Goal: Task Accomplishment & Management: Manage account settings

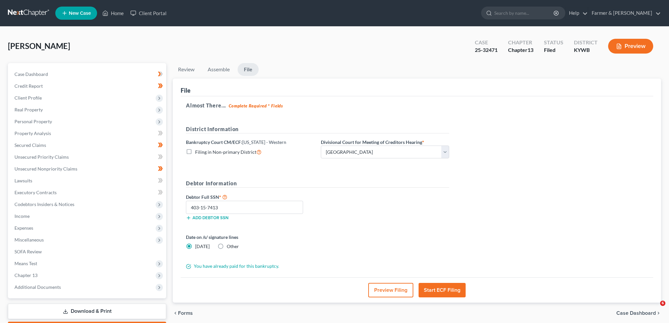
select select "1"
click at [109, 12] on link "Home" at bounding box center [113, 13] width 28 height 12
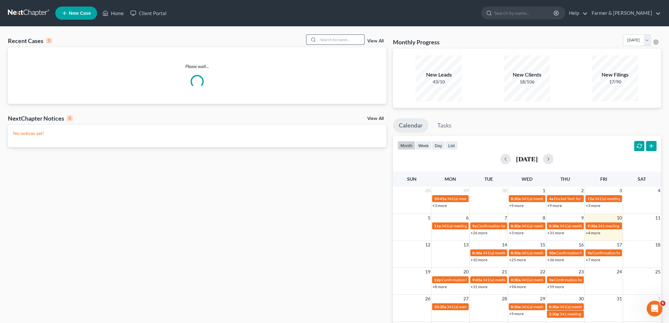
click at [325, 38] on input "search" at bounding box center [341, 40] width 46 height 10
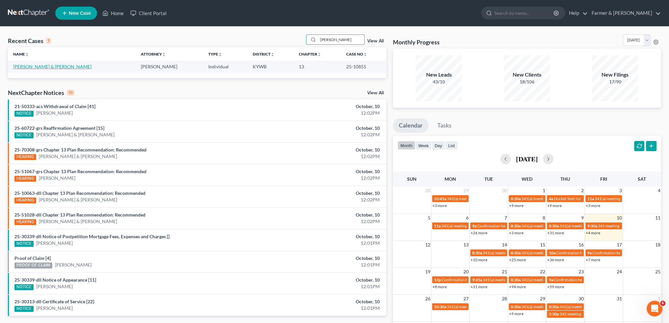
type input "[PERSON_NAME]"
click at [66, 68] on link "[PERSON_NAME] & [PERSON_NAME]" at bounding box center [52, 67] width 78 height 6
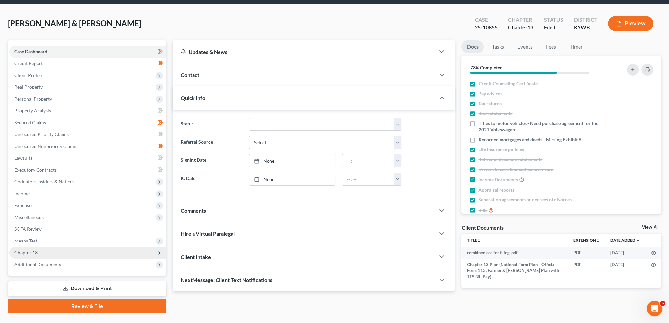
scroll to position [38, 0]
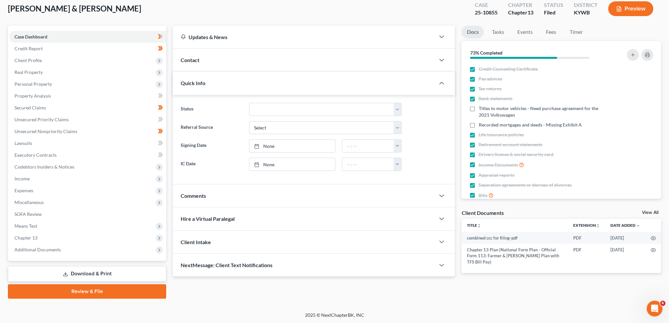
click at [61, 277] on link "Download & Print" at bounding box center [87, 274] width 158 height 15
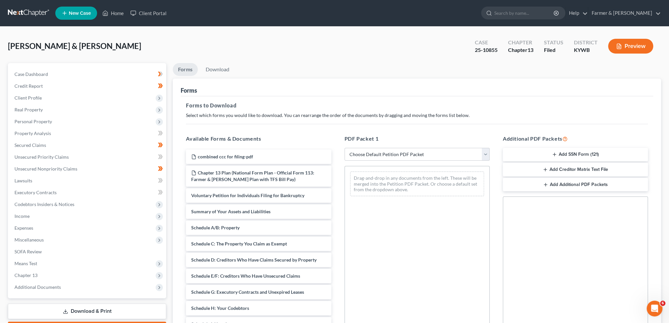
click at [524, 168] on button "Add Creditor Matrix Text File" at bounding box center [575, 170] width 145 height 14
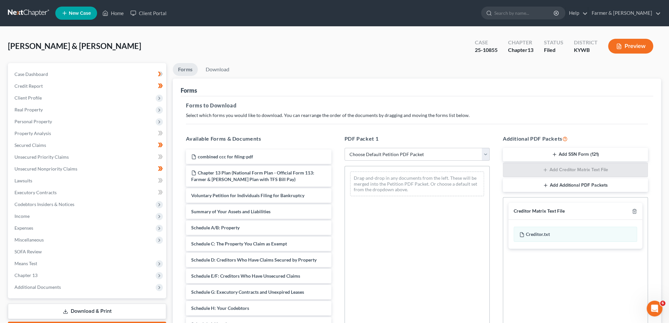
scroll to position [82, 0]
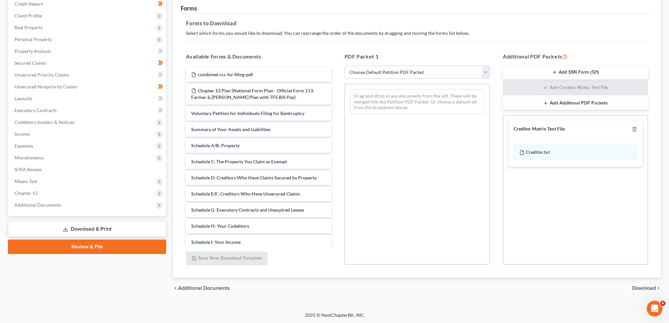
click at [643, 287] on span "Download" at bounding box center [644, 288] width 24 height 5
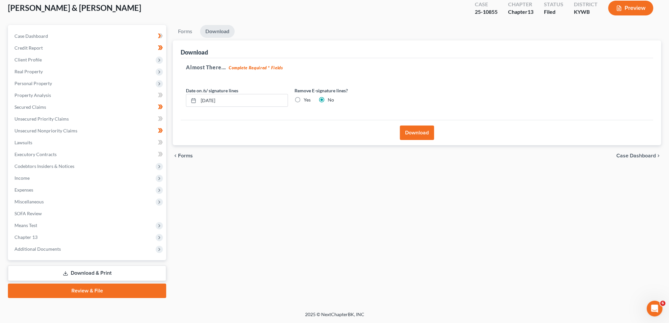
scroll to position [38, 0]
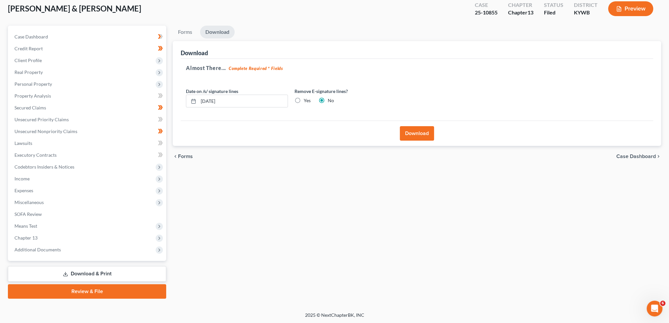
click at [429, 131] on button "Download" at bounding box center [417, 133] width 34 height 14
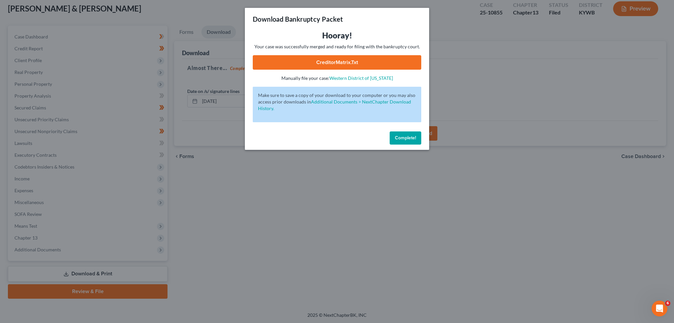
click at [331, 63] on link "CreditorMatrix.txt" at bounding box center [337, 62] width 168 height 14
click at [401, 135] on button "Complete!" at bounding box center [406, 138] width 32 height 13
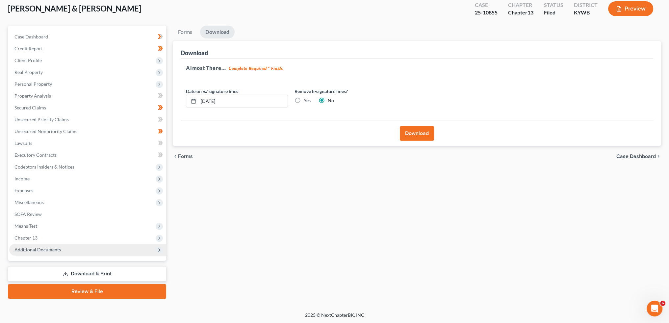
click at [53, 249] on span "Additional Documents" at bounding box center [37, 250] width 46 height 6
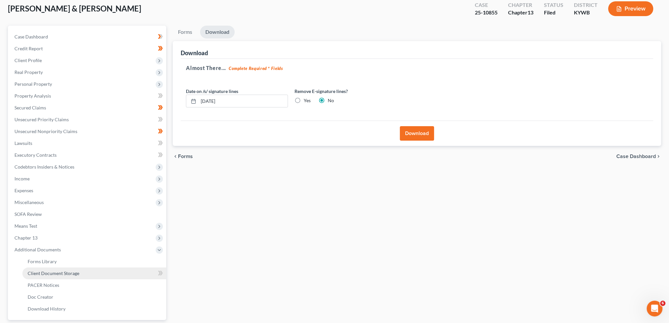
scroll to position [97, 0]
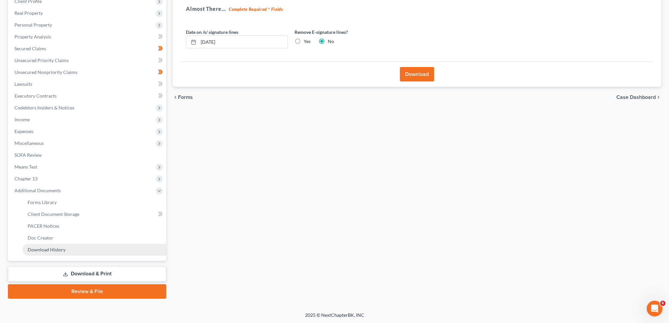
click at [55, 251] on span "Download History" at bounding box center [47, 250] width 38 height 6
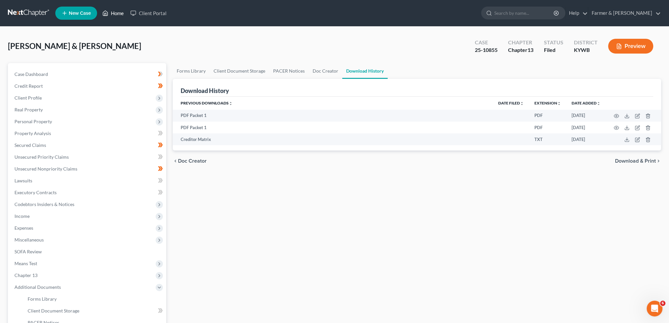
click at [112, 13] on link "Home" at bounding box center [113, 13] width 28 height 12
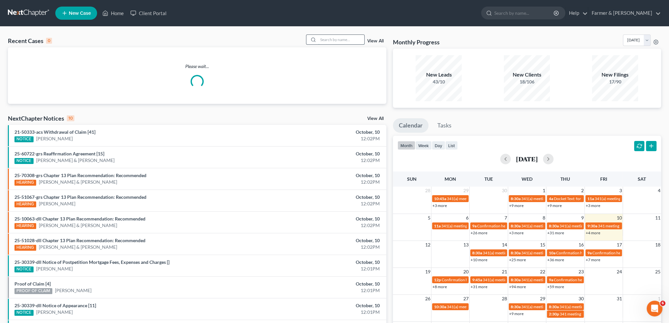
click at [329, 39] on input "search" at bounding box center [341, 40] width 46 height 10
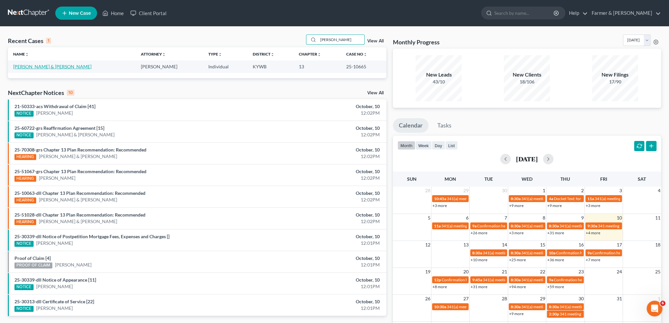
type input "[PERSON_NAME]"
click at [35, 68] on link "[PERSON_NAME] & [PERSON_NAME]" at bounding box center [52, 67] width 78 height 6
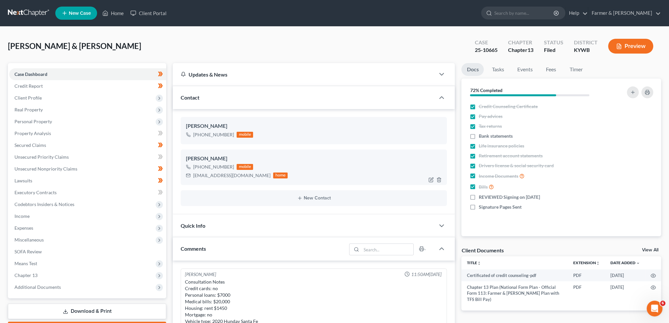
scroll to position [325, 0]
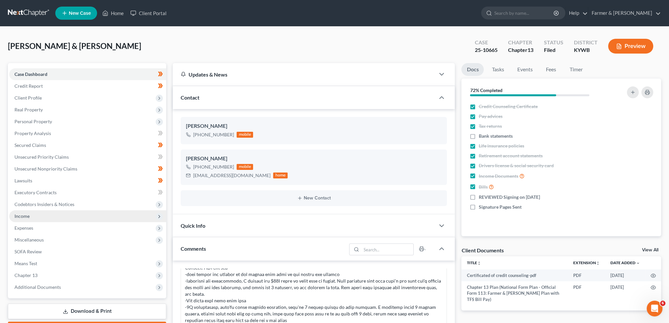
click at [53, 218] on span "Income" at bounding box center [87, 217] width 157 height 12
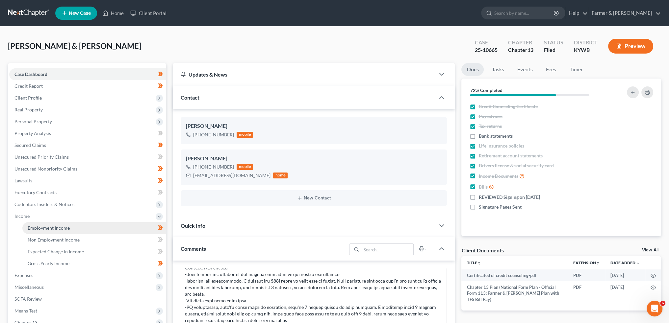
click at [55, 232] on link "Employment Income" at bounding box center [94, 228] width 144 height 12
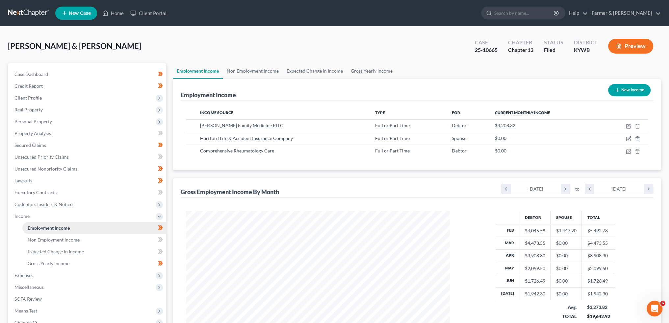
scroll to position [132, 277]
click at [269, 68] on link "Non Employment Income" at bounding box center [253, 71] width 60 height 16
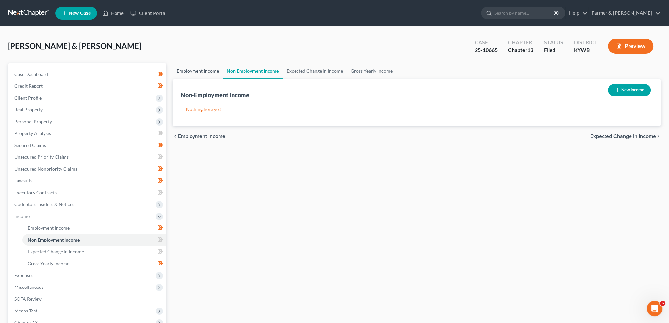
click at [190, 73] on link "Employment Income" at bounding box center [198, 71] width 50 height 16
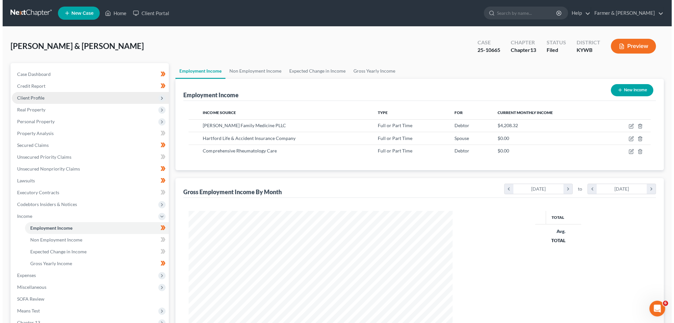
scroll to position [132, 277]
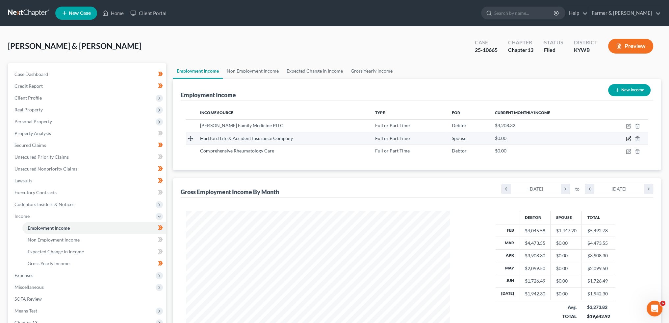
click at [629, 139] on icon "button" at bounding box center [629, 138] width 3 height 3
select select "0"
select select "18"
select select "3"
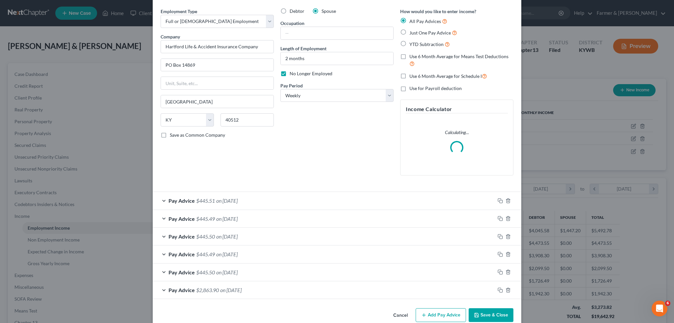
scroll to position [34, 0]
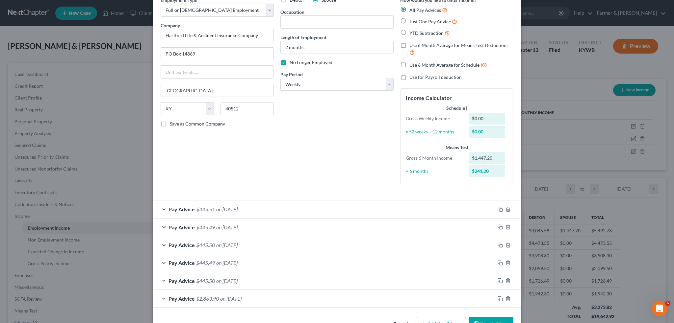
click at [475, 301] on div "Pay Advice $2,863.90 on [DATE]" at bounding box center [324, 298] width 342 height 17
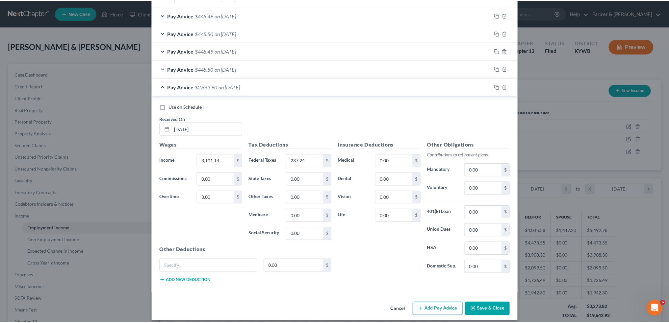
scroll to position [250, 0]
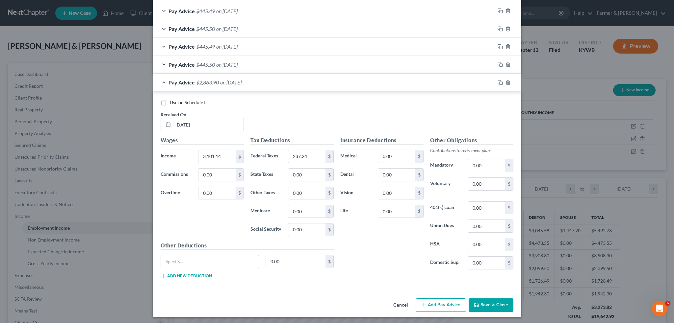
drag, startPoint x: 488, startPoint y: 306, endPoint x: 593, endPoint y: 99, distance: 231.5
click at [488, 306] on button "Save & Close" at bounding box center [491, 306] width 45 height 14
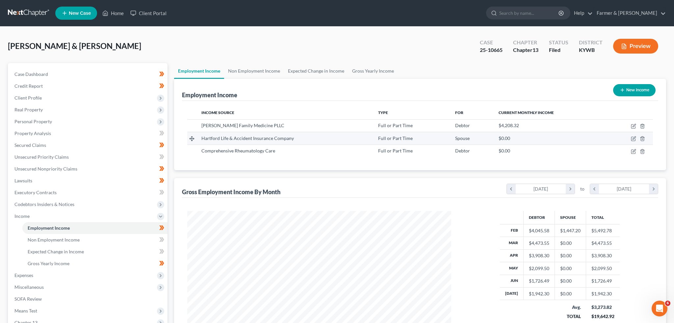
scroll to position [328952, 328807]
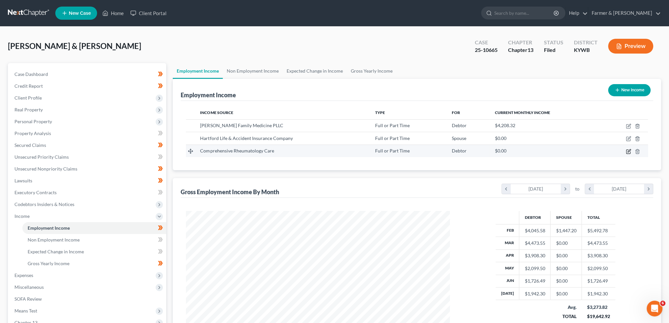
click at [628, 152] on icon "button" at bounding box center [629, 150] width 3 height 3
select select "0"
select select "44"
select select "2"
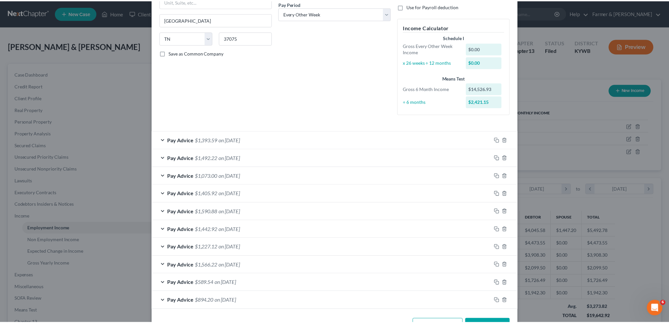
scroll to position [126, 0]
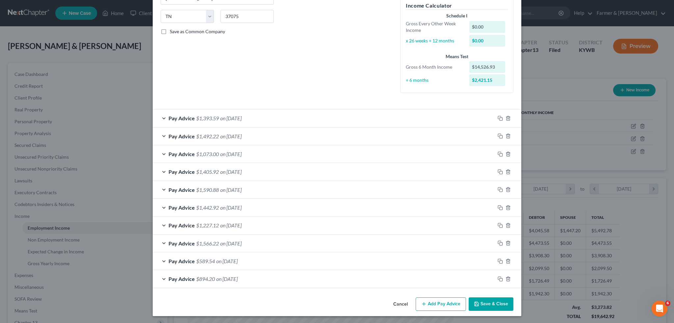
click at [477, 300] on button "Save & Close" at bounding box center [491, 305] width 45 height 14
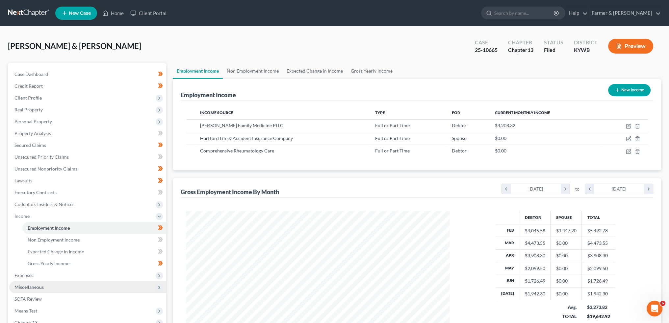
scroll to position [328952, 328807]
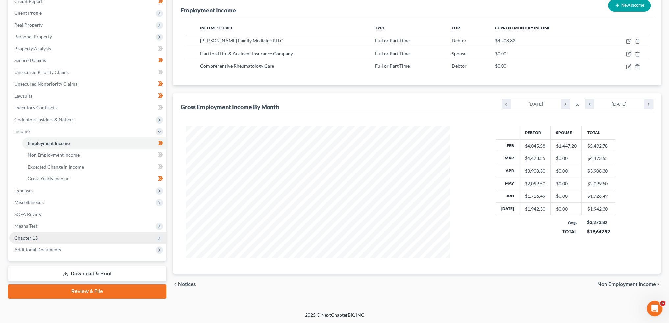
click at [38, 238] on span "Chapter 13" at bounding box center [87, 238] width 157 height 12
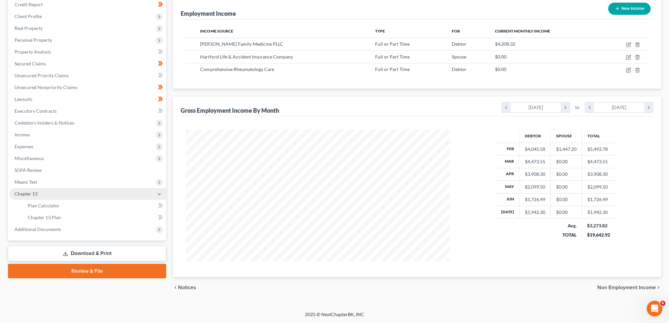
scroll to position [81, 0]
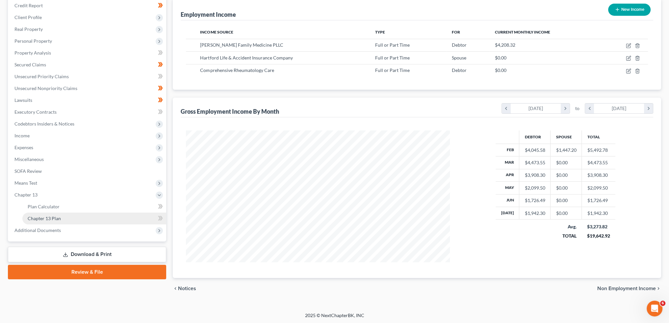
click at [47, 218] on span "Chapter 13 Plan" at bounding box center [44, 219] width 33 height 6
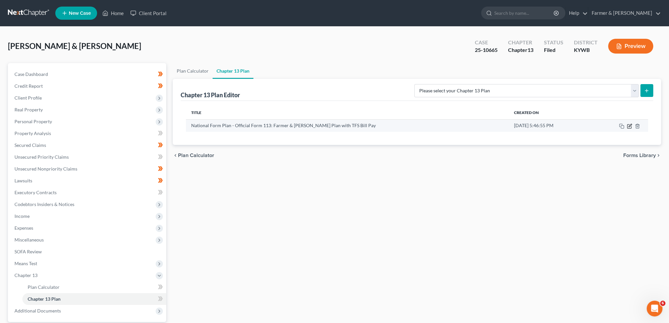
click at [628, 125] on icon "button" at bounding box center [629, 126] width 5 height 5
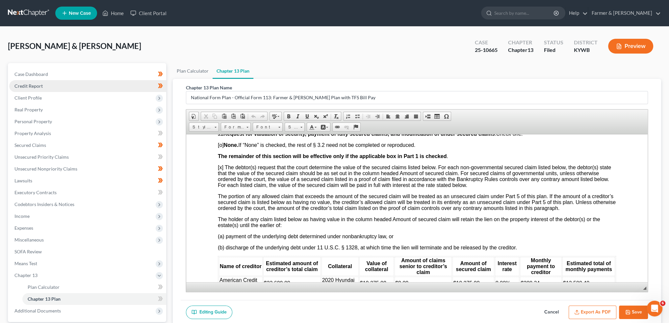
click at [49, 84] on link "Credit Report" at bounding box center [87, 86] width 157 height 12
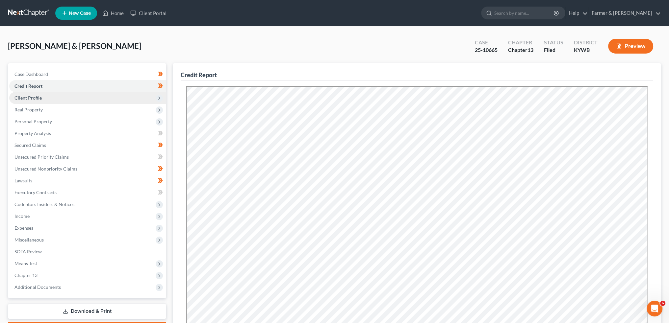
click at [52, 97] on span "Client Profile" at bounding box center [87, 98] width 157 height 12
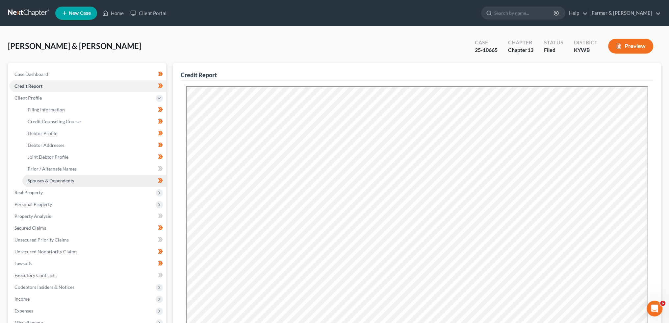
click at [45, 176] on link "Spouses & Dependents" at bounding box center [94, 181] width 144 height 12
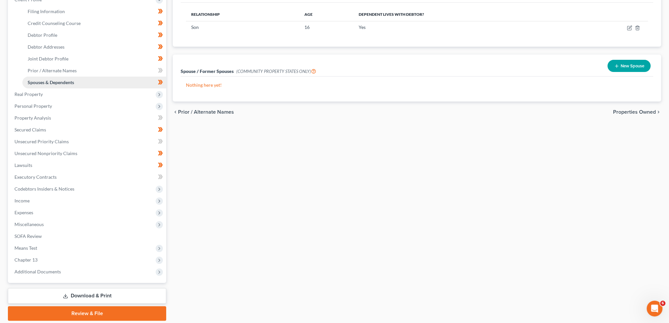
scroll to position [120, 0]
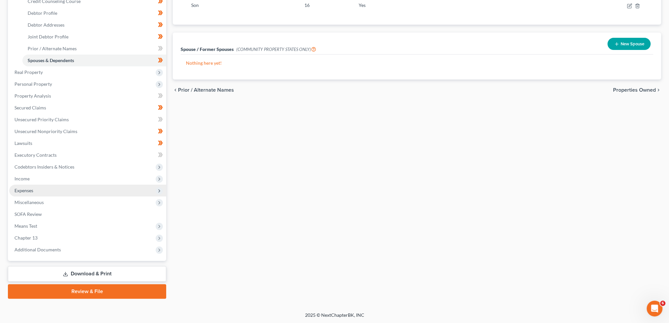
click at [41, 190] on span "Expenses" at bounding box center [87, 191] width 157 height 12
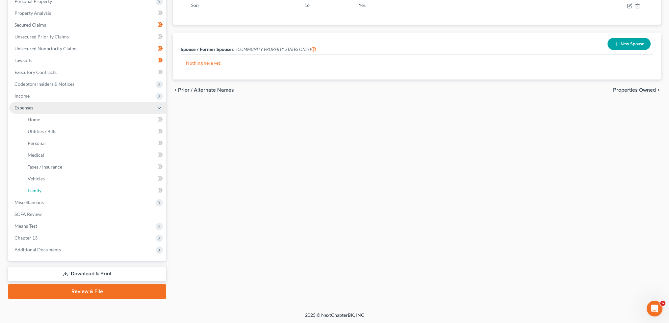
click at [41, 190] on link "Family" at bounding box center [94, 191] width 144 height 12
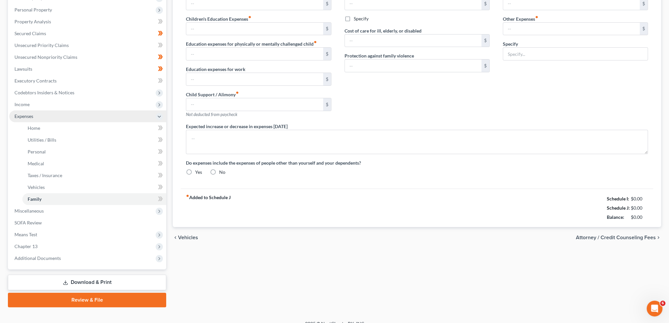
type input "0.00"
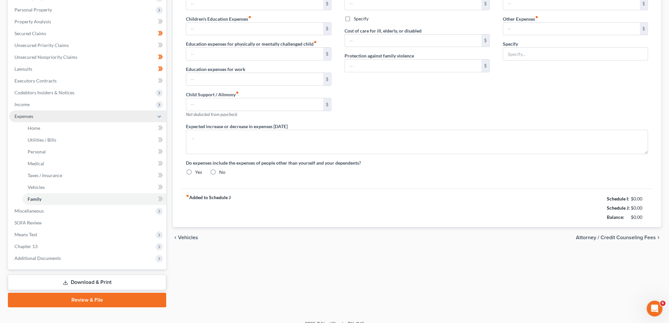
type input "0.00"
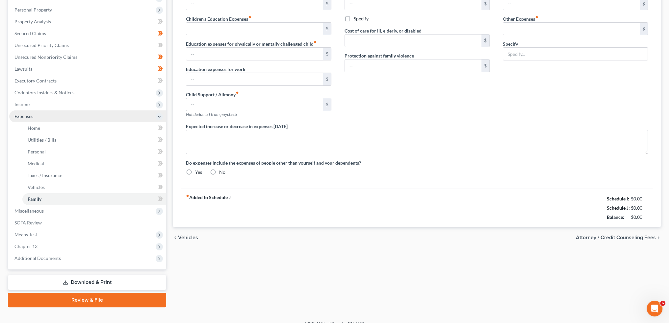
radio input "true"
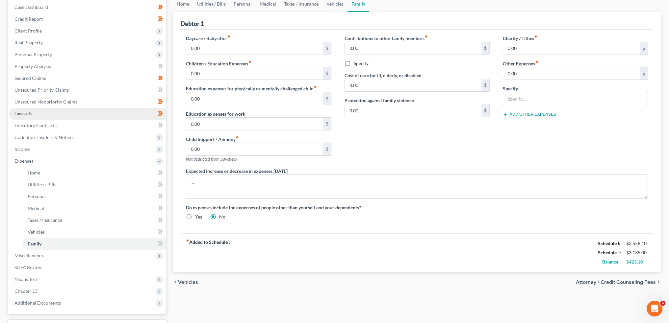
scroll to position [55, 0]
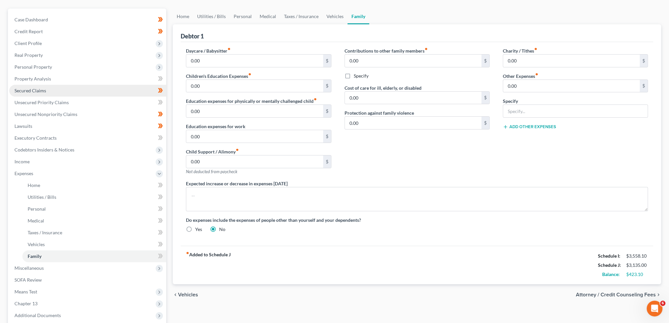
click at [67, 87] on link "Secured Claims" at bounding box center [87, 91] width 157 height 12
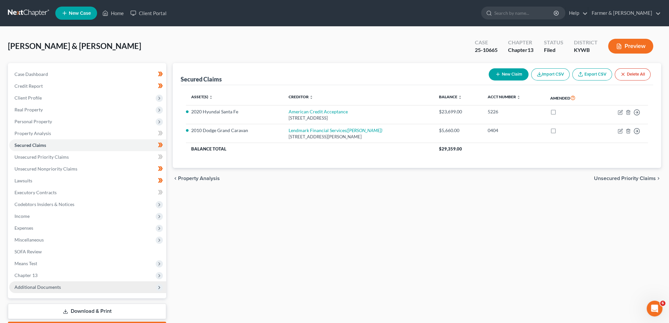
click at [17, 27] on div "[PERSON_NAME] & [PERSON_NAME] Upgraded Case 25-10665 Chapter Chapter 13 Status …" at bounding box center [334, 188] width 669 height 323
click at [63, 287] on span "Additional Documents" at bounding box center [87, 288] width 157 height 12
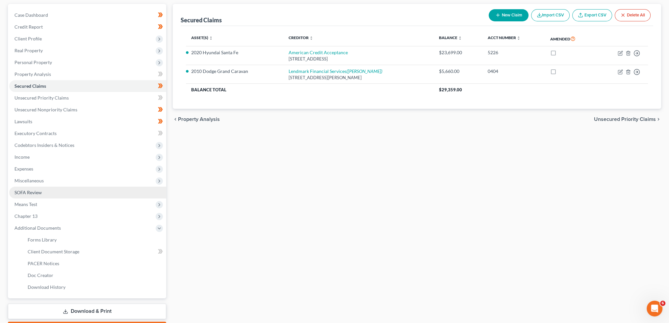
scroll to position [97, 0]
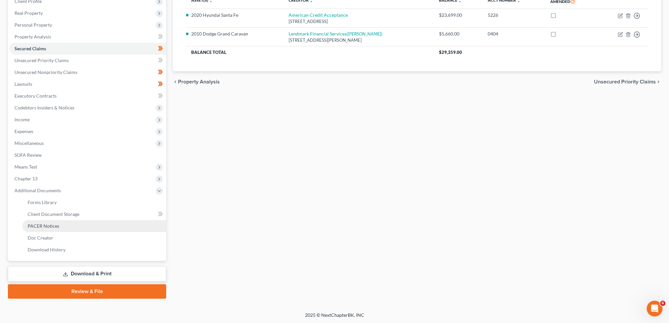
click at [65, 226] on link "PACER Notices" at bounding box center [94, 226] width 144 height 12
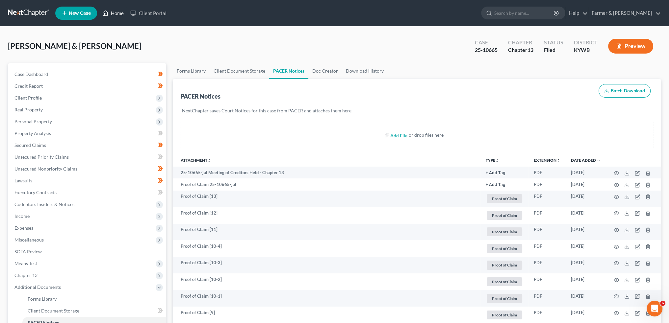
click at [109, 13] on link "Home" at bounding box center [113, 13] width 28 height 12
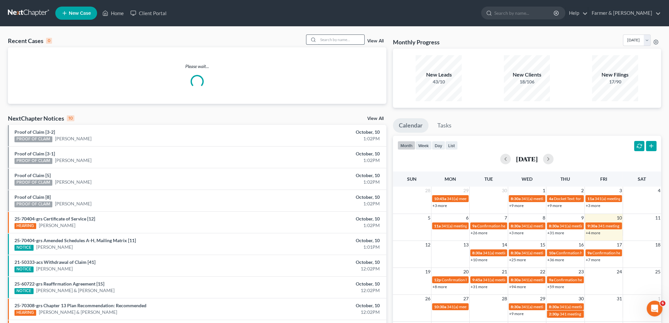
click at [346, 40] on input "search" at bounding box center [341, 40] width 46 height 10
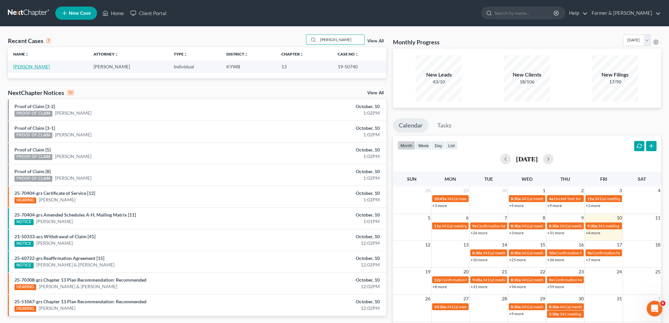
type input "[PERSON_NAME]"
click at [18, 68] on link "[PERSON_NAME]" at bounding box center [31, 67] width 37 height 6
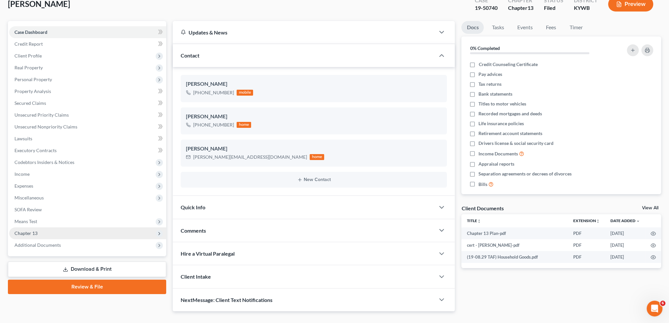
scroll to position [55, 0]
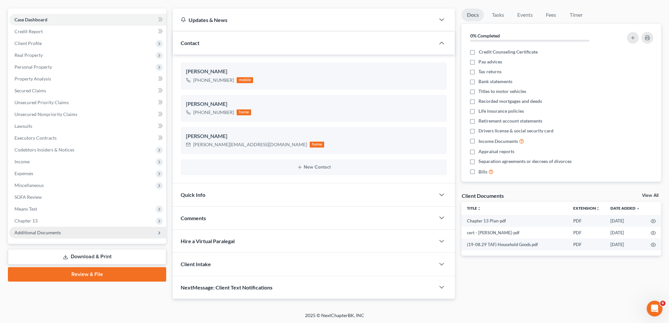
click at [53, 231] on span "Additional Documents" at bounding box center [37, 233] width 46 height 6
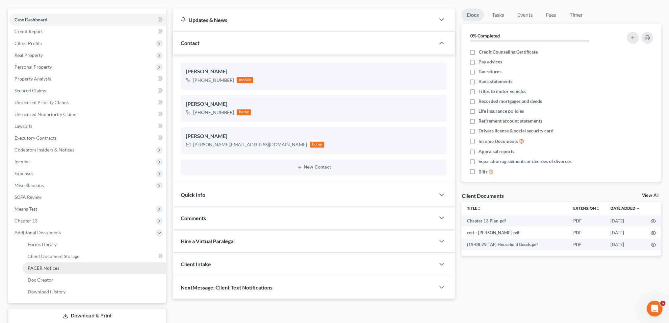
click at [50, 268] on span "PACER Notices" at bounding box center [44, 269] width 32 height 6
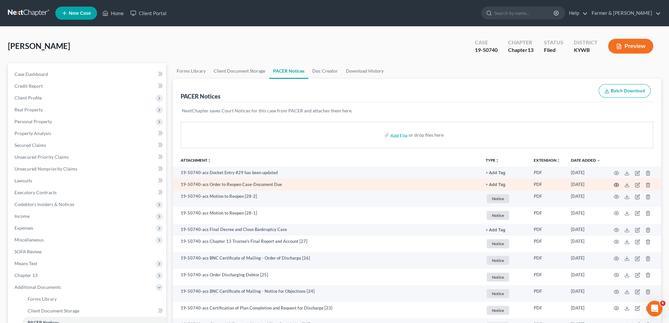
click at [617, 184] on icon "button" at bounding box center [616, 185] width 5 height 5
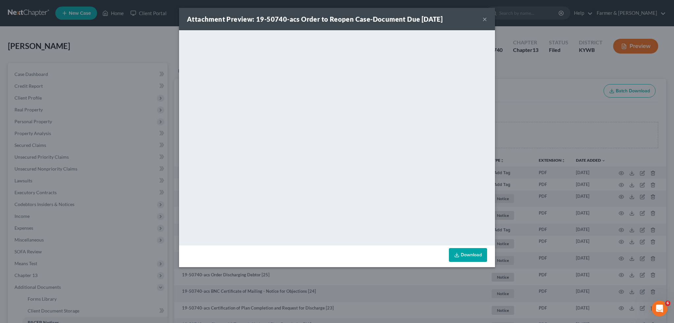
click at [482, 18] on button "×" at bounding box center [484, 19] width 5 height 8
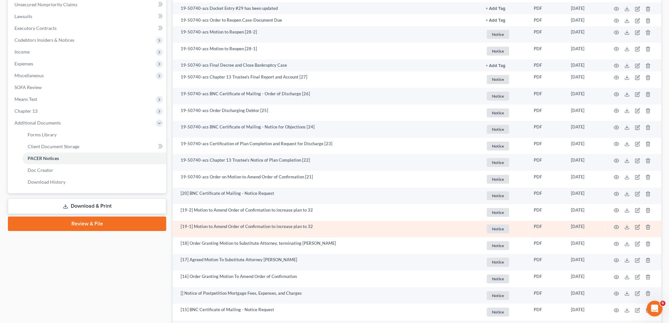
scroll to position [274, 0]
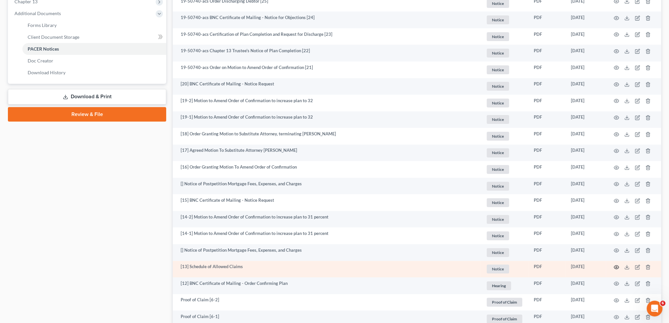
click at [616, 267] on icon "button" at bounding box center [616, 267] width 5 height 5
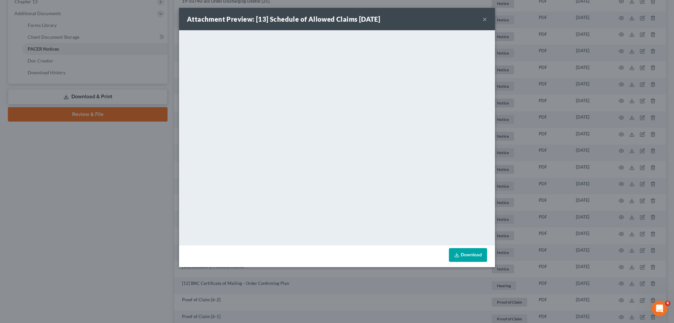
click at [485, 19] on button "×" at bounding box center [484, 19] width 5 height 8
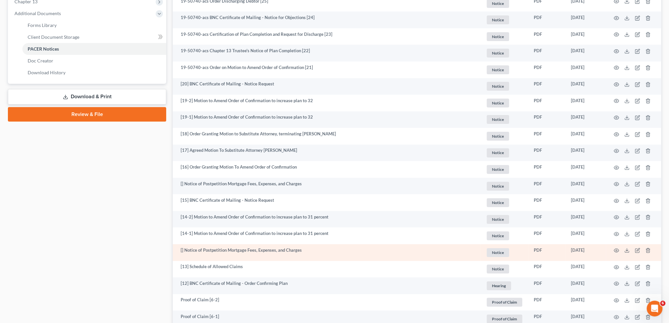
scroll to position [384, 0]
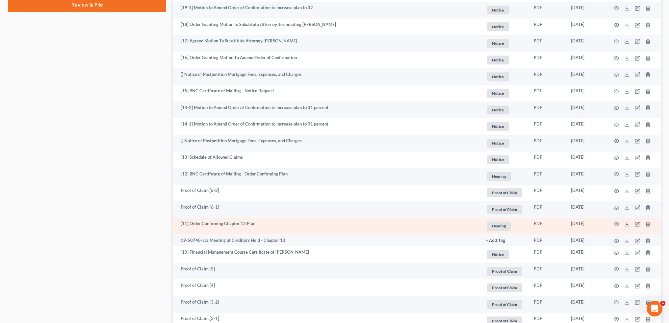
click at [626, 225] on icon at bounding box center [626, 224] width 5 height 5
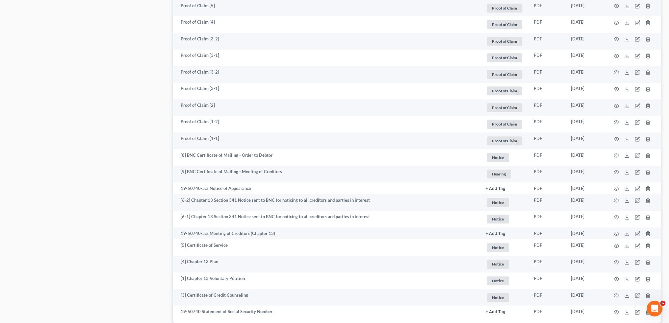
scroll to position [694, 0]
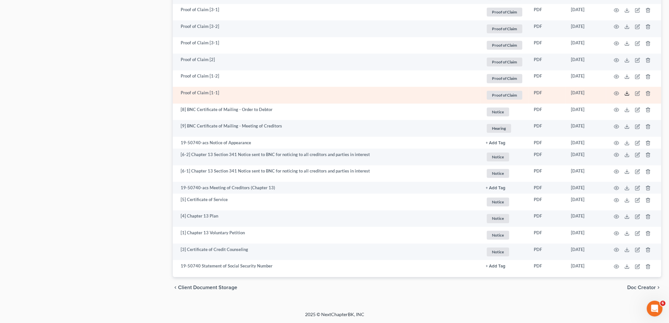
click at [625, 94] on icon at bounding box center [627, 94] width 4 height 1
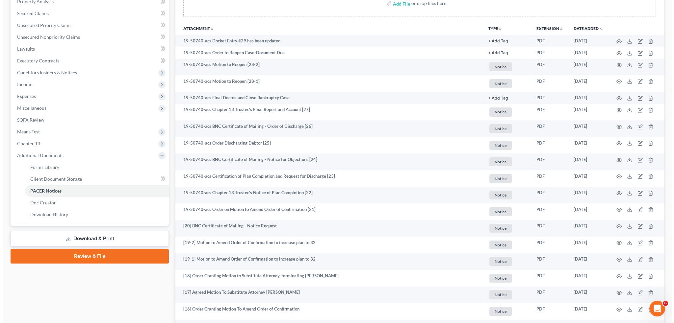
scroll to position [0, 0]
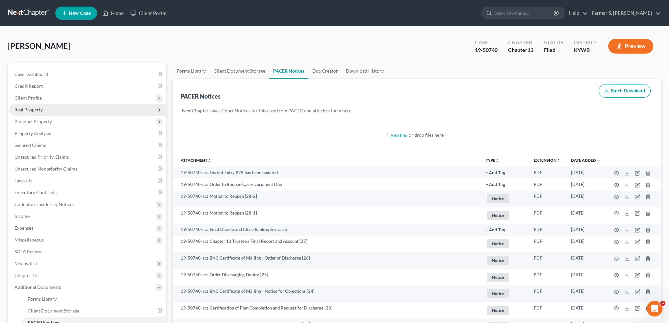
click at [76, 108] on span "Real Property" at bounding box center [87, 110] width 157 height 12
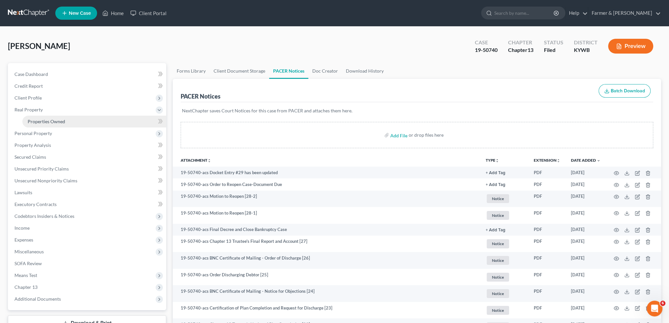
click at [73, 122] on link "Properties Owned" at bounding box center [94, 122] width 144 height 12
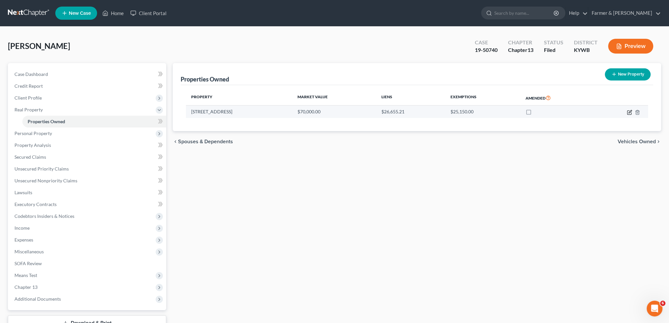
click at [630, 112] on icon "button" at bounding box center [630, 111] width 3 height 3
select select "18"
select select "69"
select select "0"
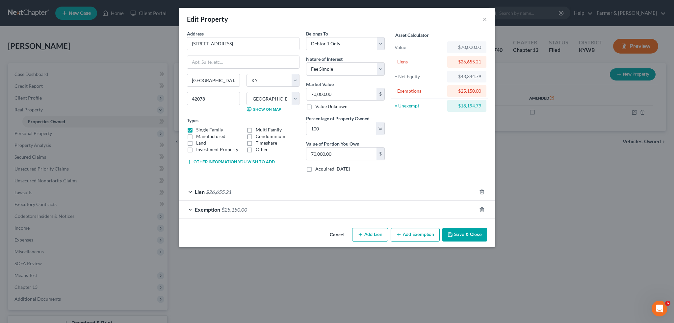
click at [290, 212] on div "Exemption $25,150.00" at bounding box center [327, 209] width 297 height 17
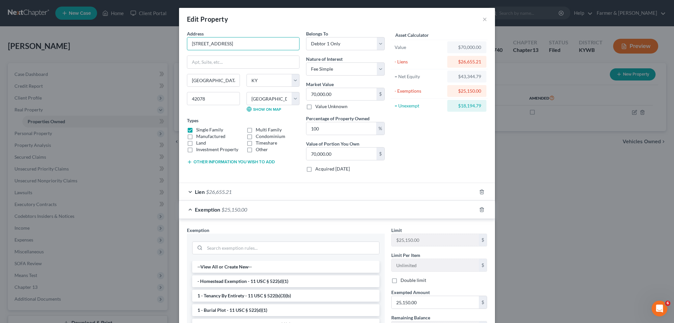
drag, startPoint x: 246, startPoint y: 42, endPoint x: 162, endPoint y: 43, distance: 84.6
click at [162, 43] on div "Edit Property × Address * [GEOGRAPHIC_DATA] [GEOGRAPHIC_DATA] [US_STATE][GEOGRA…" at bounding box center [337, 161] width 674 height 323
click at [483, 18] on button "×" at bounding box center [484, 19] width 5 height 8
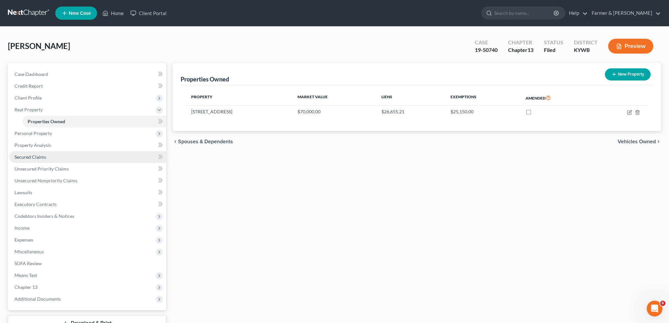
click at [65, 160] on link "Secured Claims" at bounding box center [87, 157] width 157 height 12
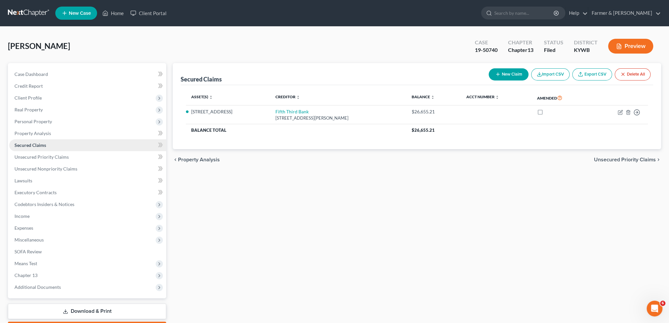
scroll to position [38, 0]
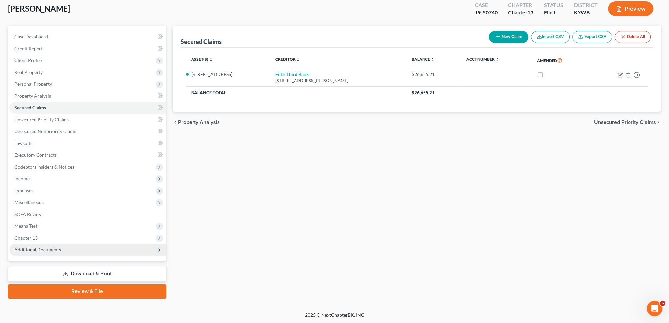
click at [42, 248] on span "Additional Documents" at bounding box center [37, 250] width 46 height 6
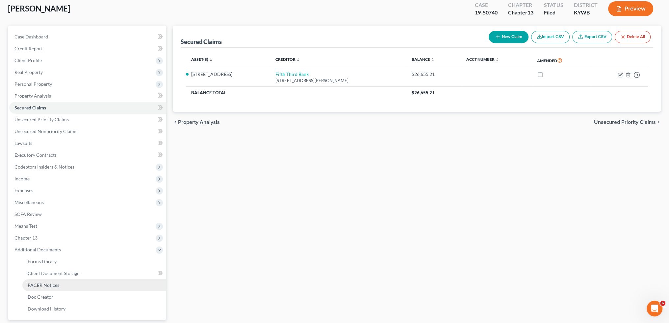
click at [51, 287] on span "PACER Notices" at bounding box center [44, 286] width 32 height 6
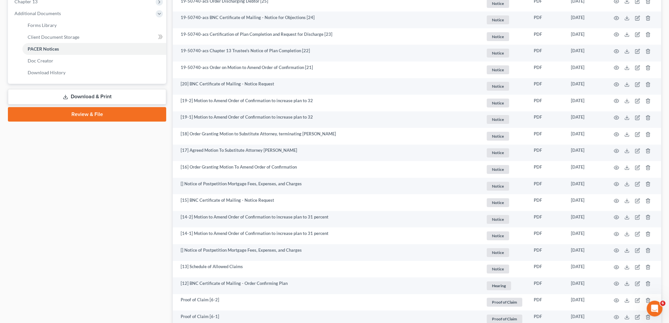
scroll to position [548, 0]
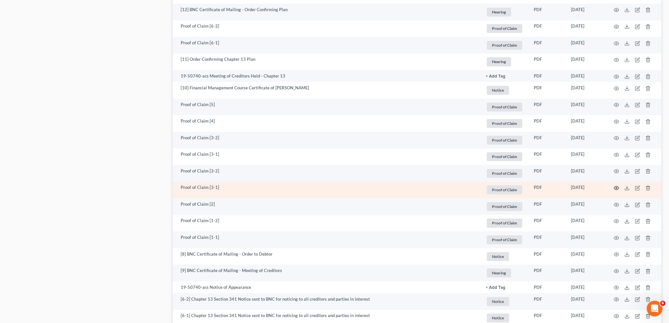
click at [616, 189] on circle "button" at bounding box center [616, 188] width 1 height 1
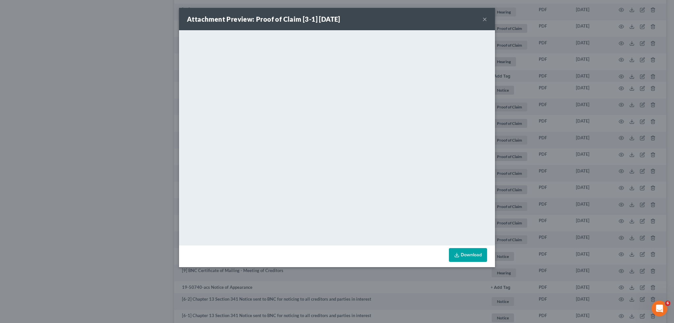
drag, startPoint x: 486, startPoint y: 15, endPoint x: 116, endPoint y: 225, distance: 425.6
click at [486, 15] on button "×" at bounding box center [484, 19] width 5 height 8
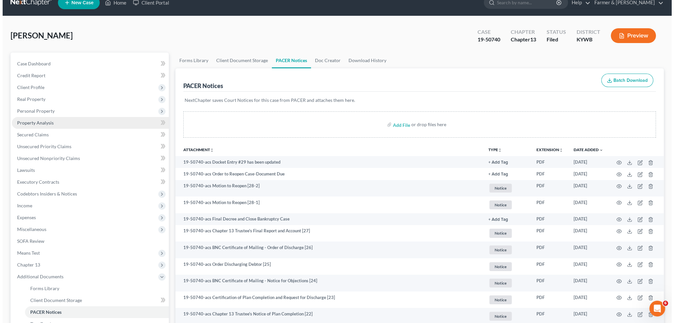
scroll to position [0, 0]
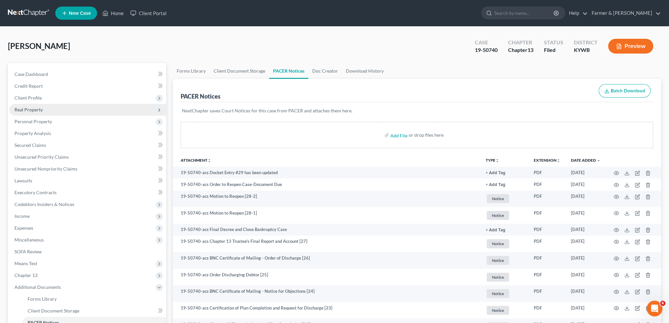
click at [47, 107] on span "Real Property" at bounding box center [87, 110] width 157 height 12
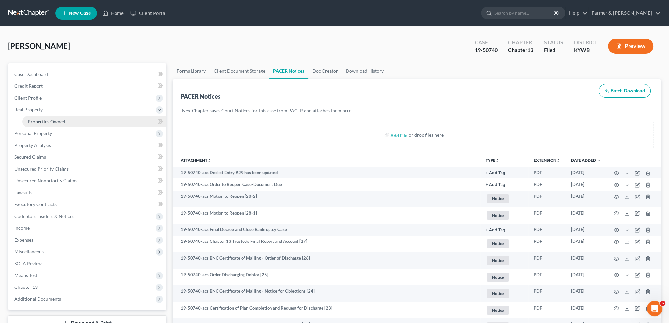
click at [42, 120] on span "Properties Owned" at bounding box center [47, 122] width 38 height 6
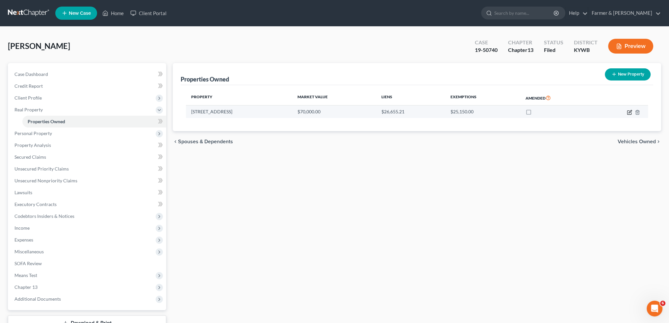
click at [629, 111] on icon "button" at bounding box center [629, 112] width 5 height 5
select select "18"
select select "69"
select select "0"
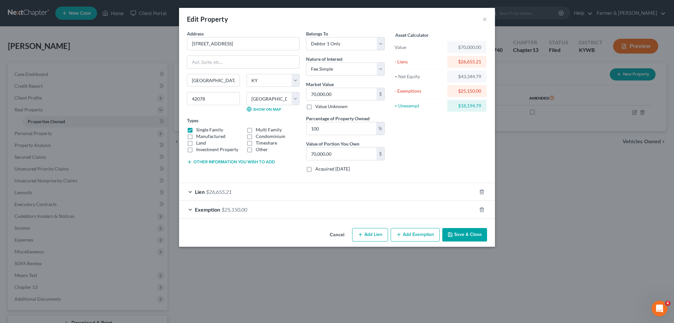
click at [347, 195] on div "Lien $26,655.21" at bounding box center [327, 191] width 297 height 17
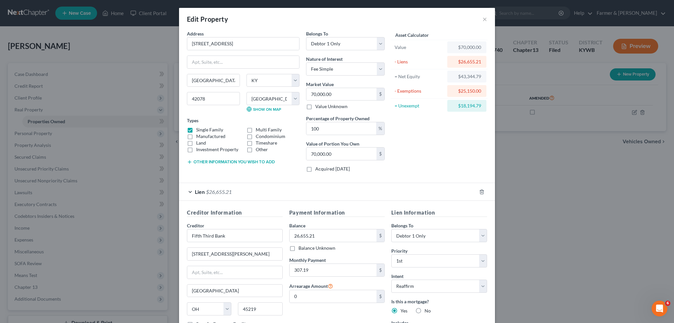
click at [347, 196] on div "Lien $26,655.21" at bounding box center [327, 191] width 297 height 17
click at [346, 193] on div "Lien $26,655.21" at bounding box center [327, 191] width 297 height 17
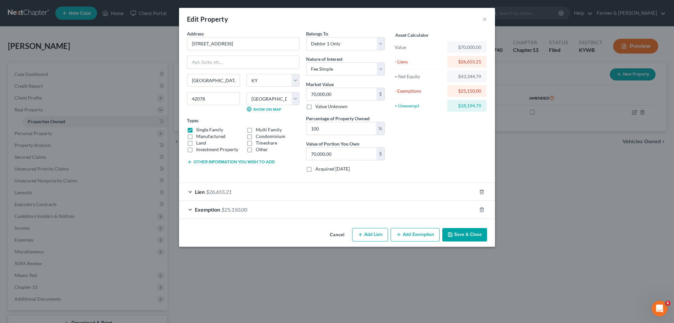
click at [342, 207] on div "Exemption $25,150.00" at bounding box center [327, 209] width 297 height 17
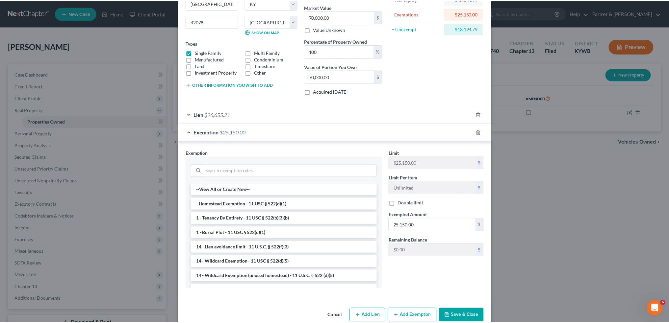
scroll to position [89, 0]
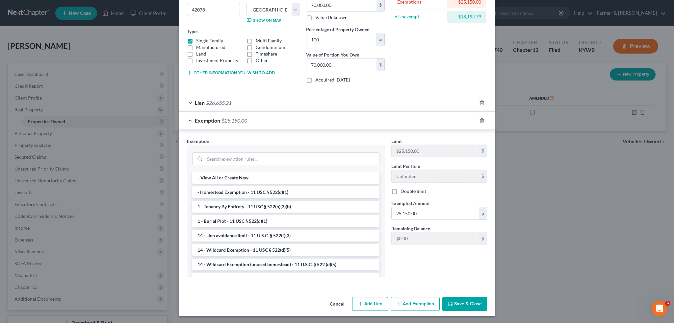
click at [460, 303] on button "Save & Close" at bounding box center [464, 304] width 45 height 14
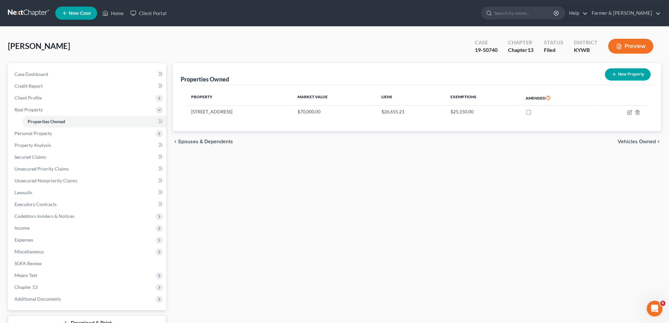
scroll to position [8941, 0]
click at [108, 13] on icon at bounding box center [105, 13] width 5 height 5
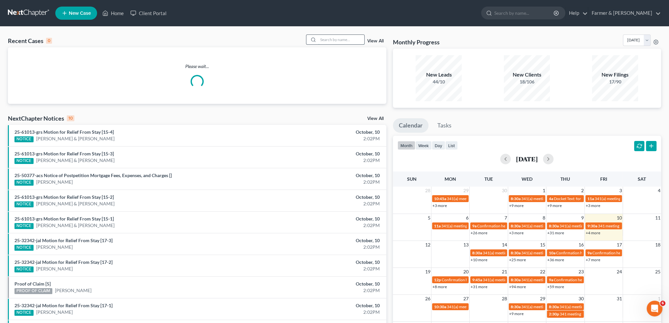
click at [339, 38] on input "search" at bounding box center [341, 40] width 46 height 10
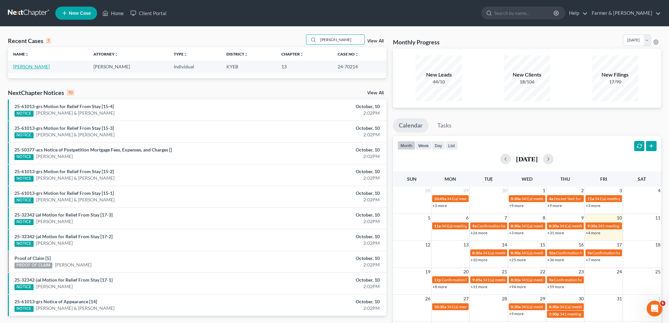
type input "[PERSON_NAME]"
click at [32, 66] on link "[PERSON_NAME]" at bounding box center [31, 67] width 37 height 6
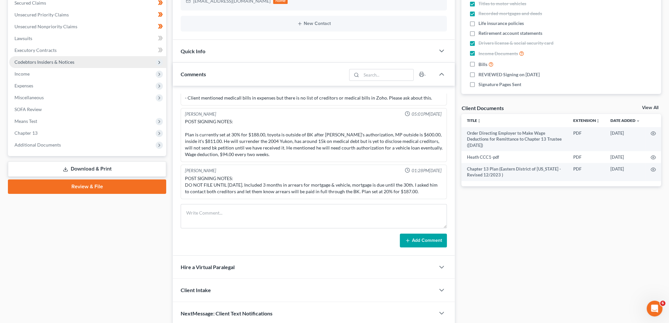
scroll to position [168, 0]
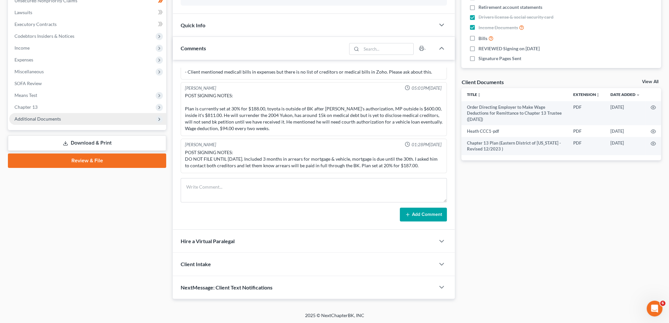
click at [40, 118] on span "Additional Documents" at bounding box center [37, 119] width 46 height 6
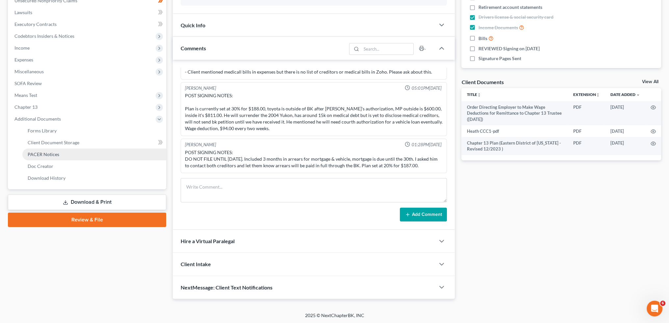
click at [44, 153] on span "PACER Notices" at bounding box center [44, 155] width 32 height 6
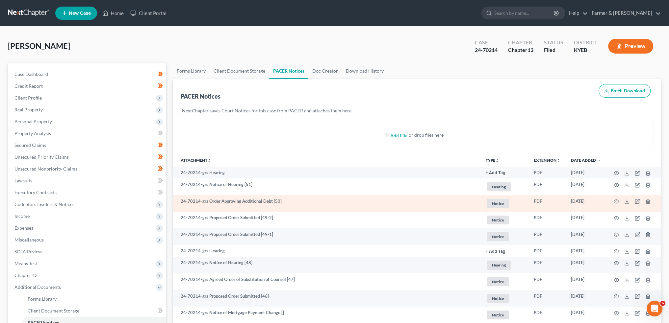
click at [627, 198] on td at bounding box center [633, 203] width 55 height 17
click at [628, 202] on icon at bounding box center [626, 201] width 5 height 5
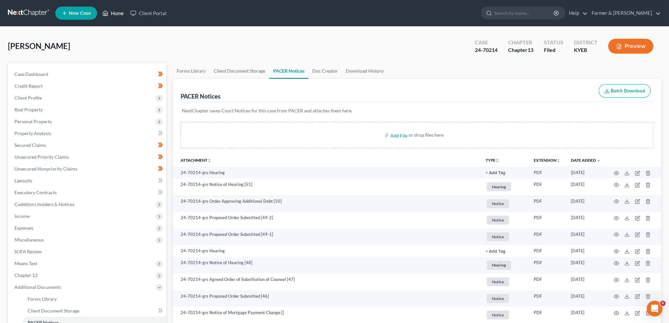
click at [118, 12] on link "Home" at bounding box center [113, 13] width 28 height 12
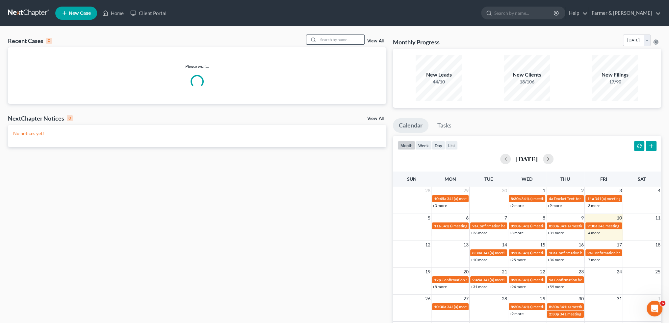
click at [345, 43] on input "search" at bounding box center [341, 40] width 46 height 10
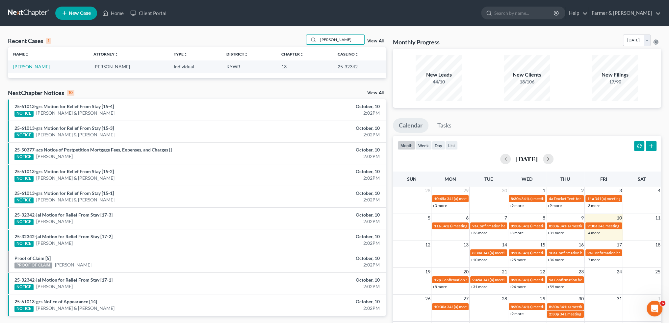
type input "[PERSON_NAME]"
click at [33, 65] on link "[PERSON_NAME]" at bounding box center [31, 67] width 37 height 6
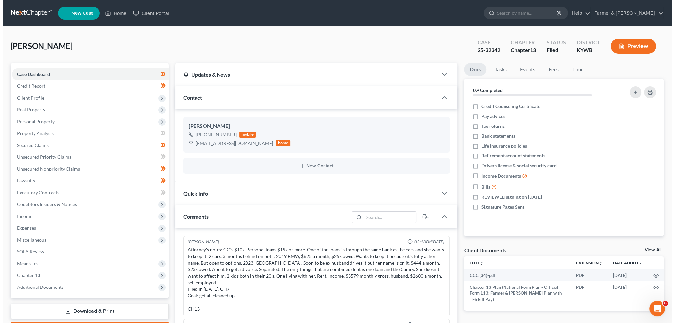
scroll to position [200, 0]
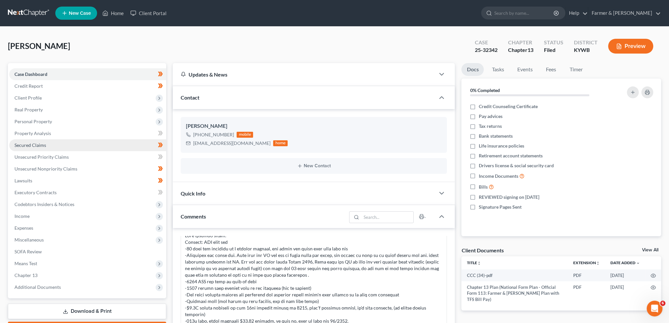
click at [80, 146] on link "Secured Claims" at bounding box center [87, 146] width 157 height 12
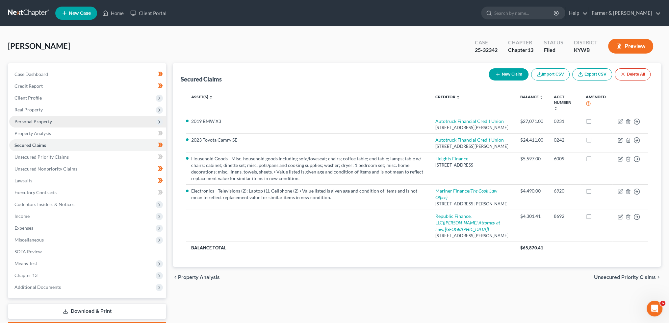
click at [29, 123] on span "Personal Property" at bounding box center [33, 122] width 38 height 6
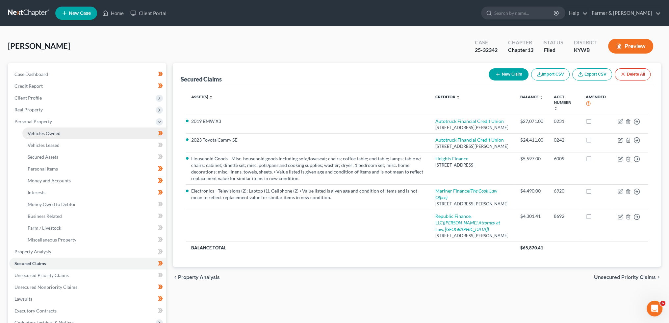
click at [31, 131] on span "Vehicles Owned" at bounding box center [44, 134] width 33 height 6
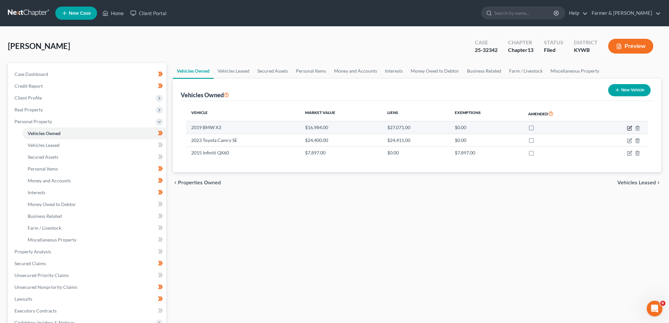
click at [631, 128] on icon "button" at bounding box center [629, 128] width 5 height 5
select select "0"
select select "7"
select select "2"
select select "0"
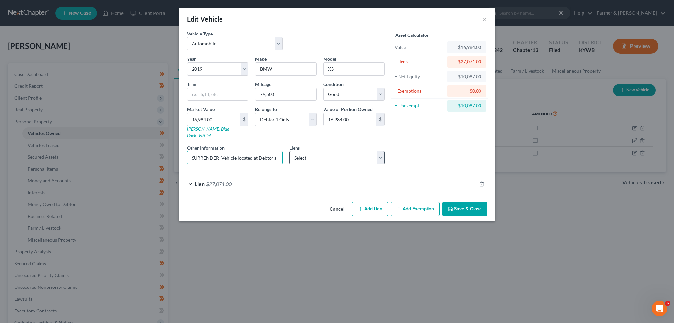
scroll to position [0, 103]
drag, startPoint x: 228, startPoint y: 152, endPoint x: 298, endPoint y: 154, distance: 70.5
click at [294, 151] on div "Year Select 2026 2025 2024 2023 2022 2021 2020 2019 2018 2017 2016 2015 2014 20…" at bounding box center [286, 113] width 204 height 114
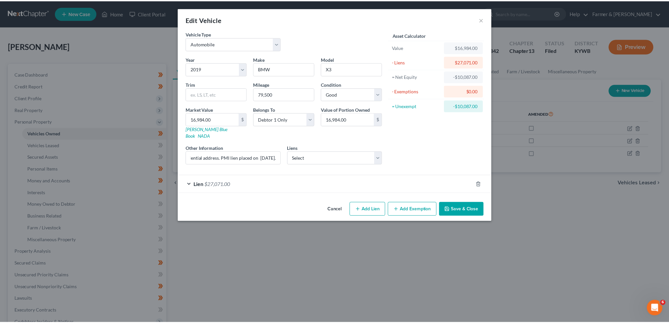
scroll to position [0, 0]
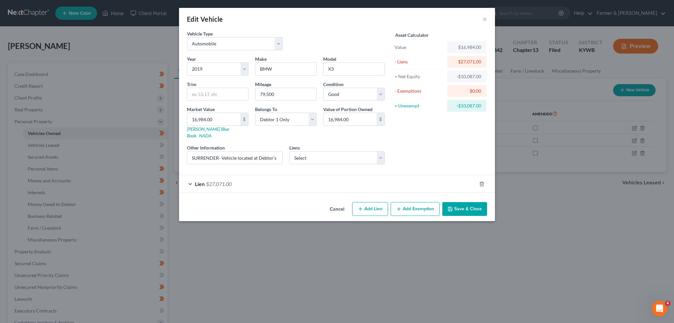
click at [464, 202] on button "Save & Close" at bounding box center [464, 209] width 45 height 14
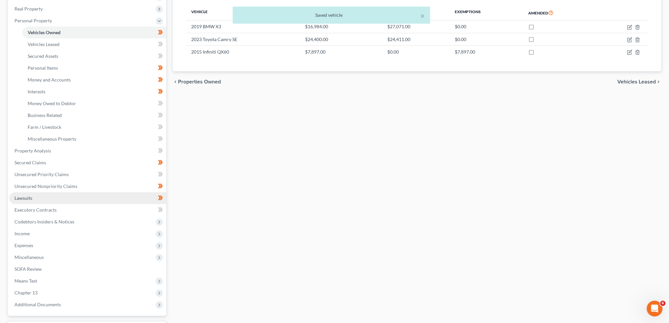
scroll to position [156, 0]
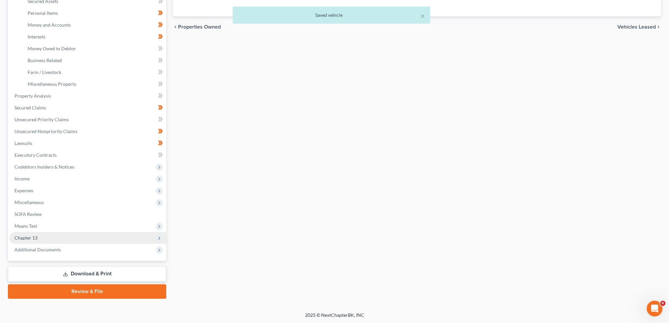
click at [63, 240] on span "Chapter 13" at bounding box center [87, 238] width 157 height 12
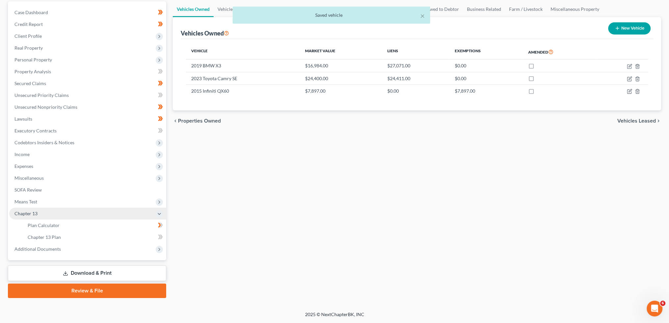
scroll to position [61, 0]
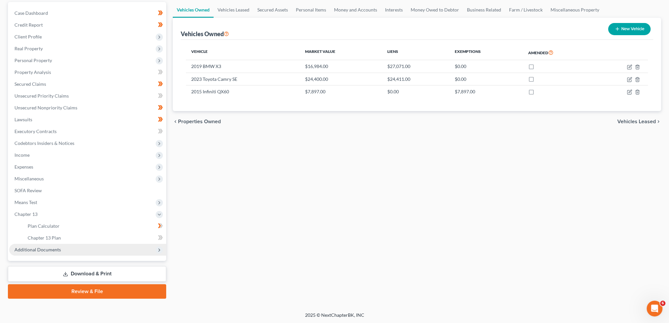
click at [61, 248] on span "Additional Documents" at bounding box center [87, 250] width 157 height 12
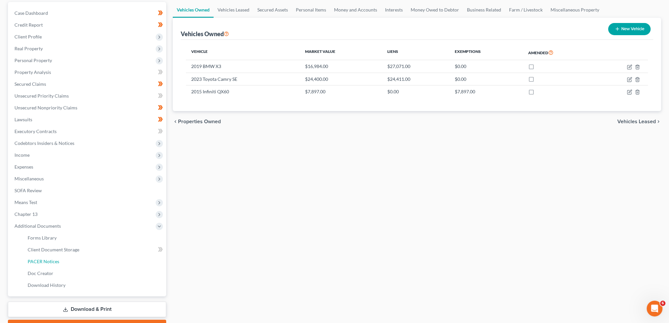
drag, startPoint x: 63, startPoint y: 263, endPoint x: 408, endPoint y: 243, distance: 346.4
click at [63, 263] on link "PACER Notices" at bounding box center [94, 262] width 144 height 12
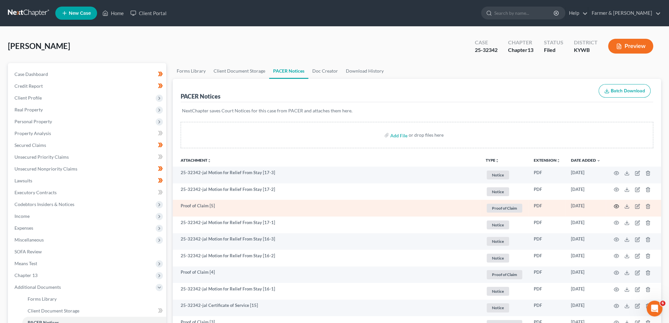
click at [617, 206] on circle "button" at bounding box center [616, 206] width 1 height 1
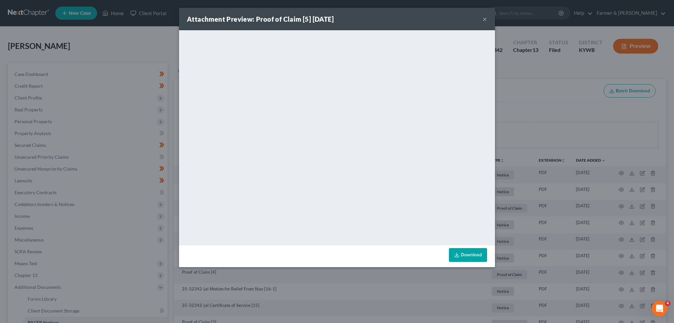
click at [484, 19] on button "×" at bounding box center [484, 19] width 5 height 8
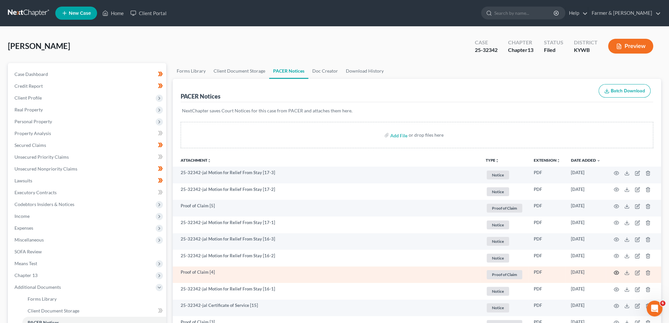
click at [617, 272] on icon "button" at bounding box center [616, 273] width 5 height 5
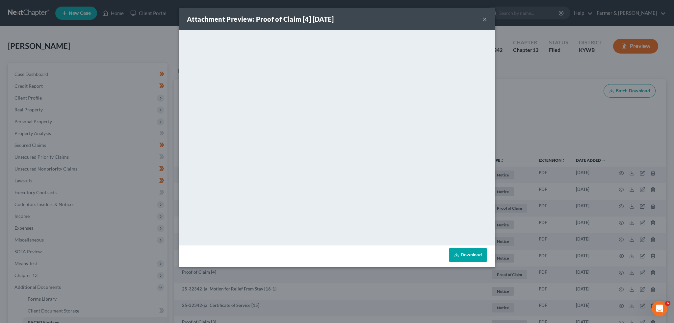
click at [459, 256] on icon at bounding box center [457, 256] width 4 height 1
click at [485, 18] on button "×" at bounding box center [484, 19] width 5 height 8
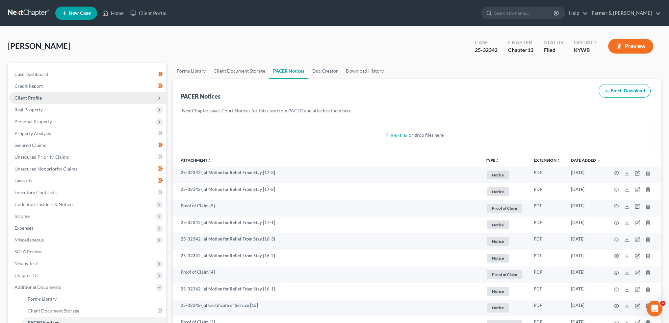
click at [67, 98] on span "Client Profile" at bounding box center [87, 98] width 157 height 12
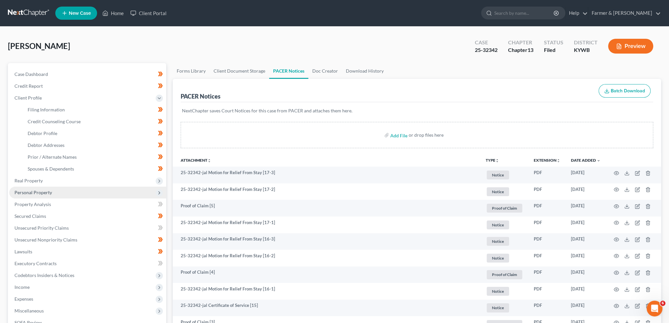
click at [57, 191] on span "Personal Property" at bounding box center [87, 193] width 157 height 12
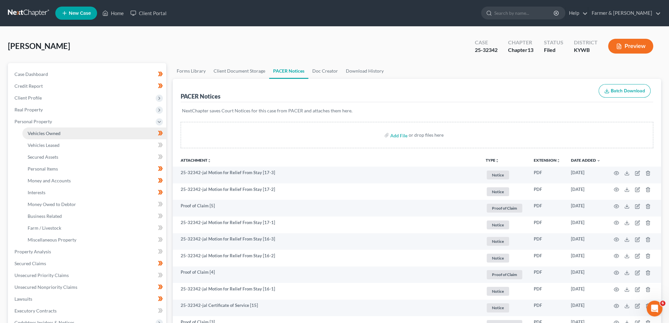
click at [66, 132] on link "Vehicles Owned" at bounding box center [94, 134] width 144 height 12
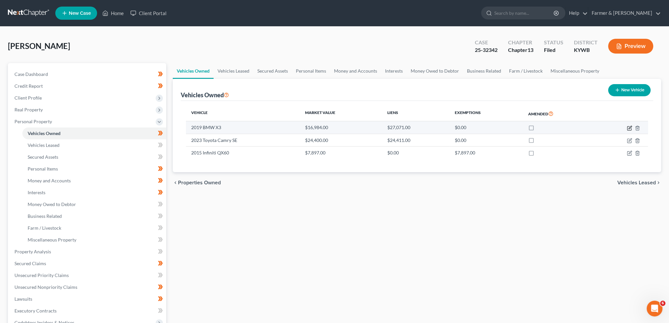
click at [629, 128] on icon "button" at bounding box center [630, 127] width 3 height 3
select select "0"
select select "7"
select select "2"
select select "0"
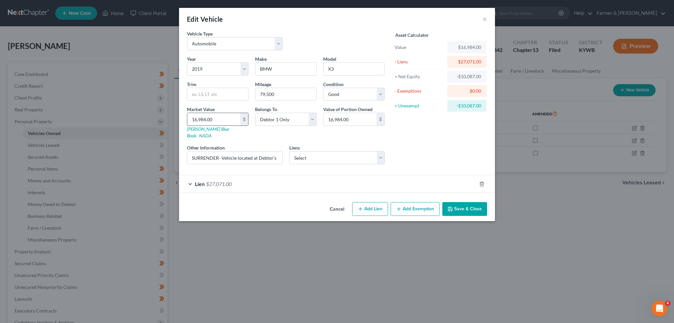
click at [219, 118] on input "16,984.00" at bounding box center [213, 119] width 53 height 13
type input "1"
type input "1.00"
type input "18"
type input "18.00"
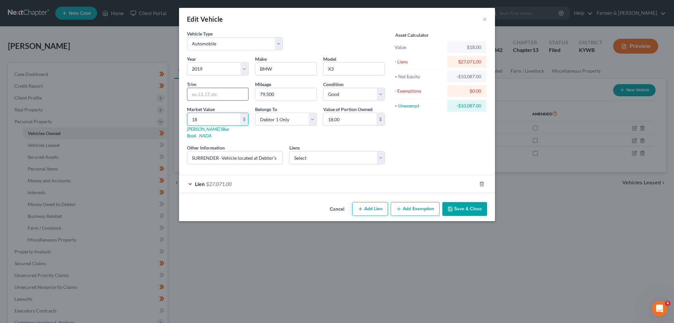
type input "187"
type input "187.00"
type input "1879"
type input "1,879.00"
type input "1,8795"
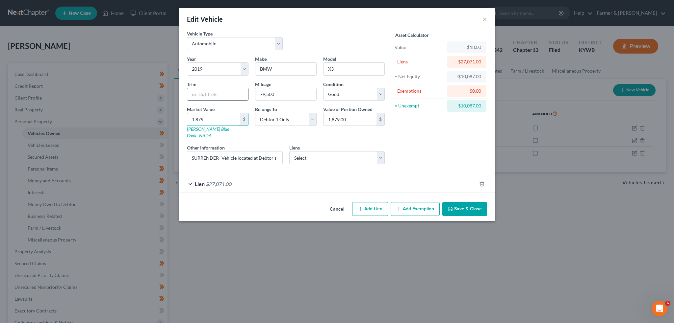
type input "18,795.00"
click at [469, 202] on button "Save & Close" at bounding box center [464, 209] width 45 height 14
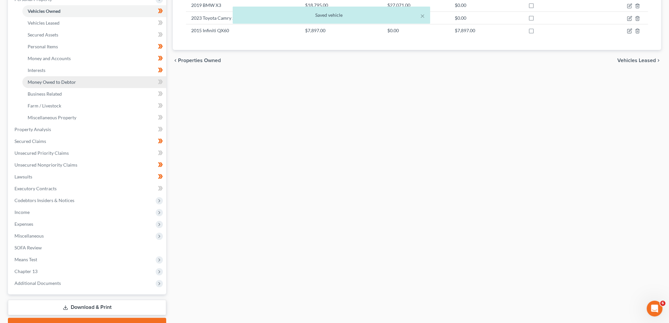
scroll to position [156, 0]
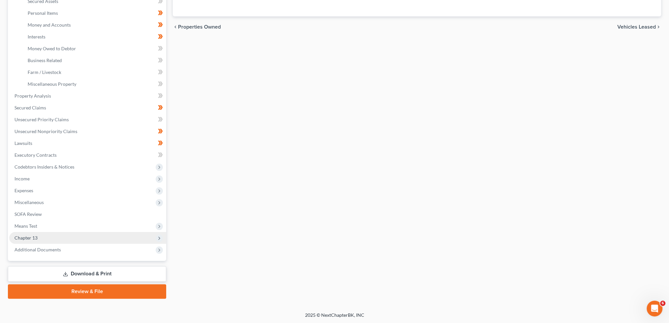
click at [46, 240] on span "Chapter 13" at bounding box center [87, 238] width 157 height 12
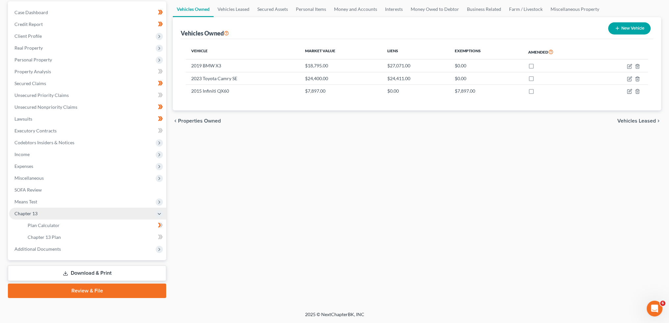
scroll to position [61, 0]
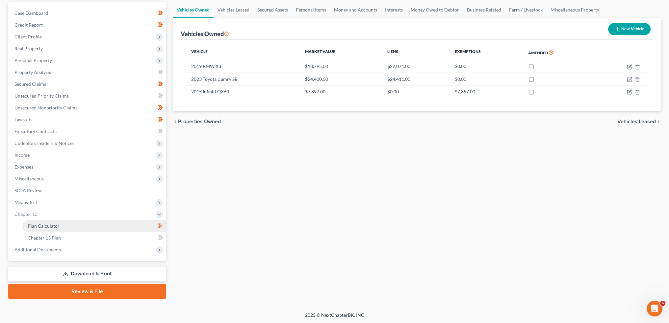
click at [50, 223] on span "Plan Calculator" at bounding box center [44, 226] width 32 height 6
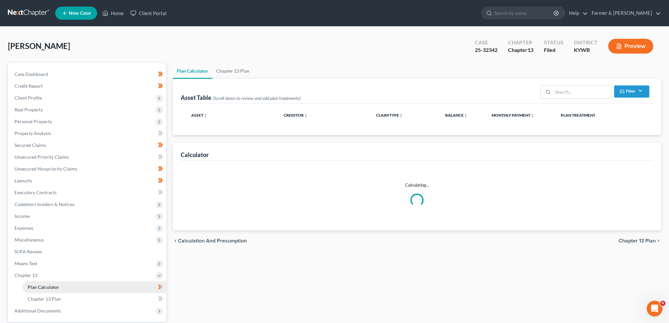
select select "59"
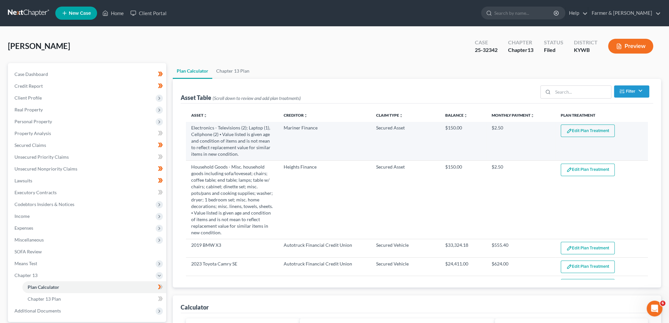
scroll to position [55, 0]
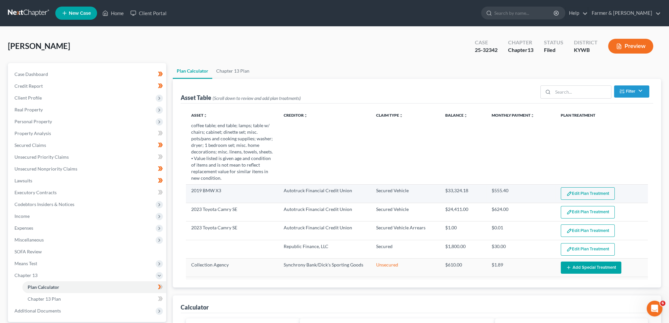
click at [579, 191] on button "Edit Plan Treatment" at bounding box center [588, 194] width 54 height 13
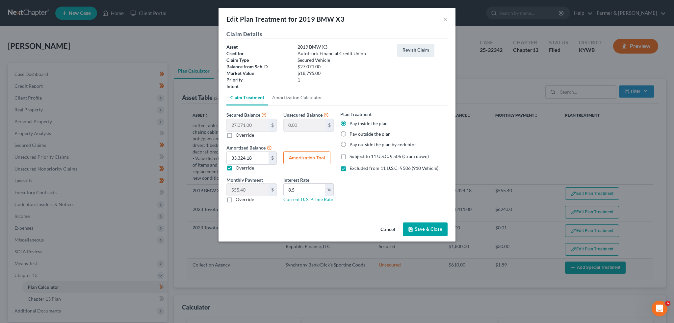
click at [236, 132] on label "Override" at bounding box center [245, 135] width 18 height 7
click at [238, 132] on input "Override" at bounding box center [240, 134] width 4 height 4
checkbox input "true"
type input "10,087.00"
click at [236, 167] on label "Override" at bounding box center [245, 168] width 18 height 7
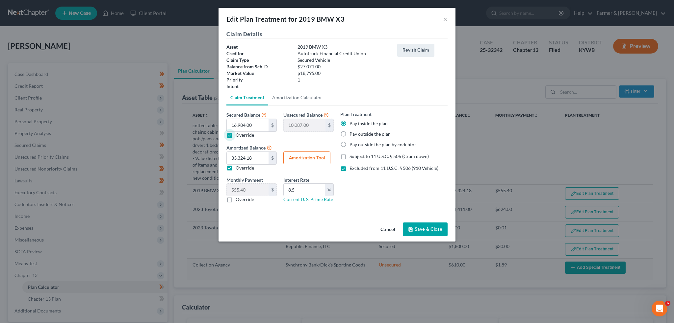
click at [238, 167] on input "Override" at bounding box center [240, 167] width 4 height 4
checkbox input "false"
type input "283.06"
drag, startPoint x: 303, startPoint y: 188, endPoint x: 285, endPoint y: 190, distance: 17.8
click at [285, 190] on input "8.5" at bounding box center [304, 190] width 41 height 13
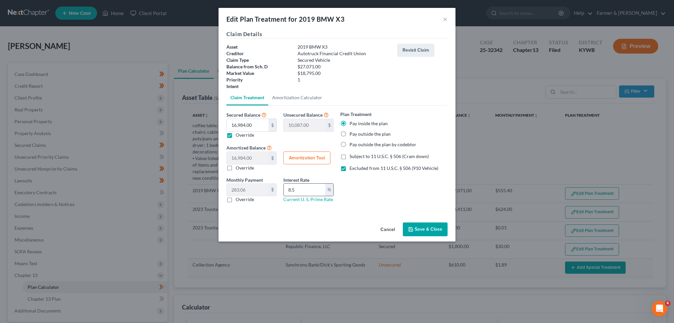
click at [304, 193] on input "8.5" at bounding box center [304, 190] width 41 height 13
drag, startPoint x: 304, startPoint y: 193, endPoint x: 279, endPoint y: 192, distance: 25.0
click at [279, 192] on div "Monthly Payment 283.06 $ 0.00 $ Override Interest Rate 8.5 % Current U. S. Prim…" at bounding box center [280, 193] width 114 height 32
type input "9.5"
click at [349, 168] on label "Excluded from 11 U.S.C. § 506 (910 Vehicle)" at bounding box center [393, 168] width 89 height 7
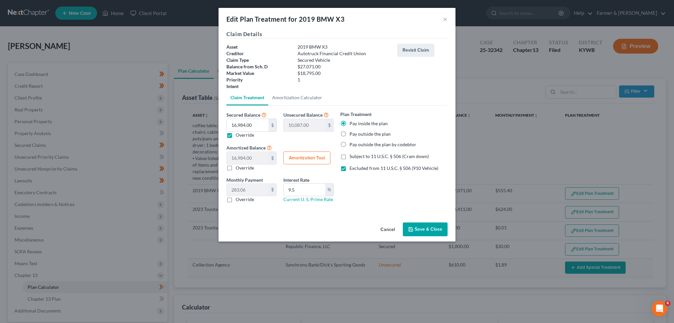
click at [352, 168] on input "Excluded from 11 U.S.C. § 506 (910 Vehicle)" at bounding box center [354, 167] width 4 height 4
checkbox input "false"
click at [349, 155] on label "Subject to 11 U.S.C. § 506 (Cram down)" at bounding box center [388, 156] width 79 height 7
click at [352, 155] on input "Subject to 11 U.S.C. § 506 (Cram down)" at bounding box center [354, 155] width 4 height 4
checkbox input "true"
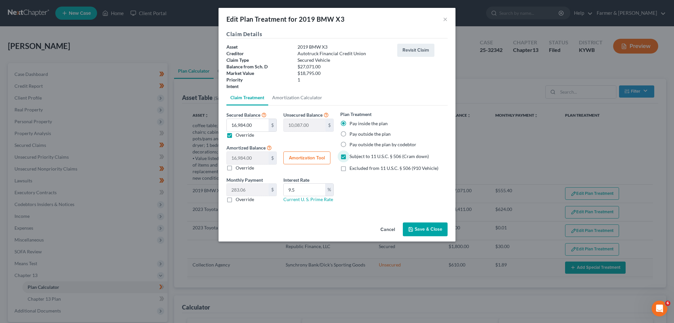
click at [305, 155] on button "Amortization Tool" at bounding box center [306, 158] width 47 height 13
type input "16,984.00"
type input "9.5"
type input "60"
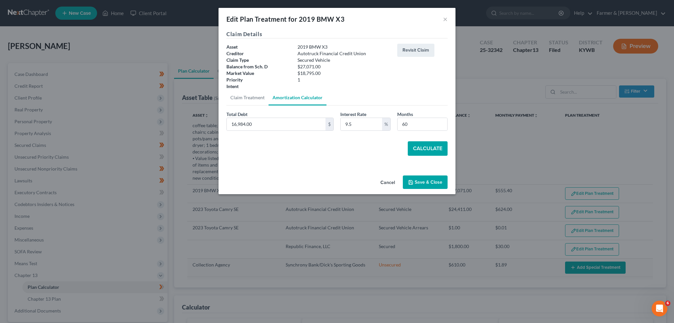
click at [417, 153] on button "Calculate" at bounding box center [428, 149] width 40 height 14
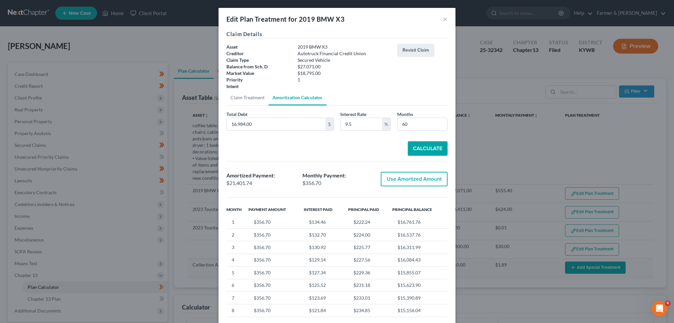
click at [412, 176] on button "Use Amortized Amount" at bounding box center [414, 179] width 67 height 14
type input "21,401.73"
checkbox input "true"
type input "356.69"
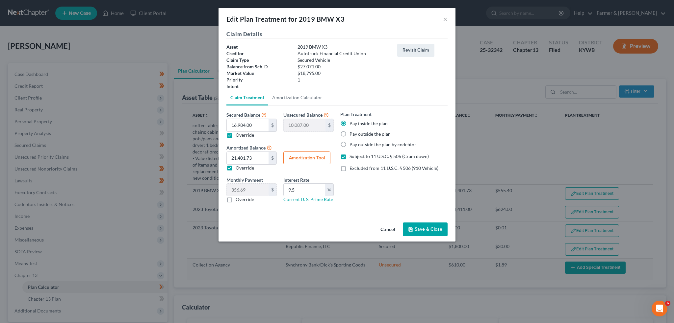
click at [426, 234] on button "Save & Close" at bounding box center [425, 230] width 45 height 14
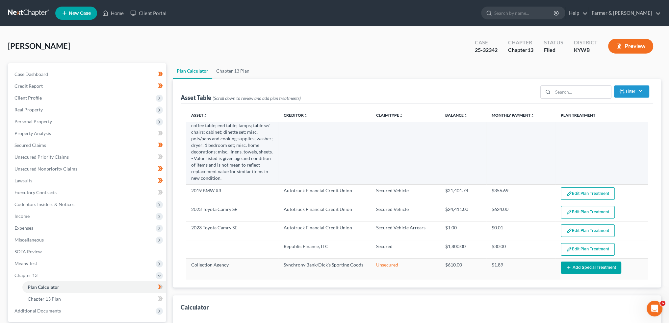
select select "59"
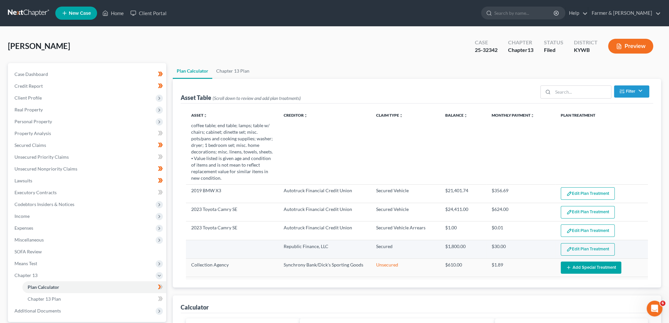
click at [570, 248] on button "Edit Plan Treatment" at bounding box center [588, 250] width 54 height 13
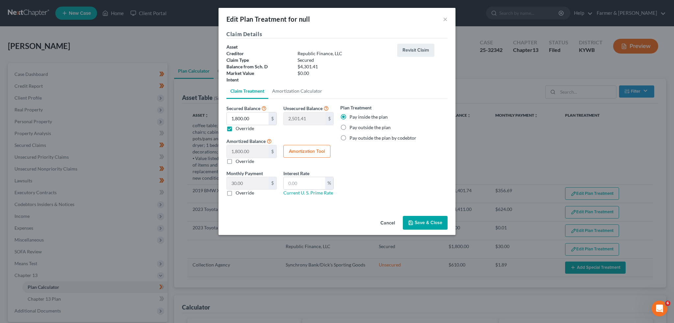
click at [236, 129] on label "Override" at bounding box center [245, 128] width 18 height 7
click at [238, 129] on input "Override" at bounding box center [240, 127] width 4 height 4
checkbox input "false"
type input "0.00"
type input "4,301.41"
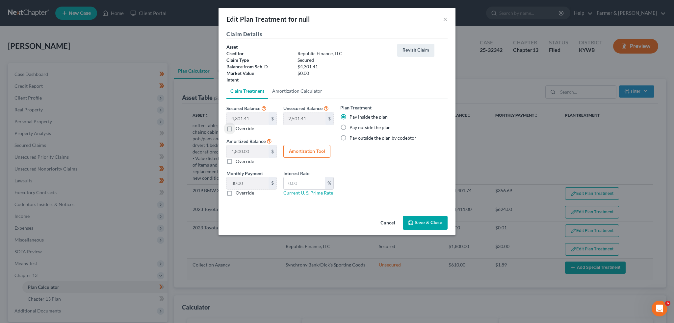
type input "71.69"
click at [413, 226] on button "Save & Close" at bounding box center [425, 223] width 45 height 14
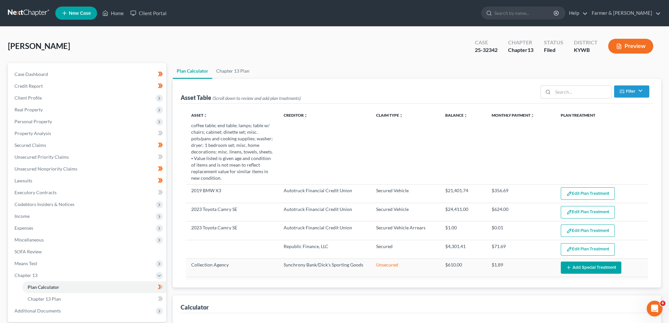
select select "59"
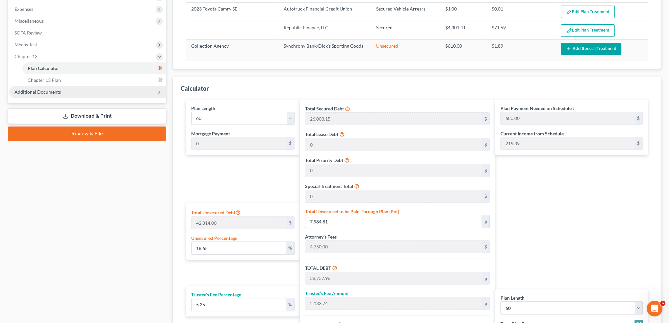
click at [30, 88] on span "Additional Documents" at bounding box center [87, 92] width 157 height 12
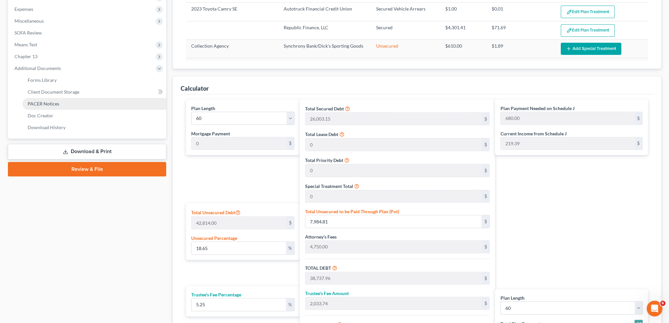
click at [42, 103] on span "PACER Notices" at bounding box center [44, 104] width 32 height 6
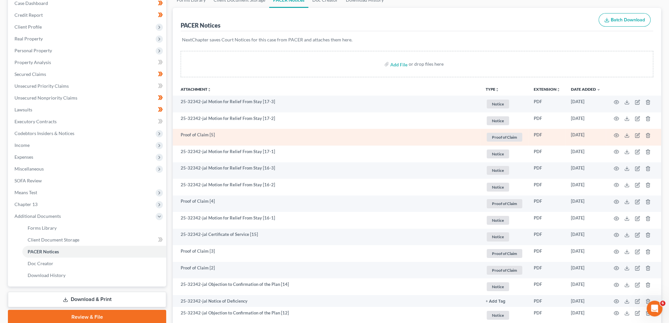
scroll to position [110, 0]
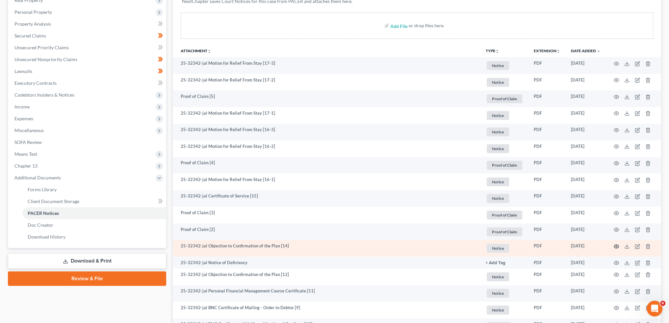
click at [616, 246] on icon "button" at bounding box center [616, 246] width 5 height 5
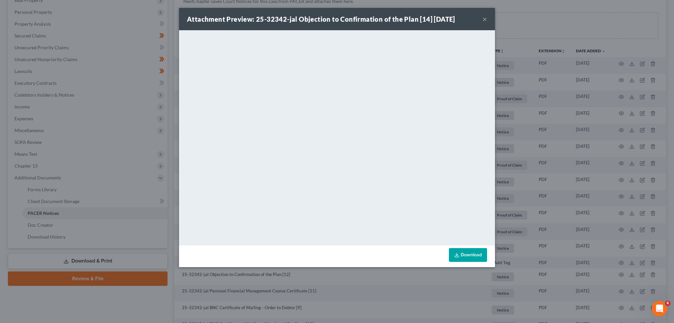
click at [484, 18] on button "×" at bounding box center [484, 19] width 5 height 8
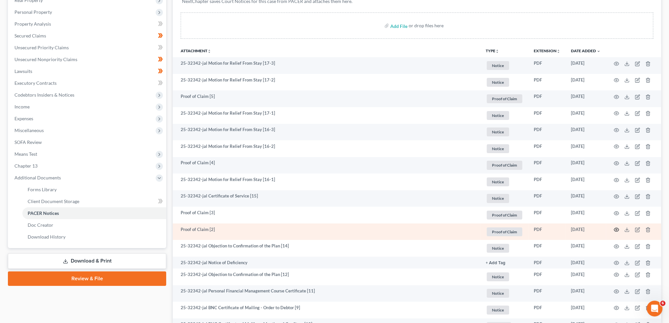
click at [616, 229] on icon "button" at bounding box center [616, 229] width 5 height 5
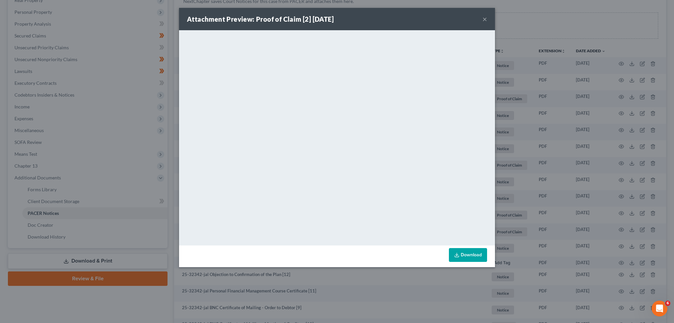
click at [486, 19] on button "×" at bounding box center [484, 19] width 5 height 8
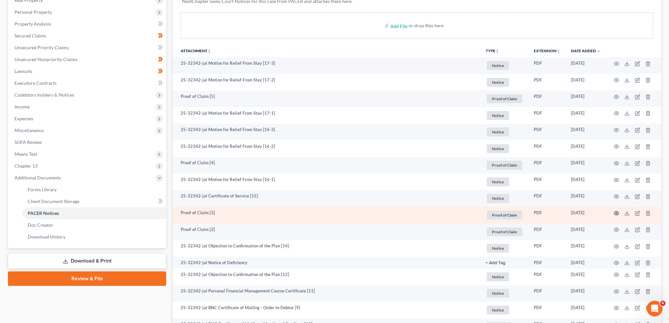
click at [616, 213] on circle "button" at bounding box center [616, 213] width 1 height 1
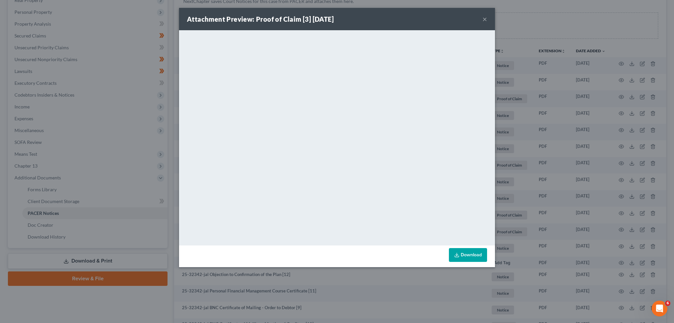
click at [487, 20] on button "×" at bounding box center [484, 19] width 5 height 8
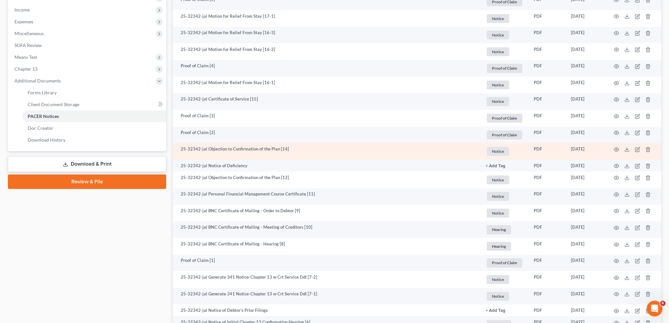
scroll to position [219, 0]
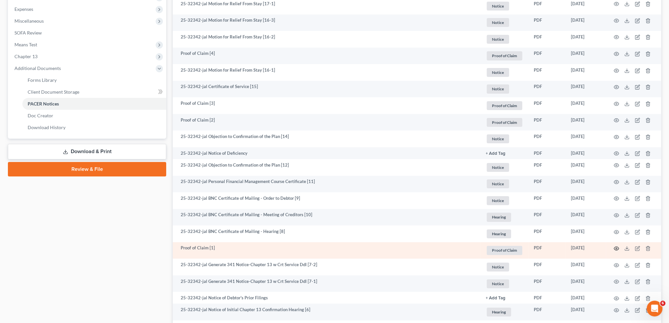
click at [618, 248] on icon "button" at bounding box center [616, 248] width 5 height 5
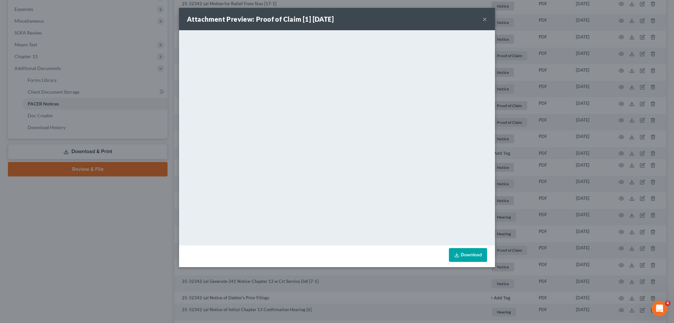
click at [485, 17] on button "×" at bounding box center [484, 19] width 5 height 8
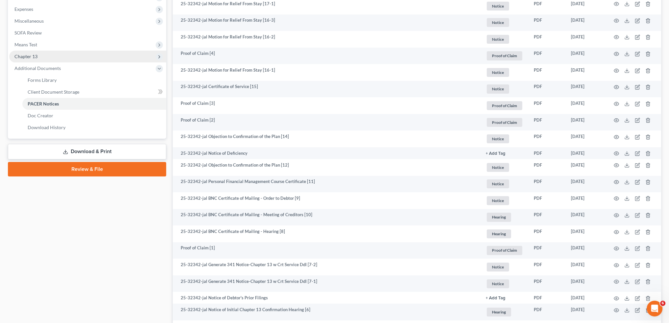
click at [67, 56] on span "Chapter 13" at bounding box center [87, 57] width 157 height 12
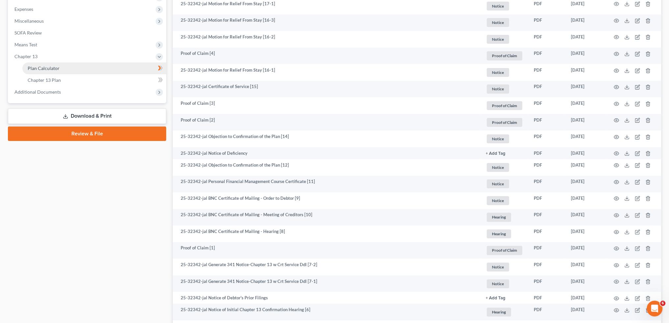
click at [67, 67] on link "Plan Calculator" at bounding box center [94, 69] width 144 height 12
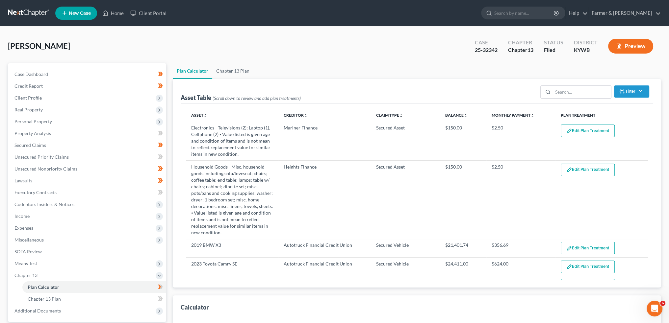
select select "59"
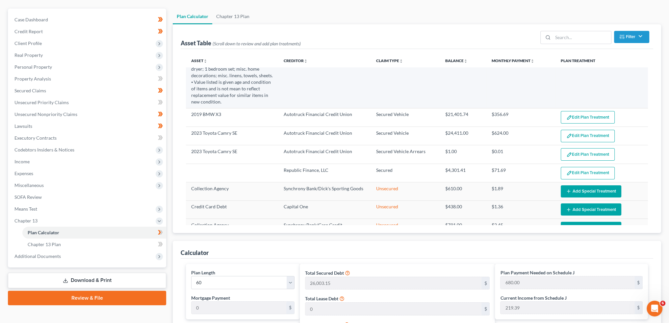
scroll to position [110, 0]
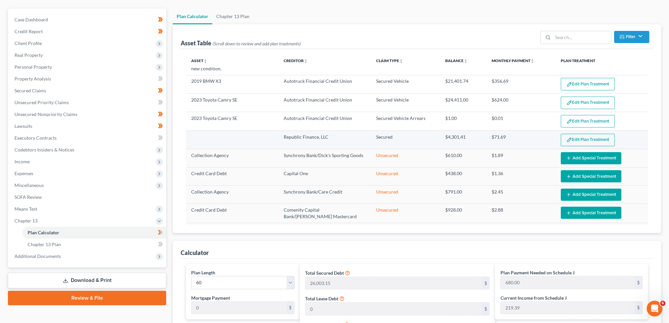
click at [584, 137] on button "Edit Plan Treatment" at bounding box center [588, 140] width 54 height 13
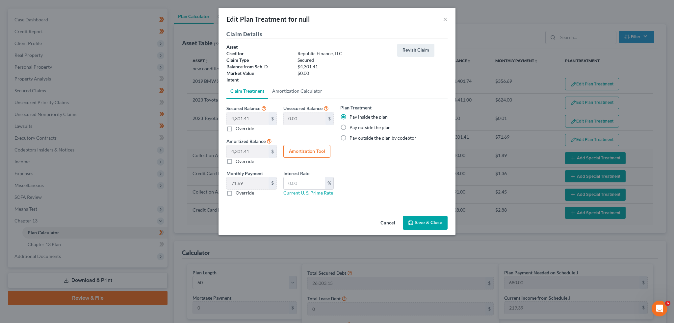
click at [417, 226] on button "Save & Close" at bounding box center [425, 223] width 45 height 14
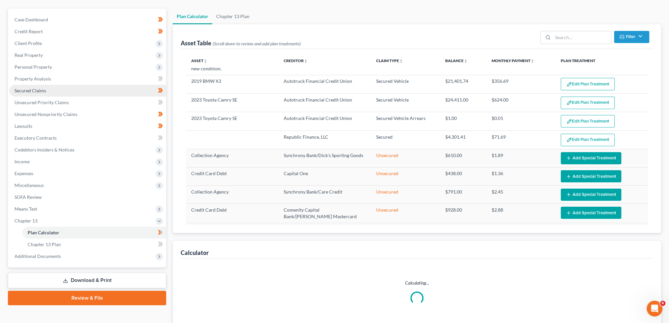
click at [46, 90] on link "Secured Claims" at bounding box center [87, 91] width 157 height 12
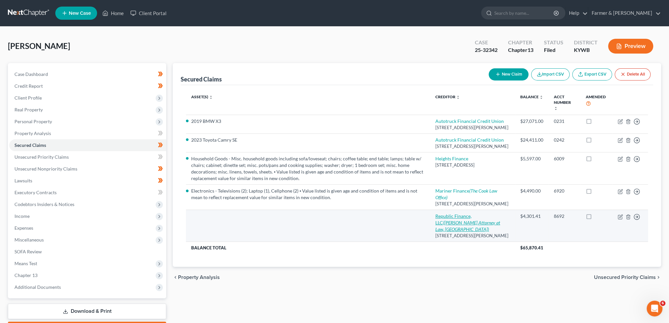
click at [479, 232] on link "Republic Finance, LLC ([PERSON_NAME] Attorney at Law, [GEOGRAPHIC_DATA])" at bounding box center [467, 223] width 65 height 19
select select "18"
select select "0"
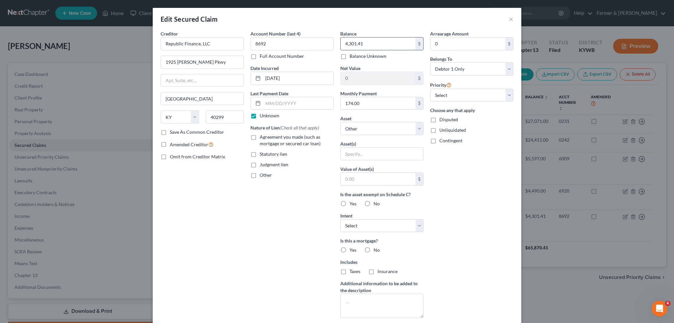
click at [377, 40] on input "4,301.41" at bounding box center [378, 44] width 75 height 13
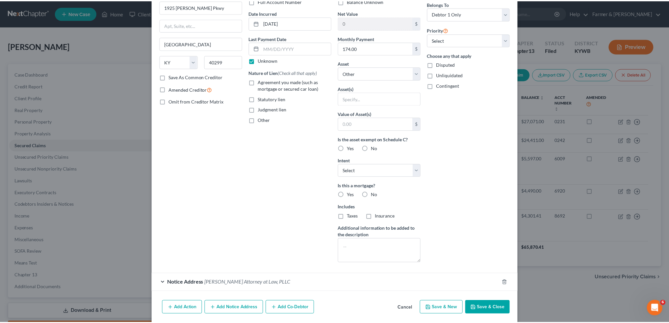
scroll to position [78, 0]
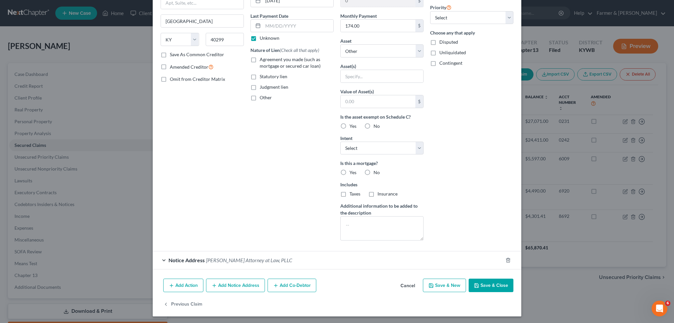
type input "3,875.76"
click at [474, 283] on icon "button" at bounding box center [476, 285] width 5 height 5
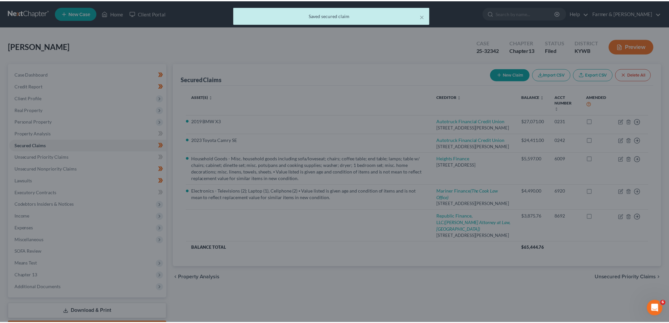
scroll to position [0, 0]
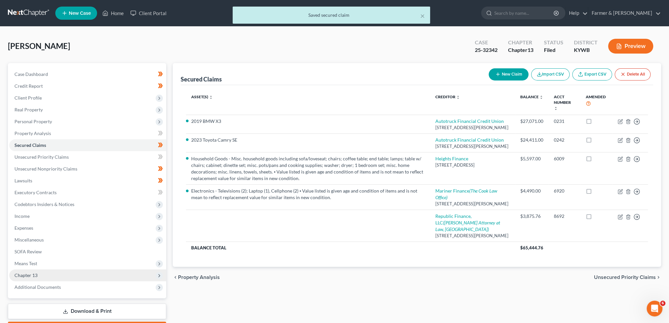
click at [54, 279] on span "Chapter 13" at bounding box center [87, 276] width 157 height 12
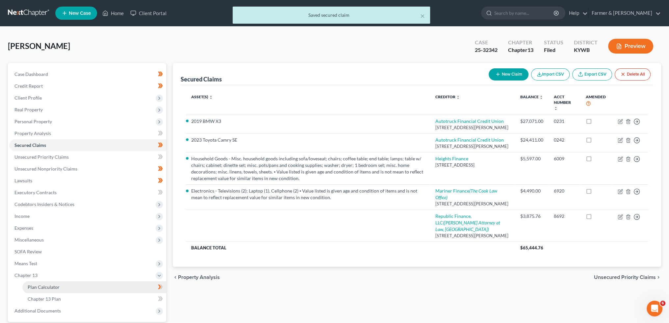
click at [52, 287] on span "Plan Calculator" at bounding box center [44, 288] width 32 height 6
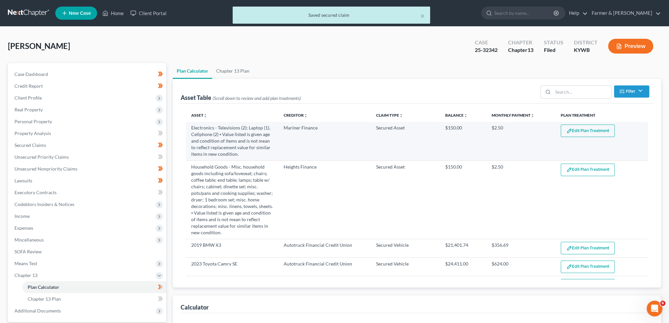
select select "59"
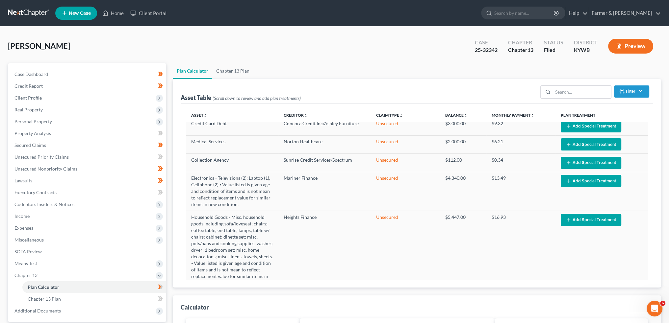
scroll to position [410, 0]
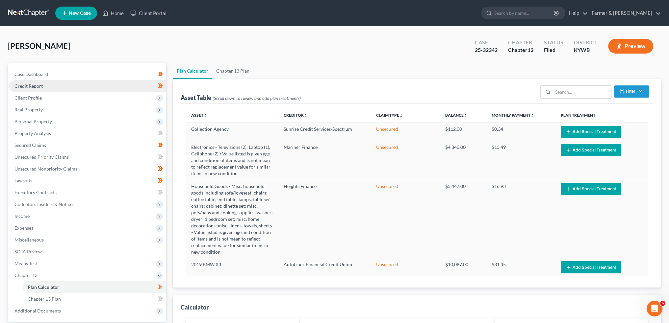
click at [47, 84] on link "Credit Report" at bounding box center [87, 86] width 157 height 12
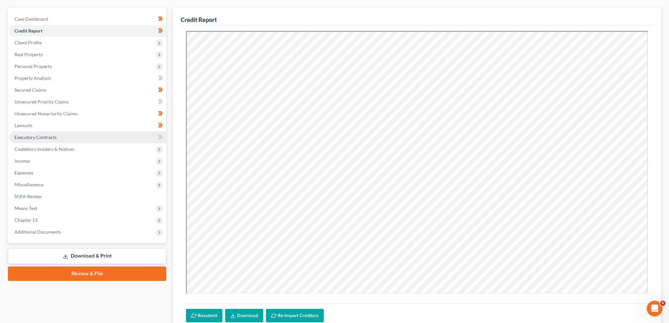
scroll to position [108, 0]
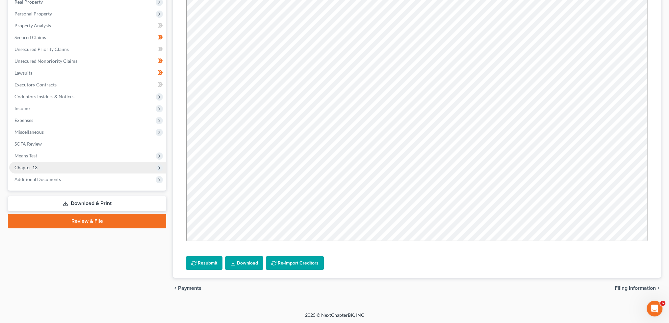
click at [66, 171] on span "Chapter 13" at bounding box center [87, 168] width 157 height 12
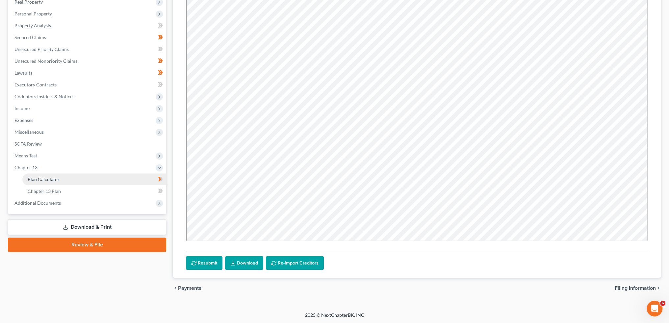
click at [67, 177] on link "Plan Calculator" at bounding box center [94, 180] width 144 height 12
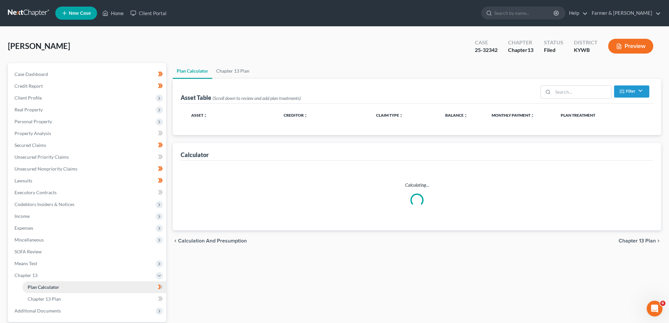
select select "59"
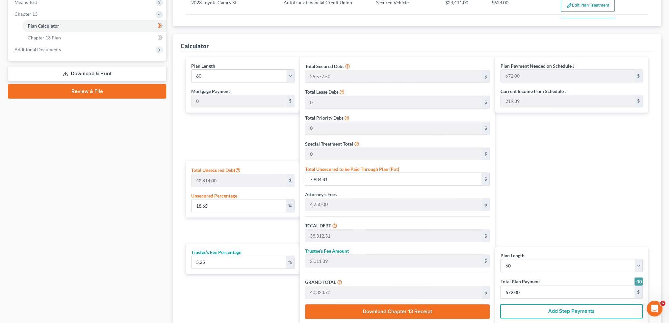
scroll to position [274, 0]
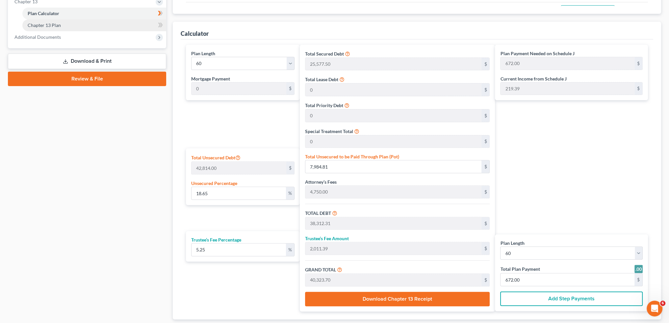
click at [81, 29] on link "Chapter 13 Plan" at bounding box center [94, 25] width 144 height 12
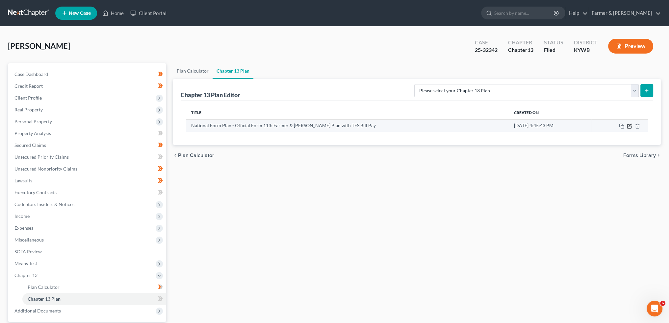
click at [629, 125] on icon "button" at bounding box center [630, 125] width 3 height 3
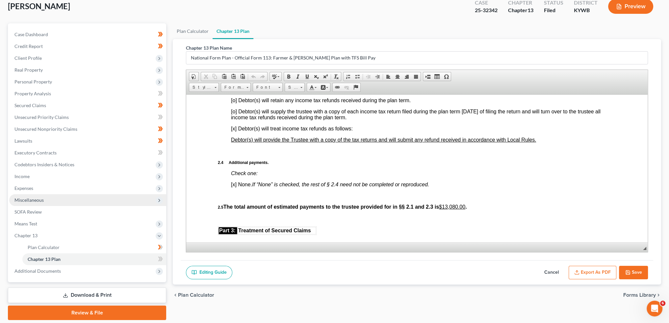
scroll to position [61, 0]
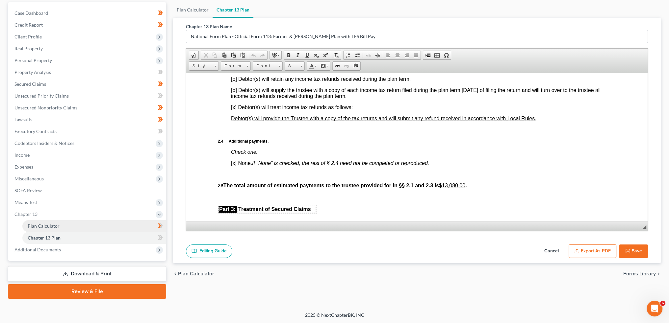
click at [50, 227] on span "Plan Calculator" at bounding box center [44, 226] width 32 height 6
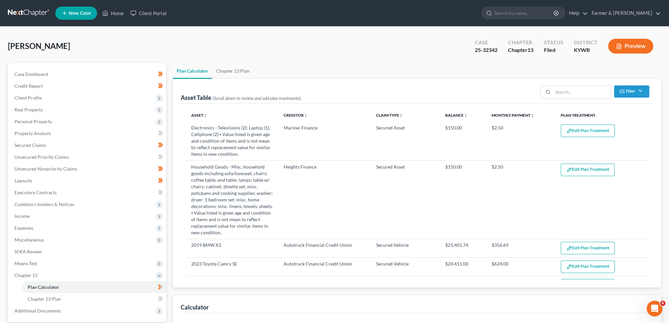
select select "59"
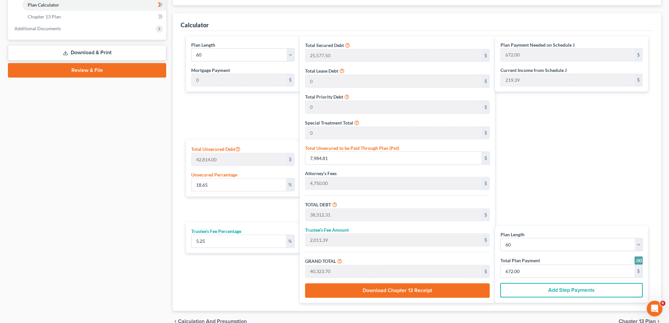
scroll to position [316, 0]
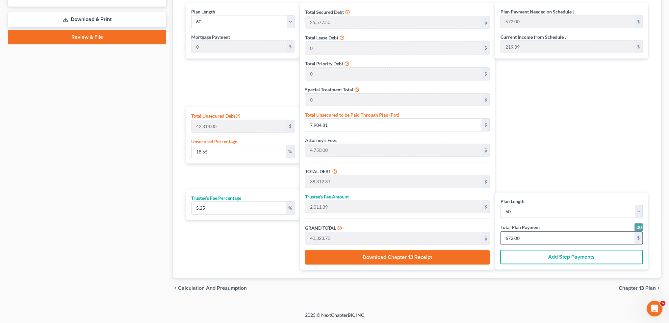
click at [546, 240] on input "672.00" at bounding box center [568, 238] width 134 height 13
type input "3"
type input "0"
type input "2,052.25"
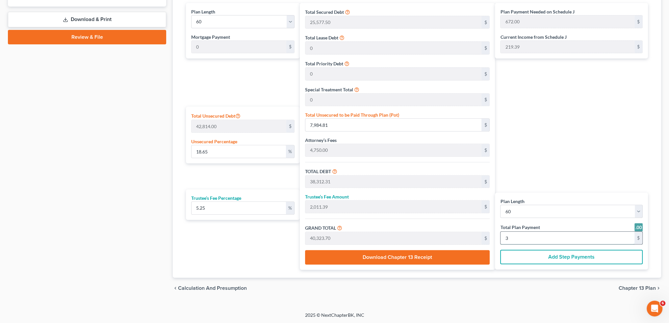
type input "107.74"
type input "2,160.00"
type input "36"
type input "171.02"
type input "8.97"
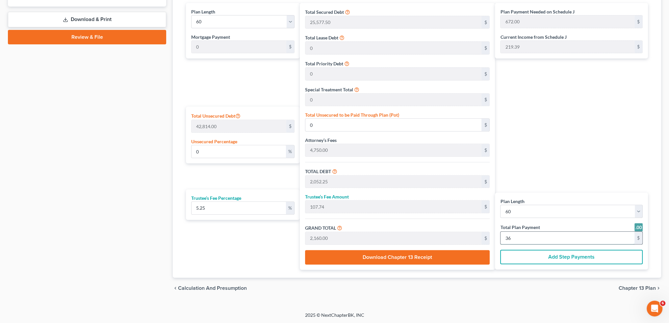
type input "180.00"
type input "3"
type input "0"
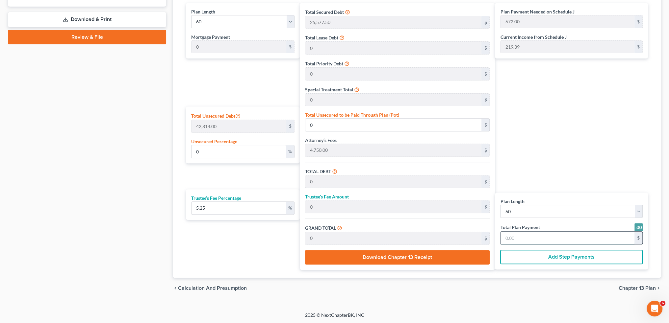
type input "342.04"
type input "17.95"
type input "360.00"
type input "6"
type input "3,876.48"
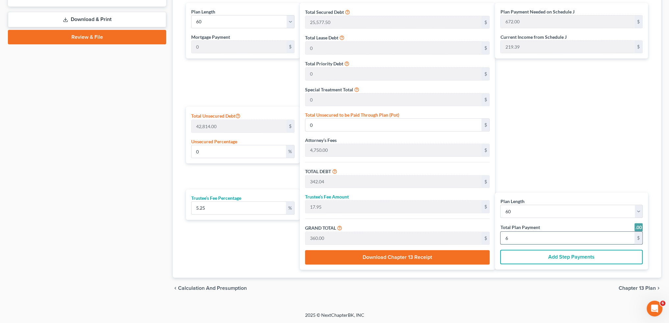
type input "203.51"
type input "4,080.00"
type input "68"
type input "19.71"
type input "8,437.34"
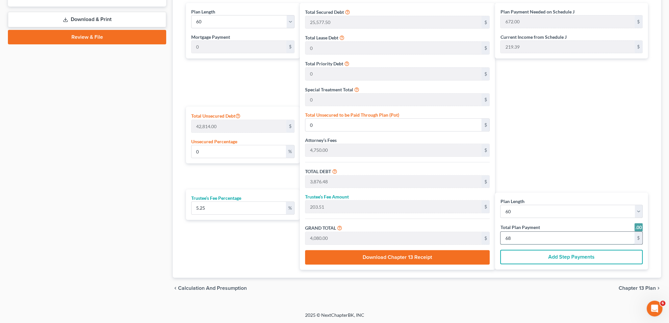
type input "38,764.84"
type input "2,035.15"
type input "40,800.00"
type input "680.00"
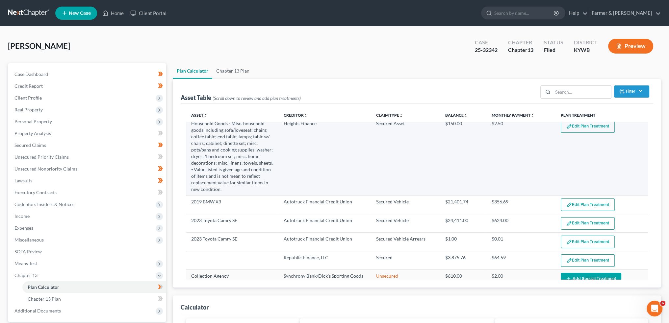
scroll to position [55, 0]
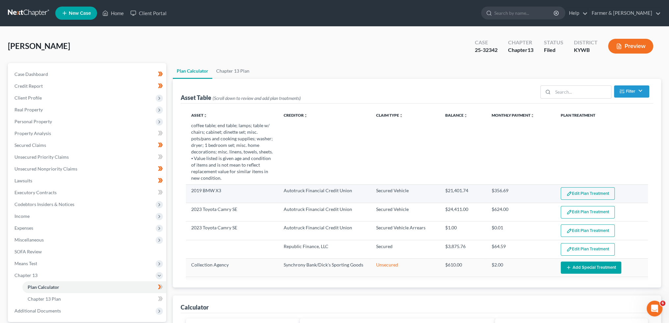
click at [584, 193] on button "Edit Plan Treatment" at bounding box center [588, 194] width 54 height 13
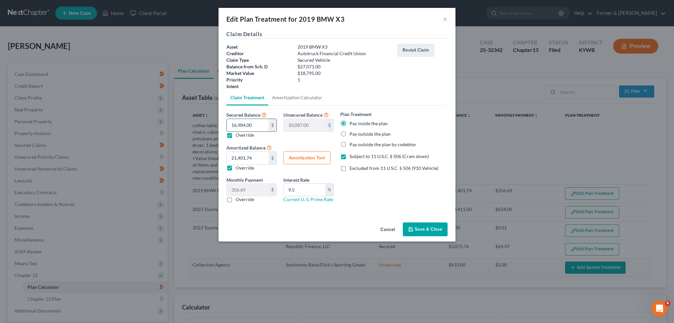
click at [256, 124] on input "16,984.00" at bounding box center [248, 125] width 42 height 13
type input "1"
type input "27,070.00"
type input "18"
type input "27,053.00"
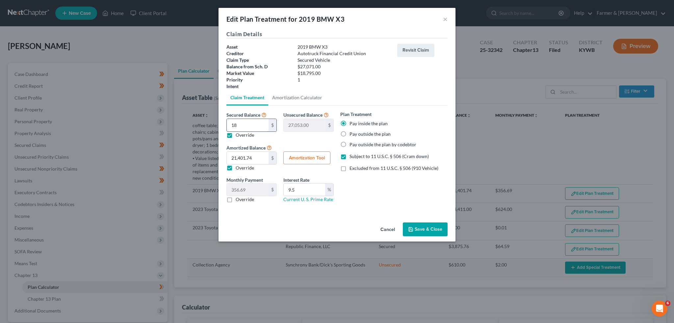
type input "187"
type input "26,884.00"
type input "1879"
type input "25,192.00"
type input "18,795."
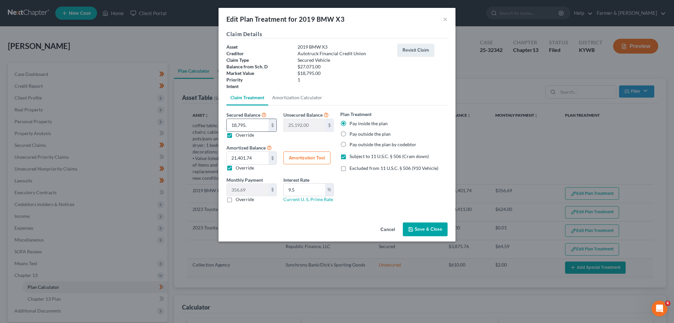
type input "8,276.00"
type input "18,795.00"
click at [302, 153] on button "Amortization Tool" at bounding box center [306, 158] width 47 height 13
type input "18,795.00"
type input "9.5"
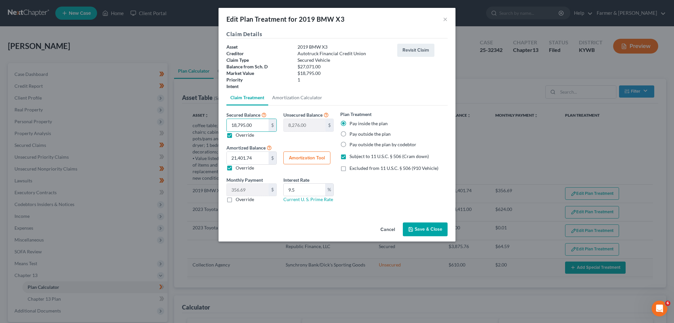
type input "60"
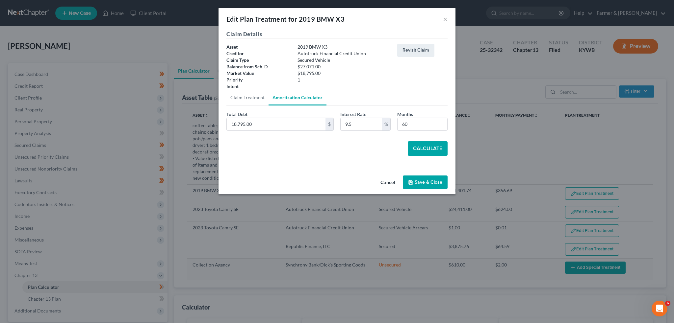
click at [428, 148] on button "Calculate" at bounding box center [428, 149] width 40 height 14
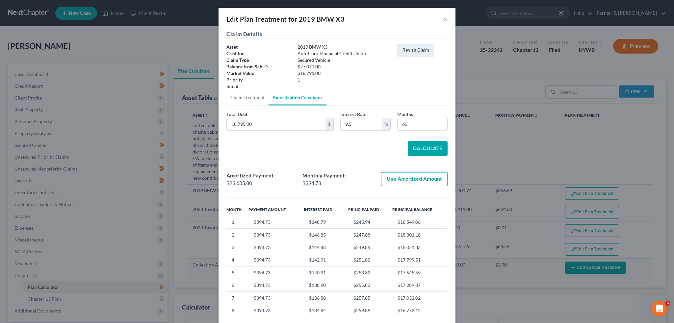
click at [419, 177] on button "Use Amortized Amount" at bounding box center [414, 179] width 67 height 14
type input "23,683.79"
type input "394.72"
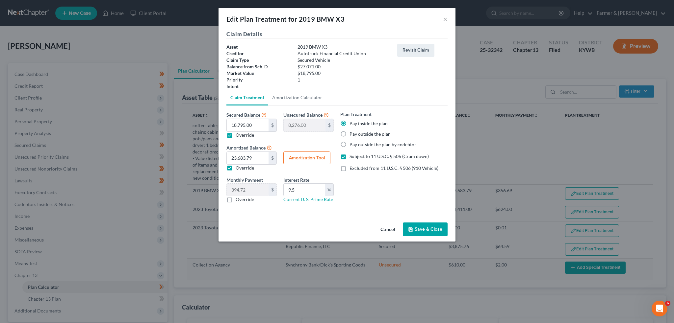
click at [418, 233] on button "Save & Close" at bounding box center [425, 230] width 45 height 14
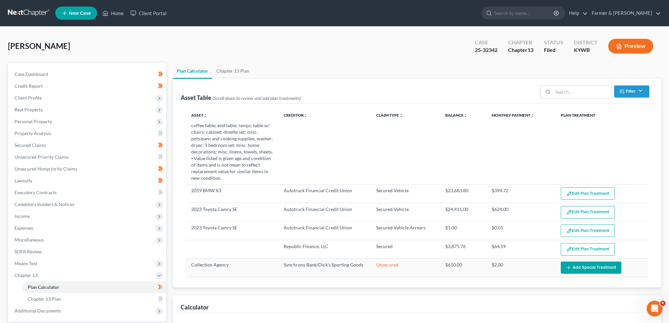
select select "59"
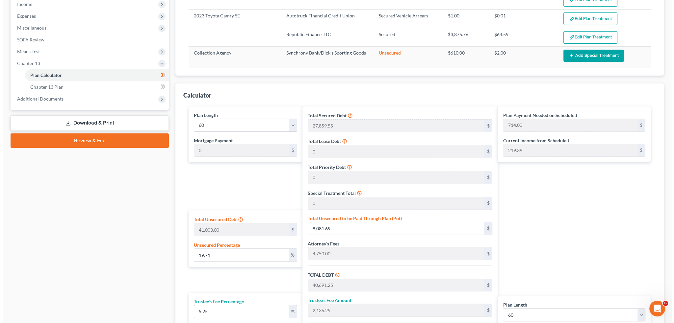
scroll to position [110, 0]
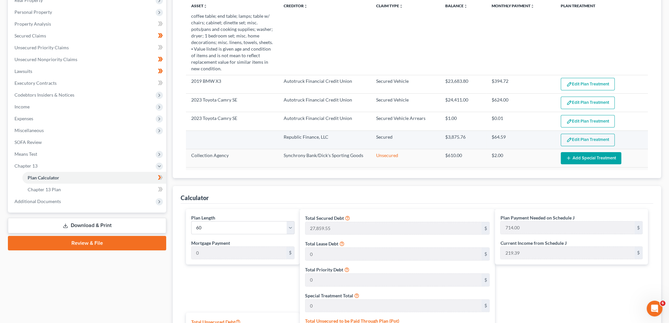
click at [569, 136] on button "Edit Plan Treatment" at bounding box center [588, 140] width 54 height 13
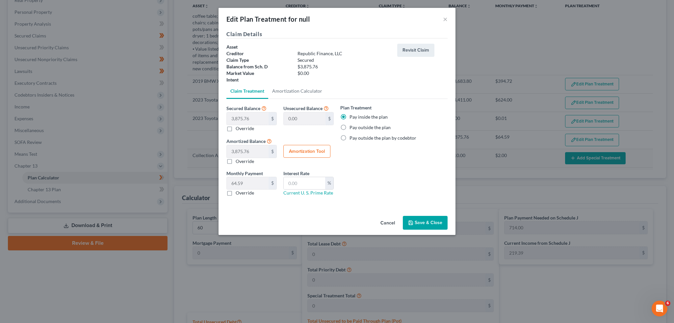
click at [236, 128] on label "Override" at bounding box center [245, 128] width 18 height 7
click at [238, 128] on input "Override" at bounding box center [240, 127] width 4 height 4
checkbox input "true"
type input "2,075.76"
type input "1,800.00"
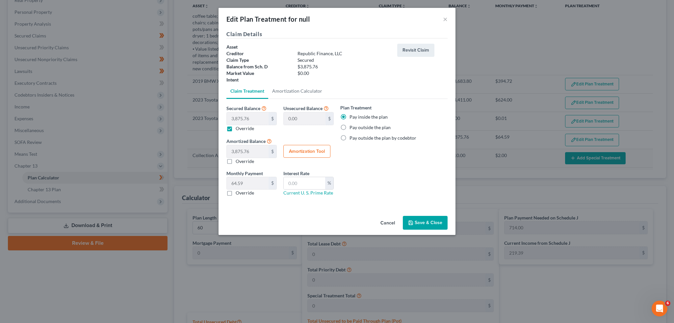
type input "30.00"
type input "2"
type input "3,873.76"
type input "2.00"
type input "0.03"
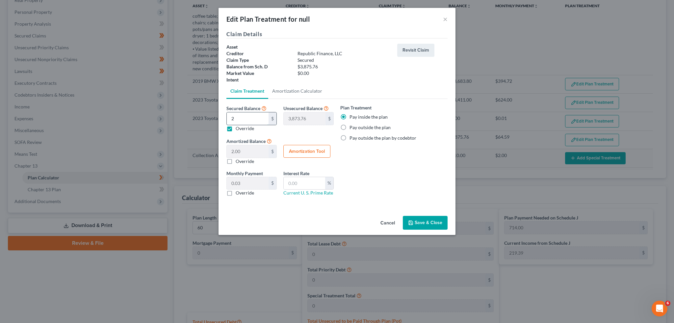
type input "20"
type input "3,855.76"
type input "20.00"
type input "0.33"
type input "200"
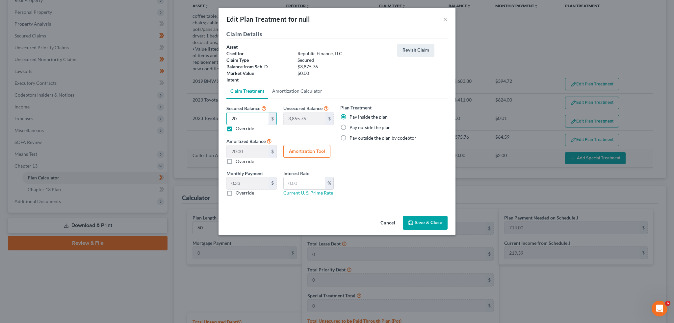
type input "3,675.76"
type input "200.00"
type input "3.33"
type input "2000"
type input "1,875.76"
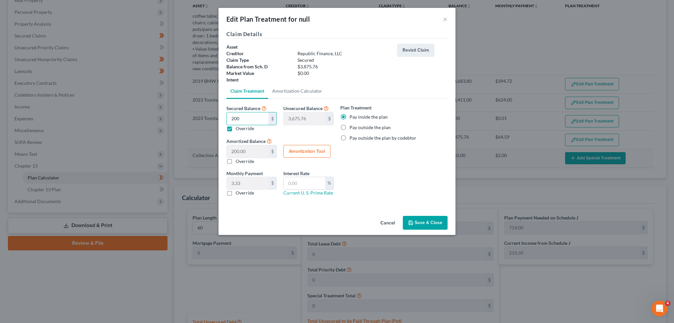
type input "2,000.00"
type input "33.33"
drag, startPoint x: 260, startPoint y: 117, endPoint x: 222, endPoint y: 116, distance: 37.9
click at [222, 116] on div "Claim Details Asset Creditor Republic Finance, LLC Claim Type Secured Balance f…" at bounding box center [337, 121] width 237 height 183
type input "2"
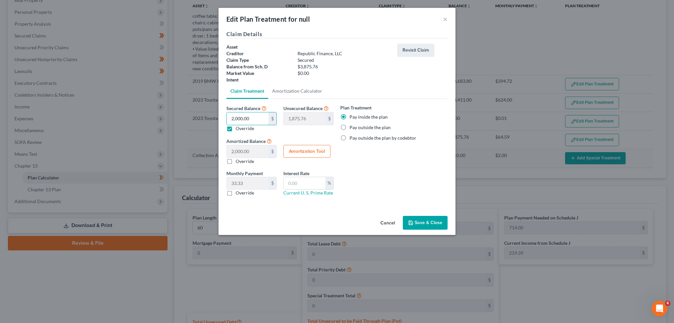
type input "3,873.76"
type input "2.00"
type input "0.03"
type input "25"
type input "3,850.76"
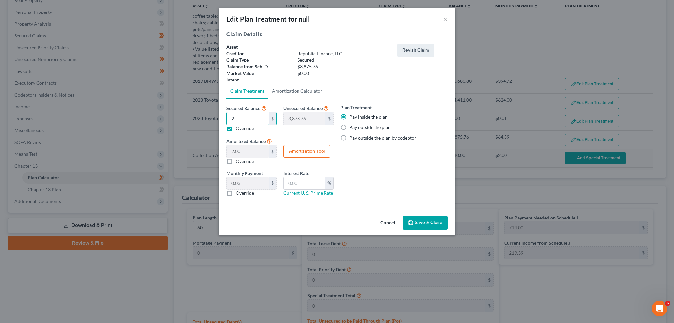
type input "25.00"
type input "0.41"
type input "250"
type input "3,625.76"
type input "250.00"
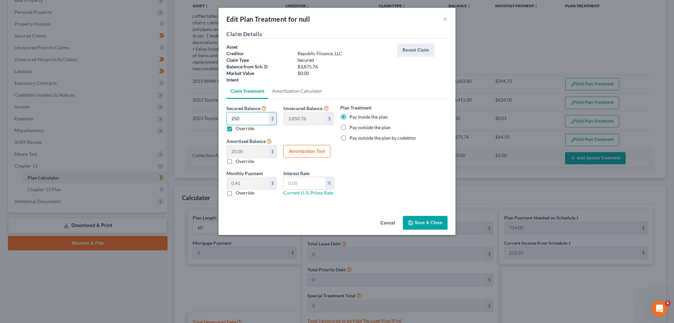
type input "4.16"
type input "2500"
type input "1,375.76"
type input "2,500.00"
type input "41.66"
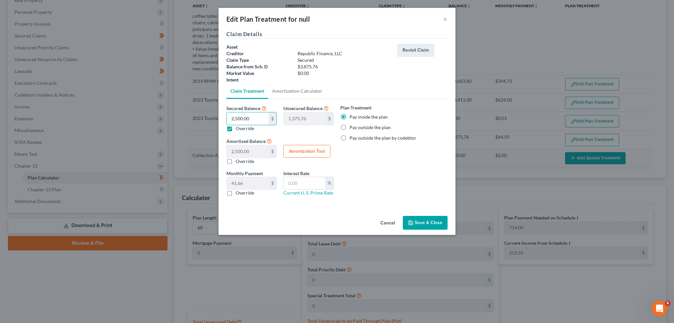
type input "2,500.00"
click at [431, 223] on button "Save & Close" at bounding box center [425, 223] width 45 height 14
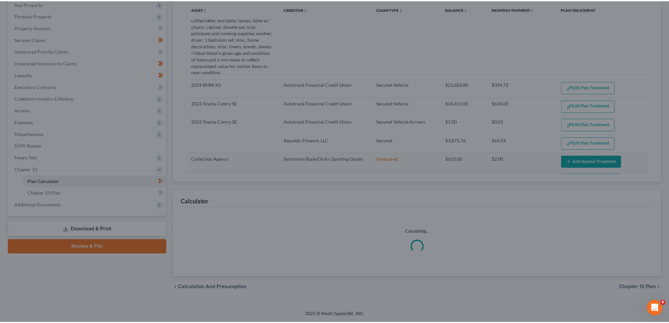
scroll to position [105, 0]
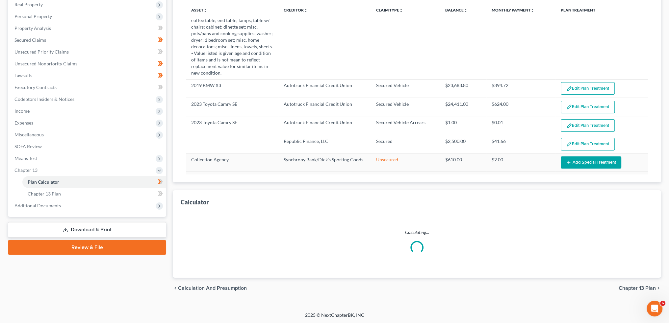
select select "59"
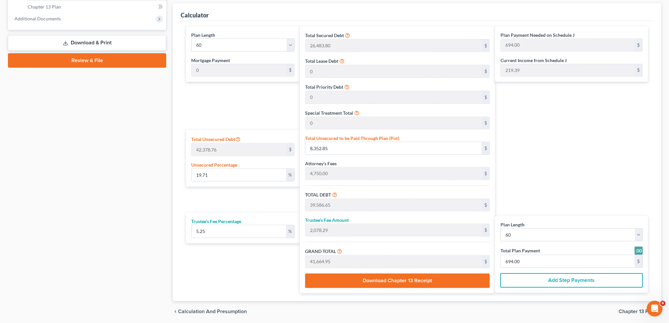
scroll to position [316, 0]
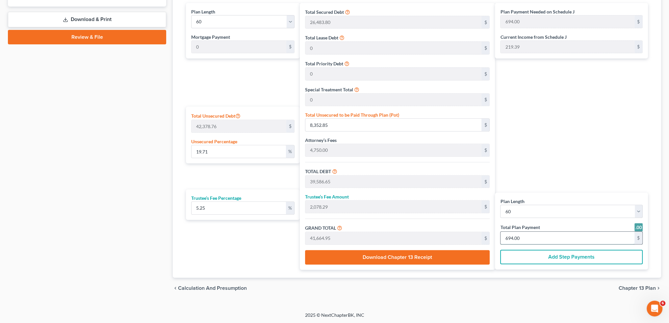
click at [533, 234] on input "694.00" at bounding box center [568, 238] width 134 height 13
type input "0"
type input "171.02"
type input "8.97"
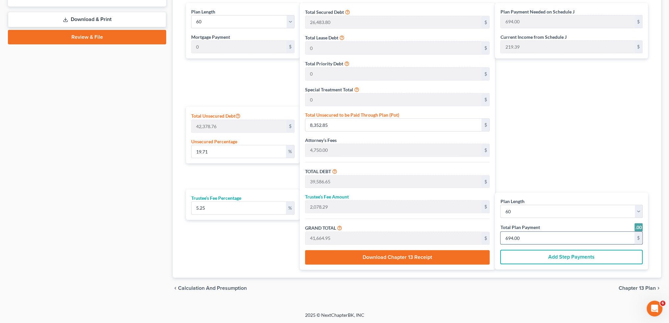
type input "180.00"
type input "3"
type input "2,223.27"
type input "116.72"
type input "2,340.00"
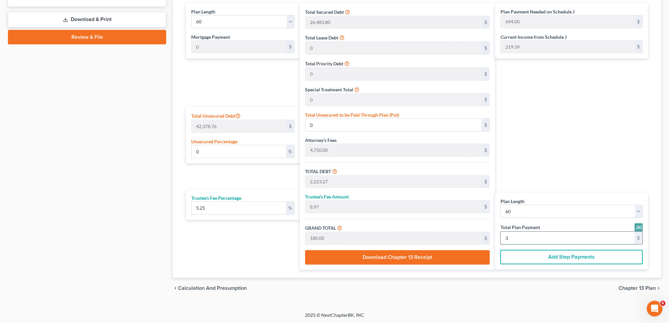
type input "39"
type input "22,232.77"
type input "1,167.22"
type input "23,400.00"
type input "390"
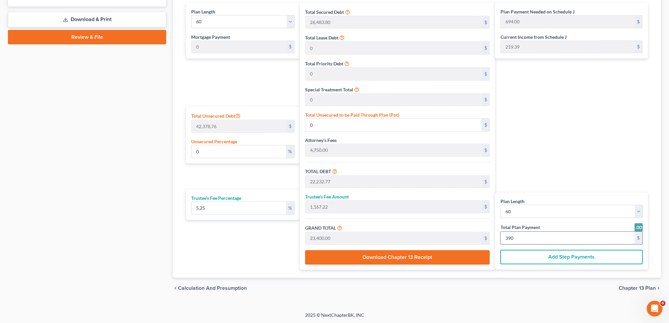
type input "2,223.27"
type input "116.72"
type input "2,340.00"
type input "39"
type input "171.02"
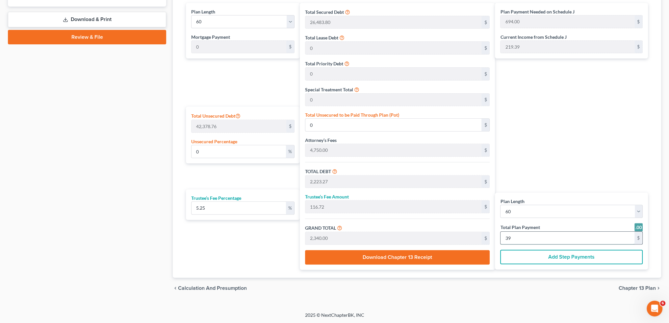
type input "8.97"
type input "180.00"
type input "3"
type input "0"
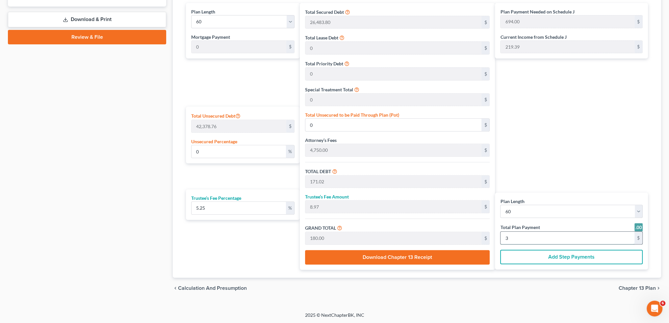
type input "0"
type input "342.04"
type input "17.95"
type input "360.00"
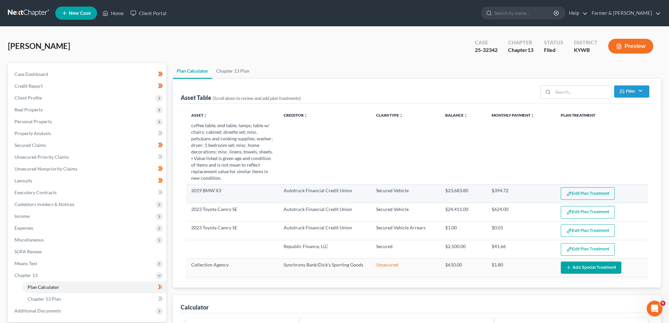
click at [580, 192] on button "Edit Plan Treatment" at bounding box center [588, 194] width 54 height 13
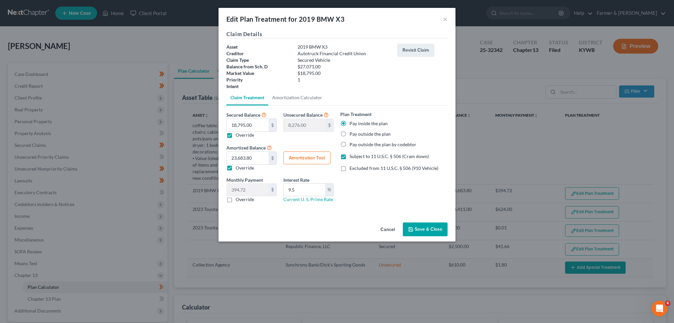
drag, startPoint x: 416, startPoint y: 226, endPoint x: 475, endPoint y: 56, distance: 180.0
click at [416, 226] on button "Save & Close" at bounding box center [425, 230] width 45 height 14
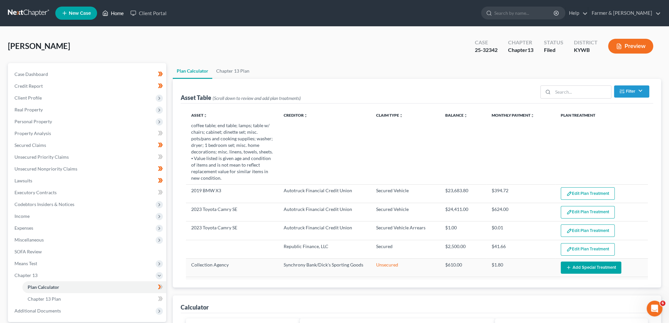
click at [108, 12] on icon at bounding box center [105, 13] width 6 height 8
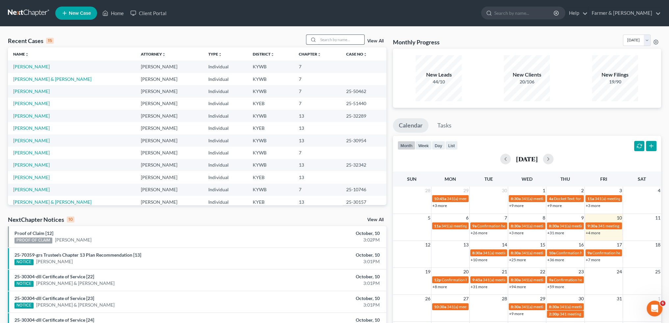
click at [326, 38] on input "search" at bounding box center [341, 40] width 46 height 10
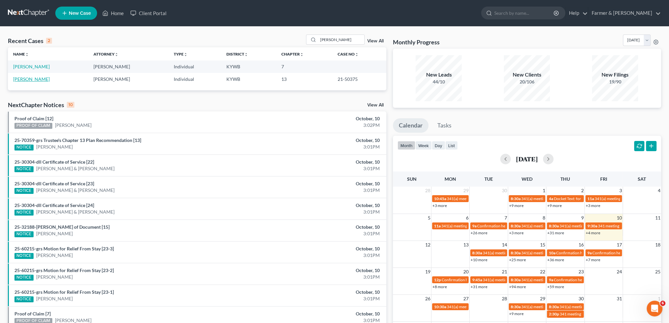
click at [27, 80] on link "[PERSON_NAME]" at bounding box center [31, 79] width 37 height 6
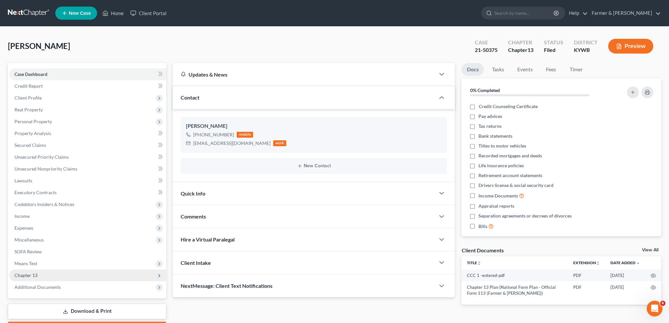
click at [57, 277] on span "Chapter 13" at bounding box center [87, 276] width 157 height 12
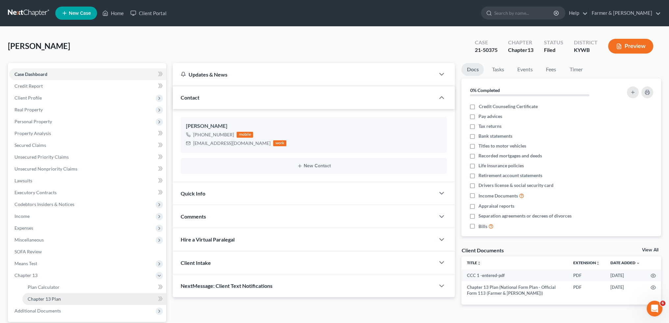
click at [53, 301] on span "Chapter 13 Plan" at bounding box center [44, 300] width 33 height 6
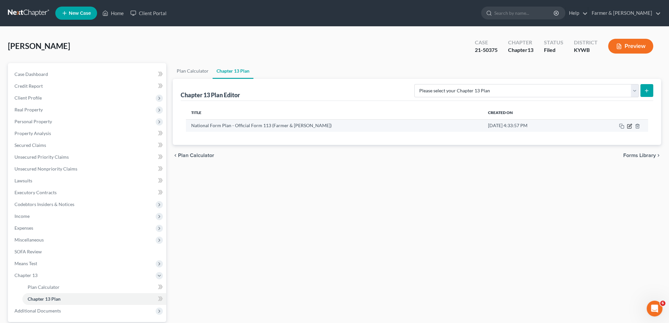
click at [631, 124] on icon "button" at bounding box center [630, 125] width 3 height 3
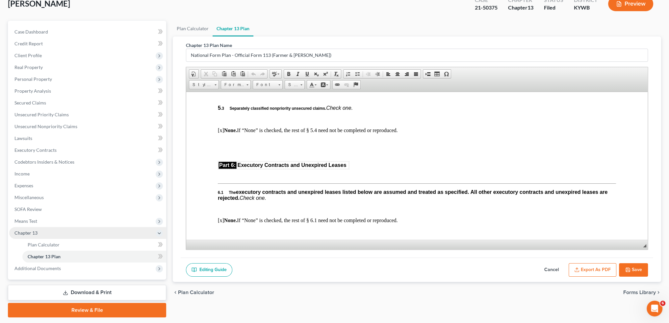
scroll to position [55, 0]
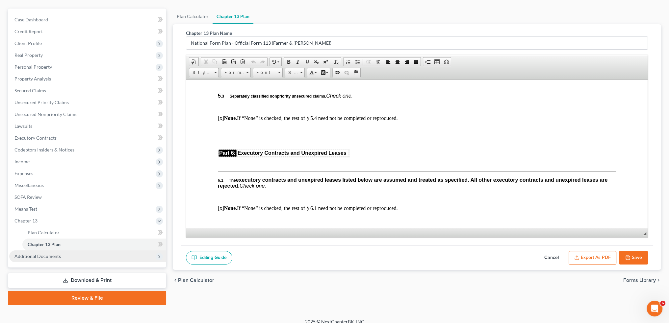
click at [37, 254] on span "Additional Documents" at bounding box center [37, 257] width 46 height 6
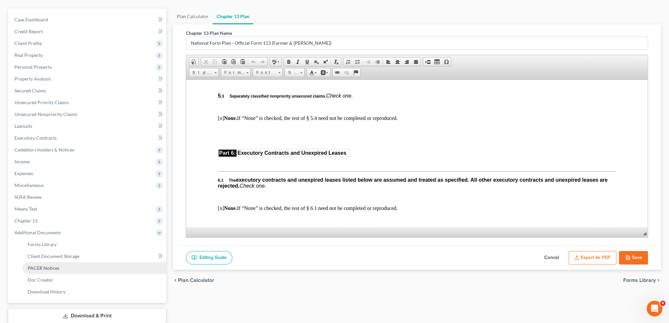
click at [41, 268] on span "PACER Notices" at bounding box center [44, 269] width 32 height 6
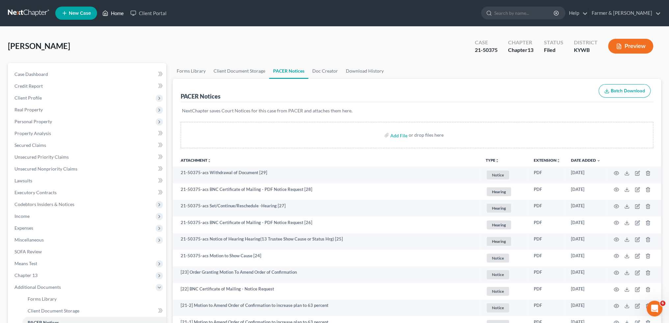
click at [114, 11] on link "Home" at bounding box center [113, 13] width 28 height 12
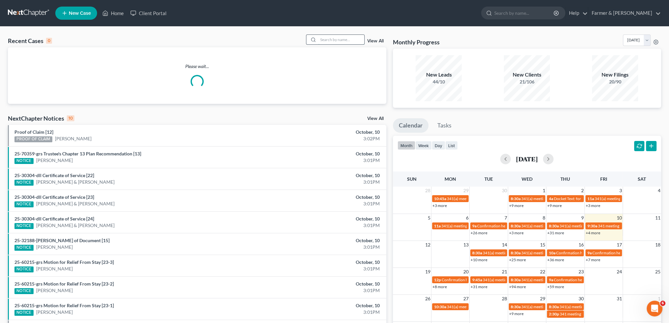
click at [342, 37] on input "search" at bounding box center [341, 40] width 46 height 10
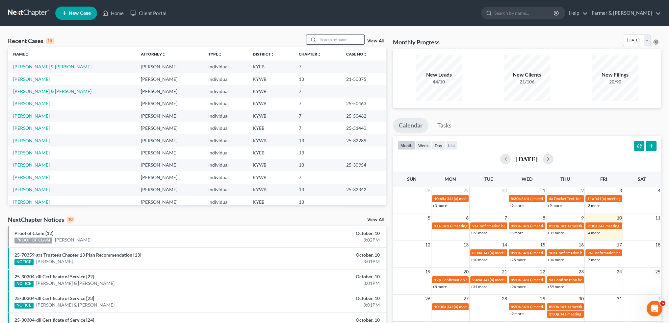
click at [337, 40] on input "search" at bounding box center [341, 40] width 46 height 10
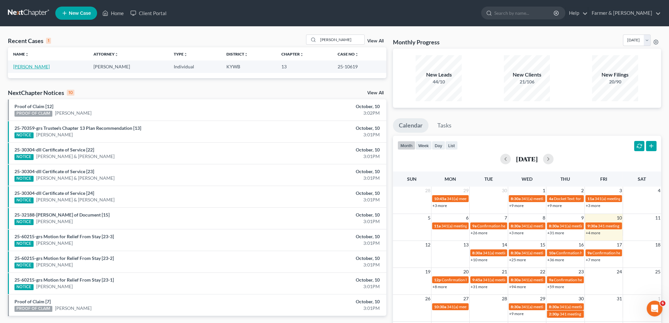
click at [31, 66] on link "[PERSON_NAME]" at bounding box center [31, 67] width 37 height 6
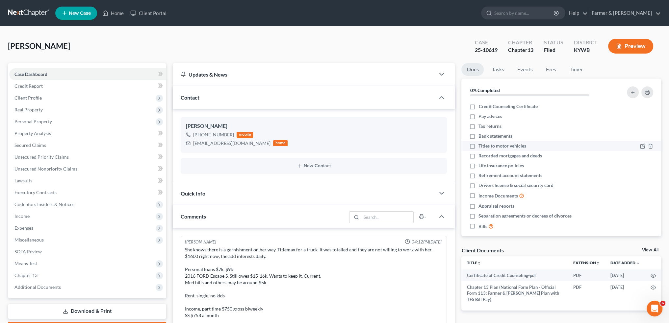
scroll to position [141, 0]
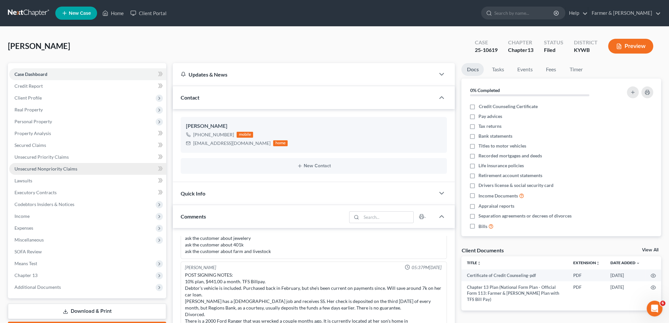
click at [69, 168] on span "Unsecured Nonpriority Claims" at bounding box center [45, 169] width 63 height 6
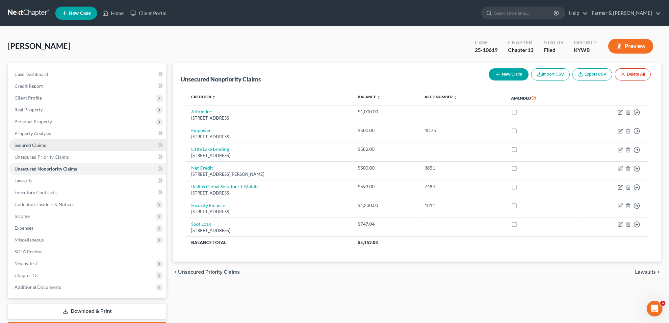
click at [27, 146] on span "Secured Claims" at bounding box center [30, 145] width 32 height 6
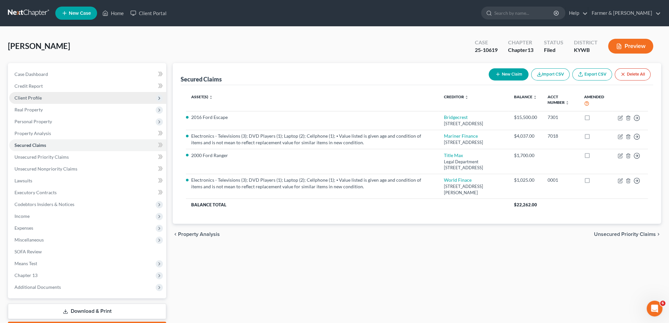
click at [43, 100] on span "Client Profile" at bounding box center [87, 98] width 157 height 12
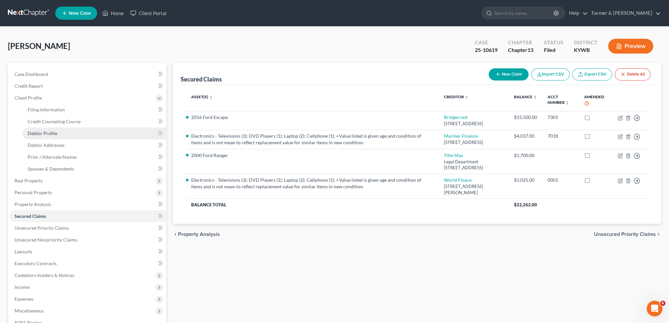
click at [49, 137] on link "Debtor Profile" at bounding box center [94, 134] width 144 height 12
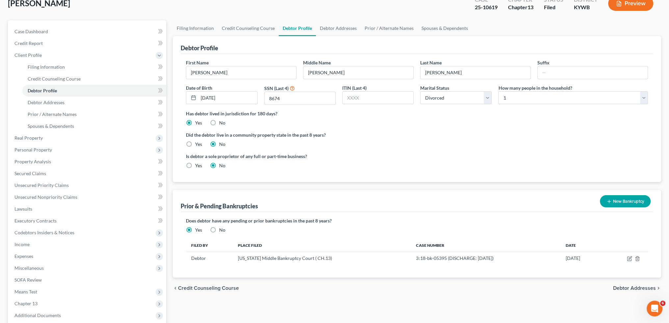
scroll to position [55, 0]
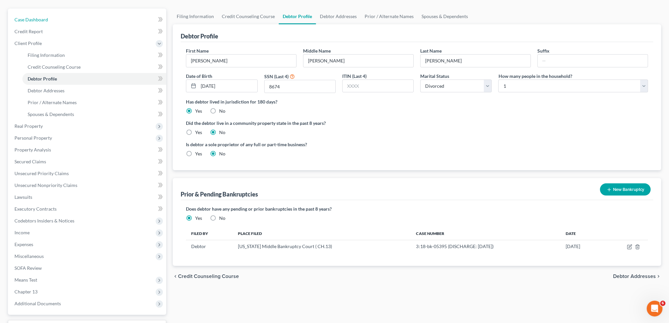
click at [124, 21] on link "Case Dashboard" at bounding box center [87, 20] width 157 height 12
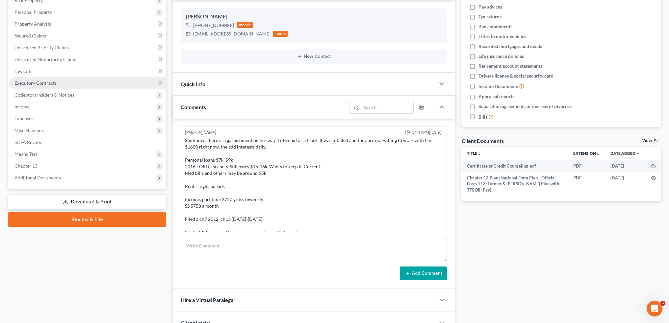
scroll to position [141, 0]
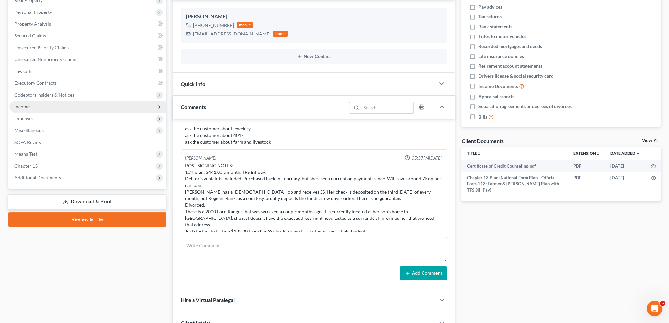
click at [35, 109] on span "Income" at bounding box center [87, 107] width 157 height 12
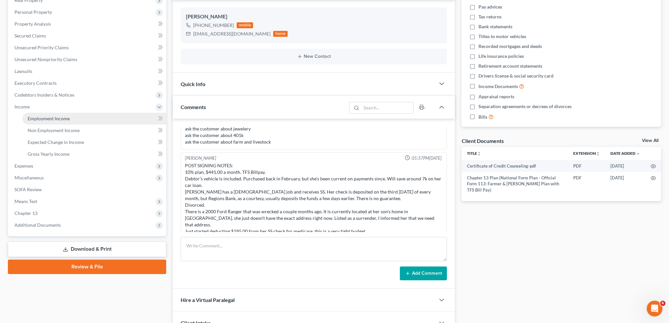
click at [37, 117] on span "Employment Income" at bounding box center [49, 119] width 42 height 6
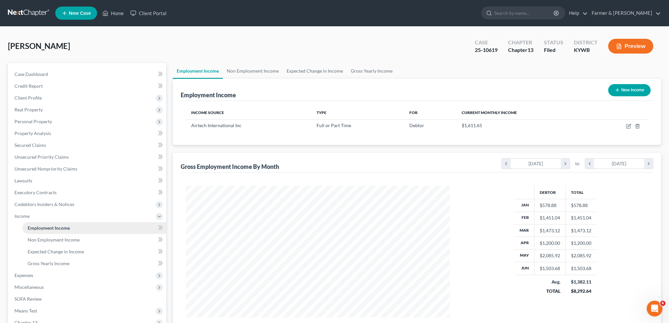
scroll to position [132, 277]
click at [241, 69] on link "Non Employment Income" at bounding box center [253, 71] width 60 height 16
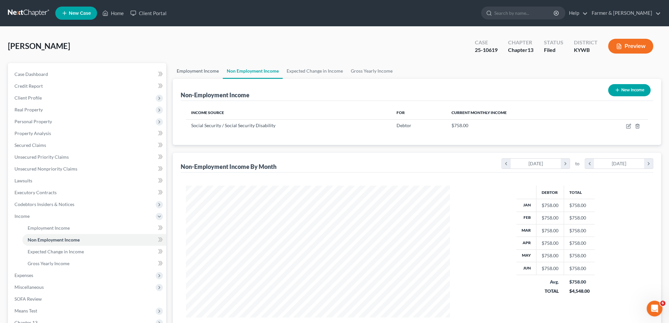
scroll to position [132, 277]
click at [186, 73] on link "Employment Income" at bounding box center [198, 71] width 50 height 16
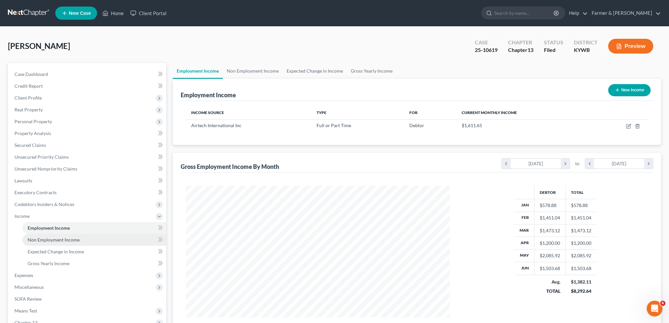
scroll to position [85, 0]
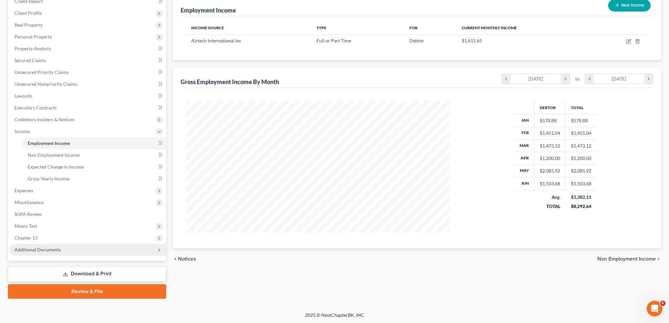
click at [49, 248] on span "Additional Documents" at bounding box center [37, 250] width 46 height 6
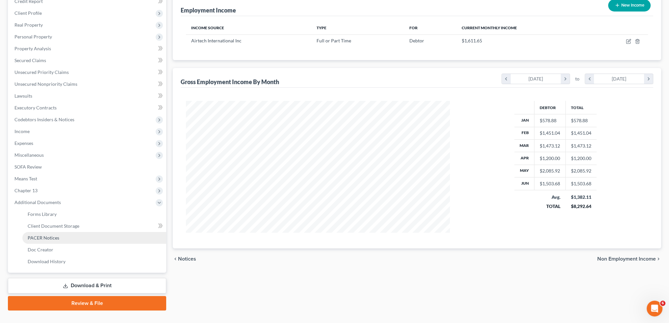
click at [50, 237] on span "PACER Notices" at bounding box center [44, 238] width 32 height 6
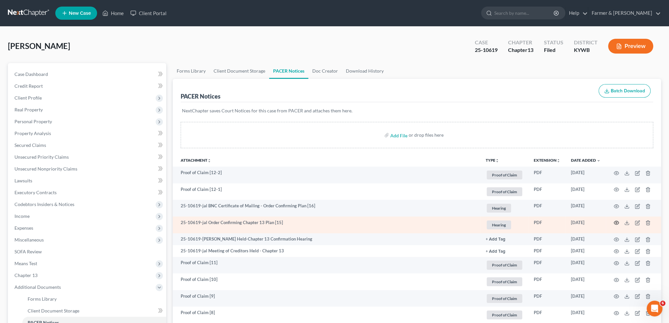
click at [615, 222] on icon "button" at bounding box center [616, 222] width 5 height 5
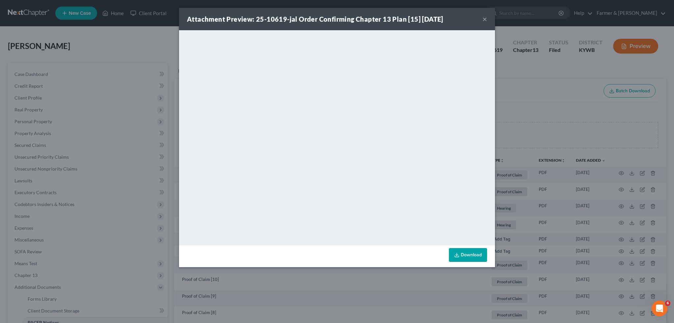
click at [484, 17] on button "×" at bounding box center [484, 19] width 5 height 8
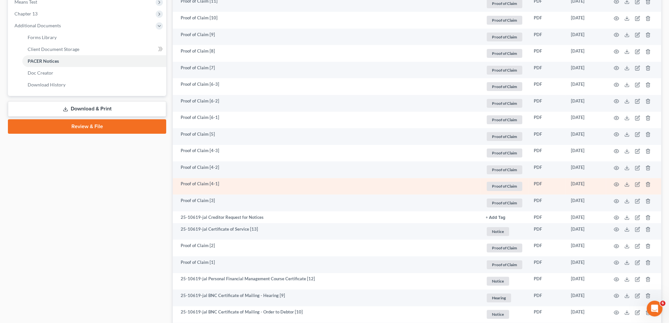
scroll to position [274, 0]
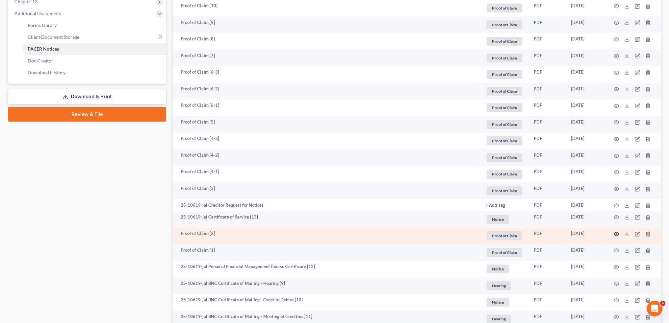
click at [616, 234] on circle "button" at bounding box center [616, 234] width 1 height 1
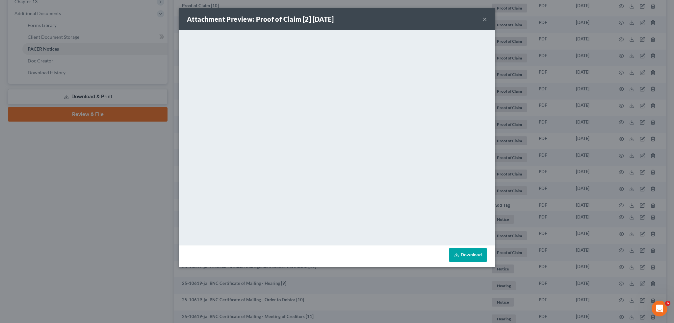
click at [483, 17] on button "×" at bounding box center [484, 19] width 5 height 8
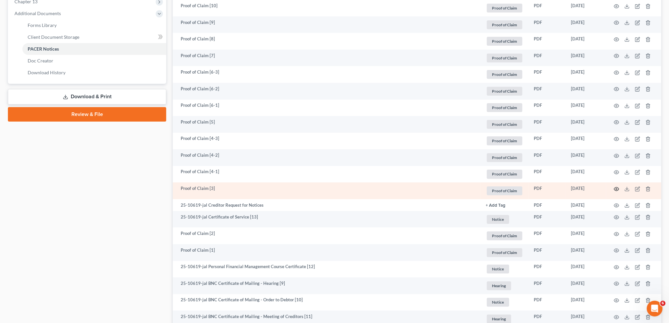
click at [614, 191] on icon "button" at bounding box center [616, 189] width 5 height 5
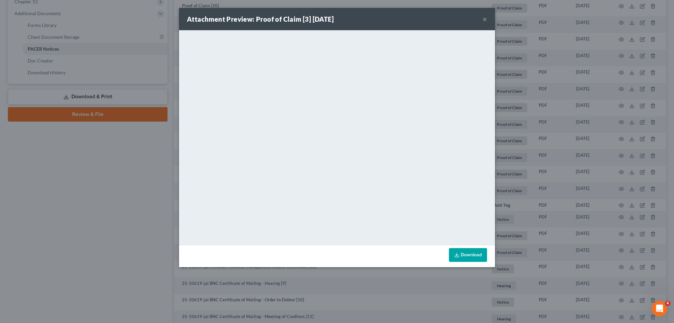
click at [484, 17] on button "×" at bounding box center [484, 19] width 5 height 8
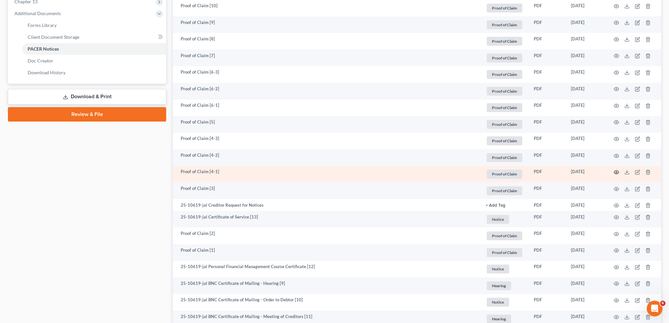
click at [616, 171] on icon "button" at bounding box center [616, 172] width 5 height 5
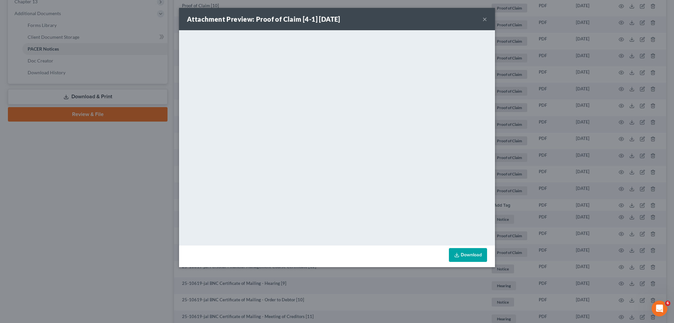
click at [483, 19] on button "×" at bounding box center [484, 19] width 5 height 8
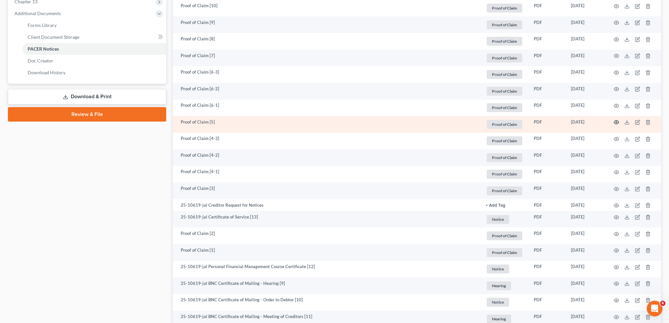
click at [616, 122] on icon "button" at bounding box center [616, 122] width 5 height 5
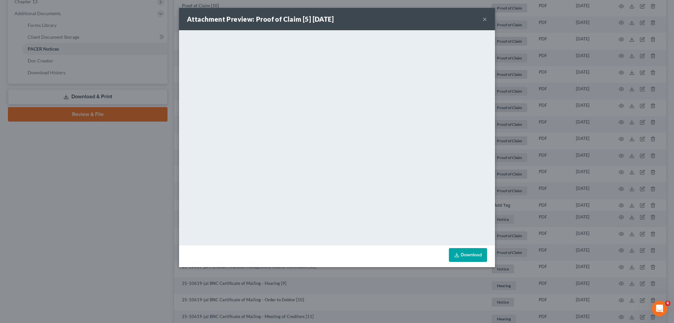
click at [482, 17] on button "×" at bounding box center [484, 19] width 5 height 8
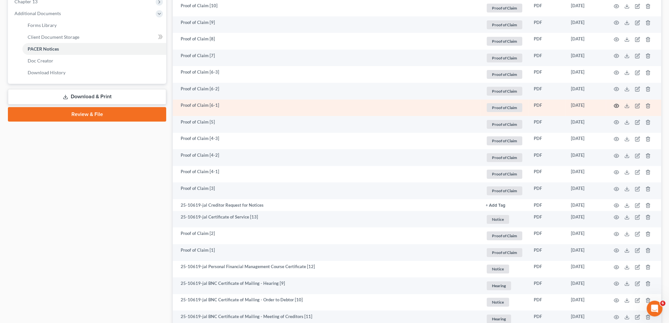
click at [616, 106] on circle "button" at bounding box center [616, 105] width 1 height 1
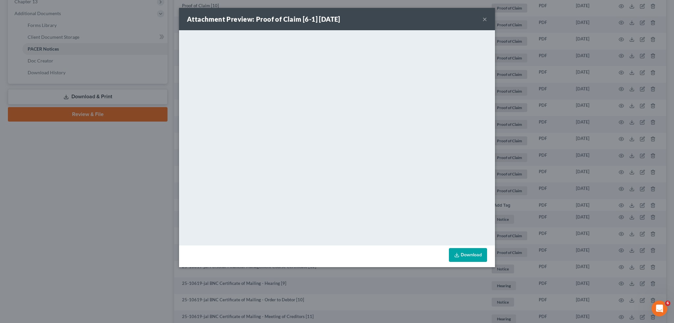
click at [485, 19] on button "×" at bounding box center [484, 19] width 5 height 8
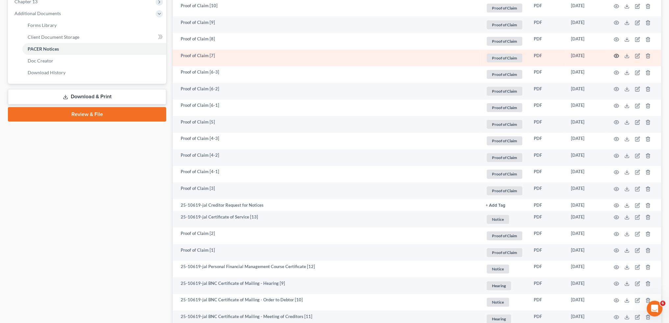
click at [618, 55] on icon "button" at bounding box center [616, 55] width 5 height 5
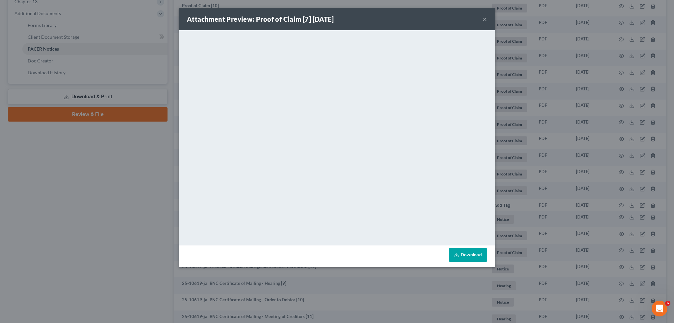
click at [485, 18] on button "×" at bounding box center [484, 19] width 5 height 8
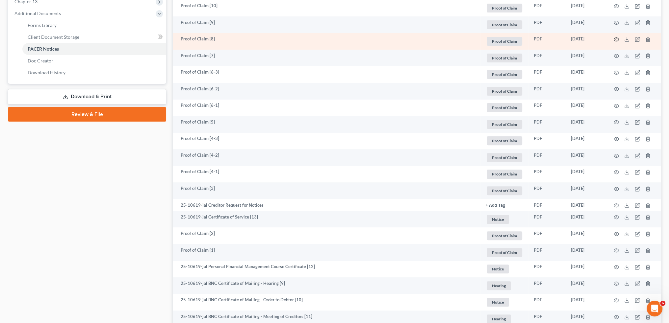
click at [615, 38] on icon "button" at bounding box center [616, 40] width 5 height 4
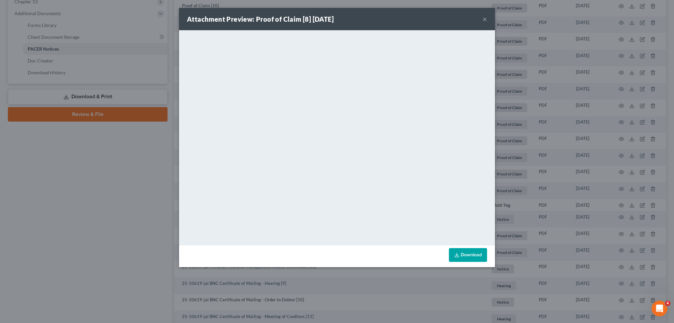
click at [482, 18] on div "Attachment Preview: Proof of Claim [8] [DATE] ×" at bounding box center [337, 19] width 316 height 22
click at [484, 18] on button "×" at bounding box center [484, 19] width 5 height 8
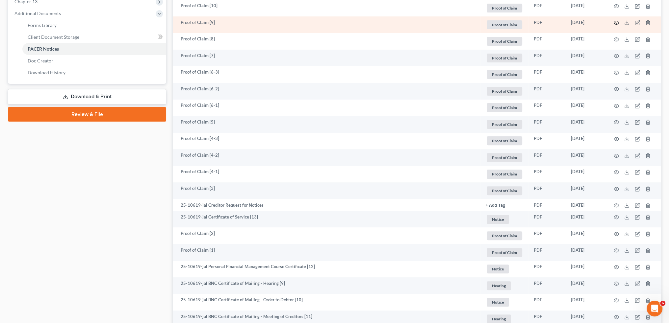
click at [617, 22] on icon "button" at bounding box center [616, 22] width 5 height 5
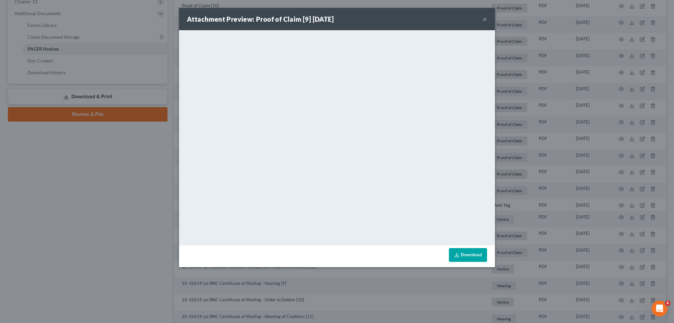
click at [485, 18] on button "×" at bounding box center [484, 19] width 5 height 8
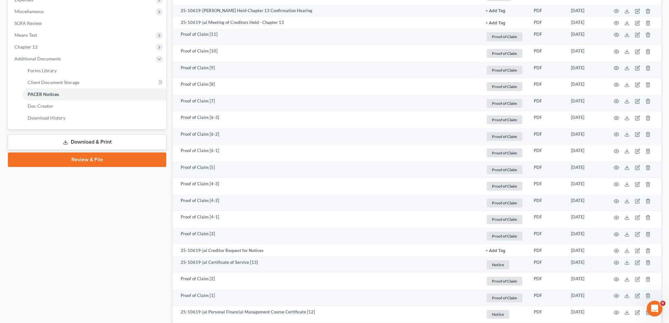
scroll to position [219, 0]
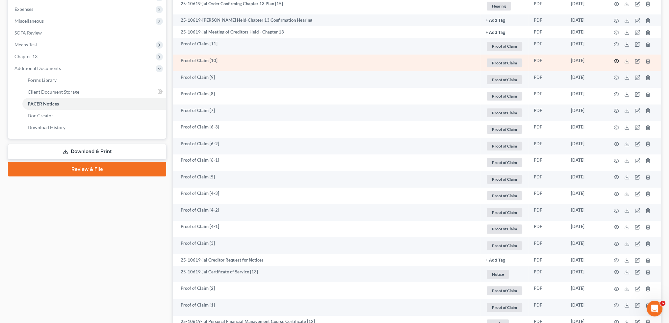
click at [616, 62] on icon "button" at bounding box center [616, 61] width 5 height 5
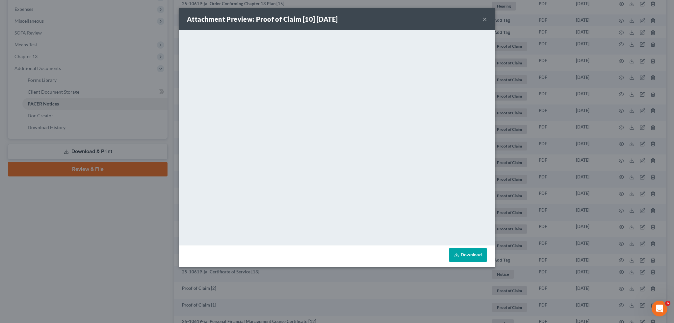
click at [466, 258] on link "Download" at bounding box center [468, 255] width 38 height 14
click at [483, 19] on button "×" at bounding box center [484, 19] width 5 height 8
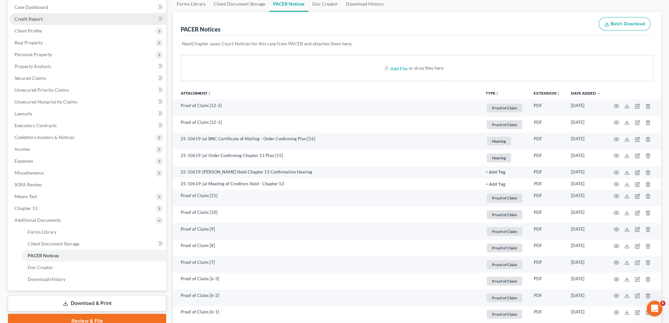
scroll to position [0, 0]
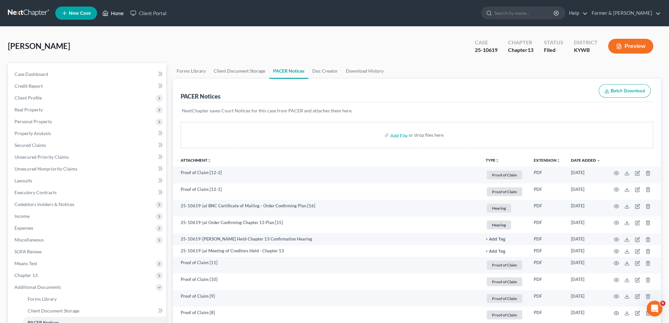
click at [111, 12] on link "Home" at bounding box center [113, 13] width 28 height 12
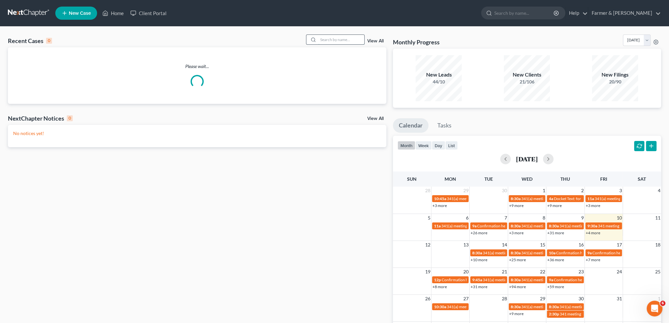
click at [329, 39] on input "search" at bounding box center [341, 40] width 46 height 10
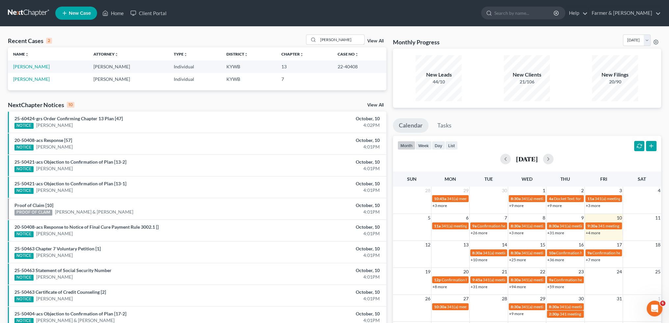
drag, startPoint x: 357, startPoint y: 38, endPoint x: 287, endPoint y: 44, distance: 70.0
click at [287, 44] on div "Recent Cases 2 [PERSON_NAME] View All" at bounding box center [197, 41] width 378 height 13
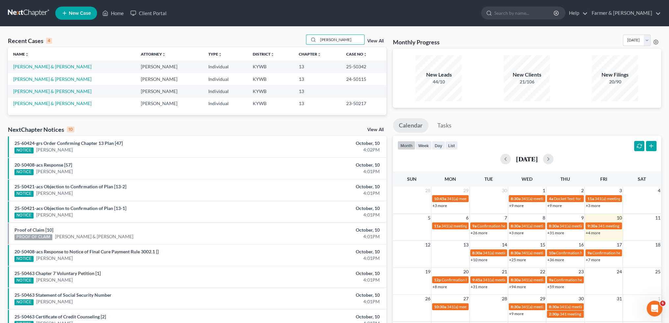
scroll to position [8941, 0]
click at [43, 65] on link "[PERSON_NAME] & [PERSON_NAME]" at bounding box center [52, 67] width 78 height 6
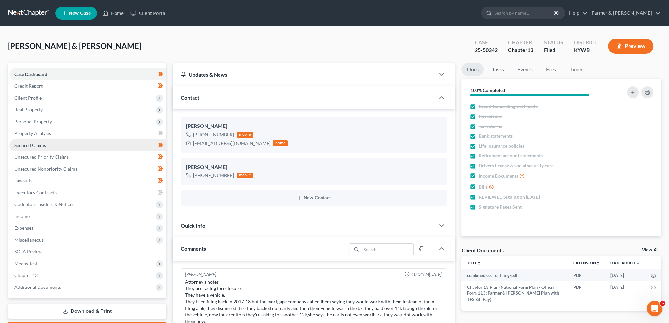
click at [44, 147] on span "Secured Claims" at bounding box center [30, 145] width 32 height 6
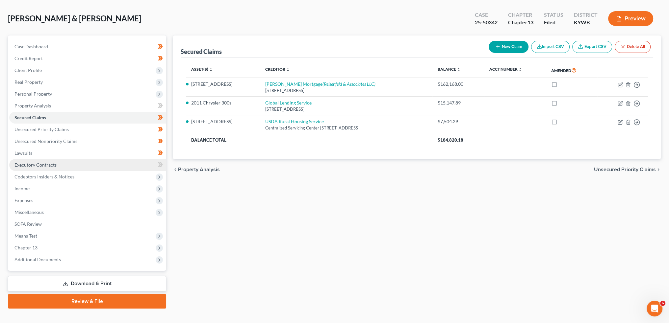
scroll to position [38, 0]
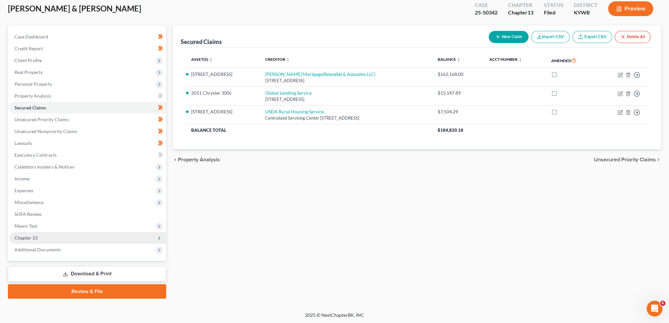
click at [34, 236] on span "Chapter 13" at bounding box center [25, 238] width 23 height 6
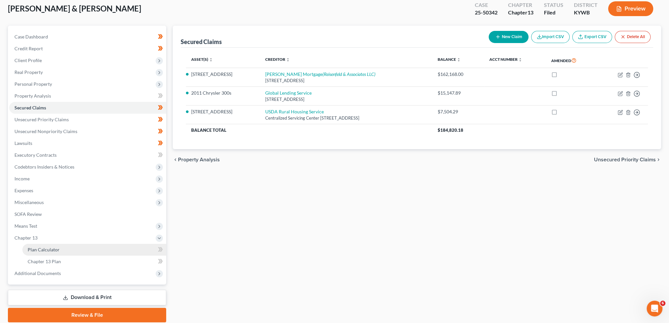
click at [33, 248] on span "Plan Calculator" at bounding box center [44, 250] width 32 height 6
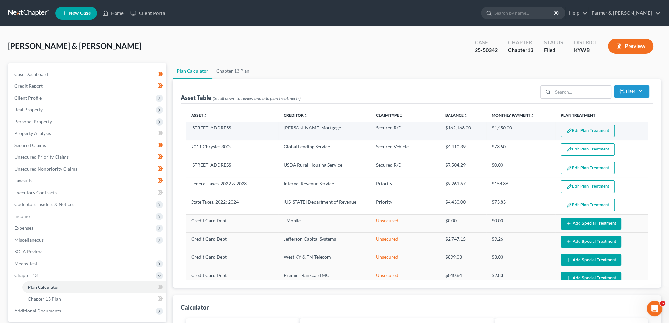
click at [578, 129] on button "Edit Plan Treatment" at bounding box center [588, 131] width 54 height 13
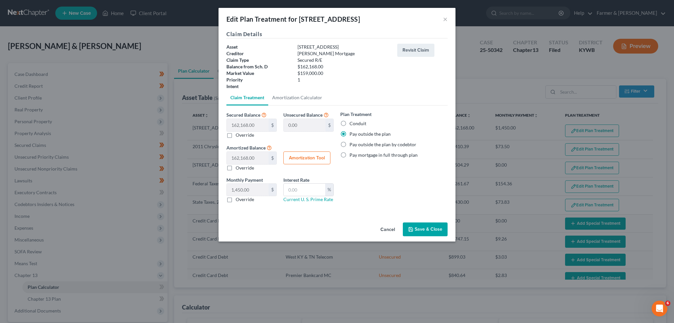
click at [419, 229] on button "Save & Close" at bounding box center [425, 230] width 45 height 14
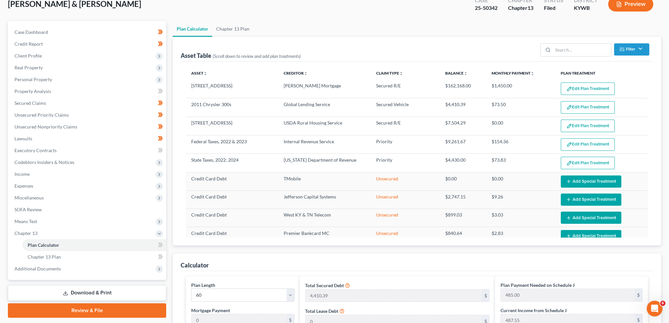
scroll to position [55, 0]
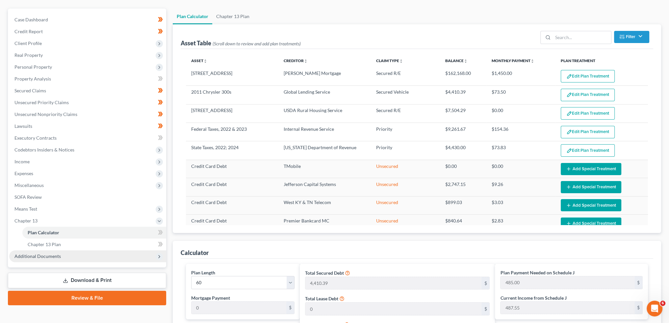
click at [45, 256] on span "Additional Documents" at bounding box center [37, 257] width 46 height 6
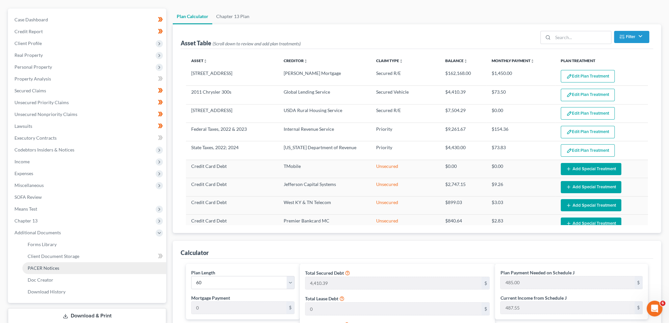
click at [47, 268] on span "PACER Notices" at bounding box center [44, 269] width 32 height 6
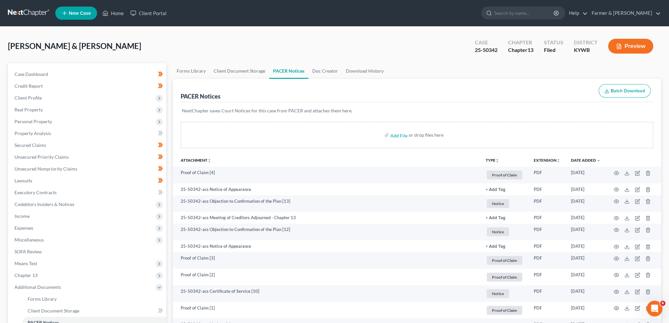
scroll to position [8941, 0]
click at [38, 161] on link "Unsecured Priority Claims" at bounding box center [87, 157] width 157 height 12
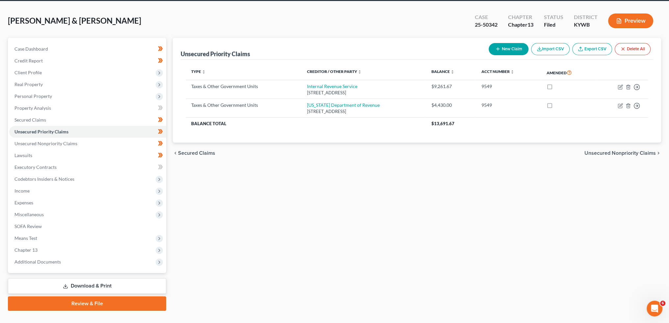
scroll to position [38, 0]
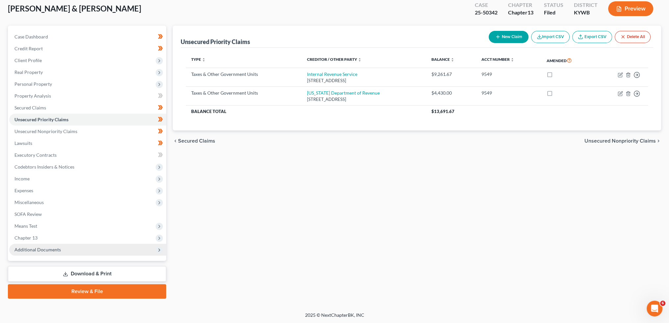
click at [22, 249] on span "Additional Documents" at bounding box center [37, 250] width 46 height 6
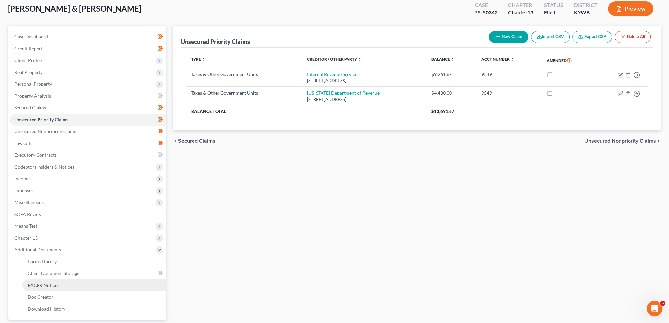
click at [37, 284] on span "PACER Notices" at bounding box center [44, 286] width 32 height 6
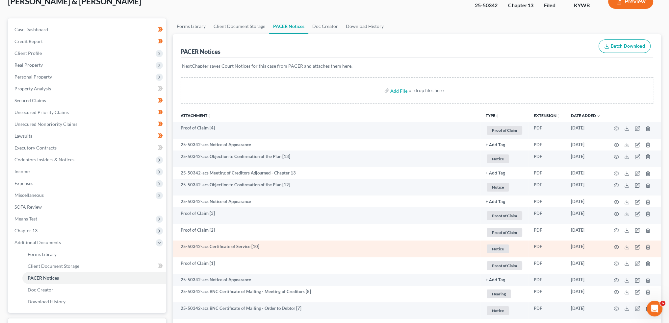
scroll to position [55, 0]
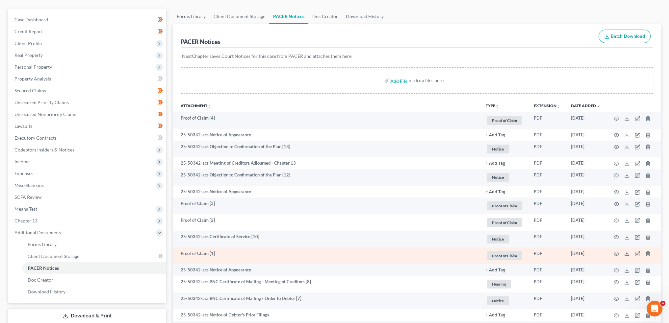
click at [627, 256] on icon at bounding box center [626, 253] width 5 height 5
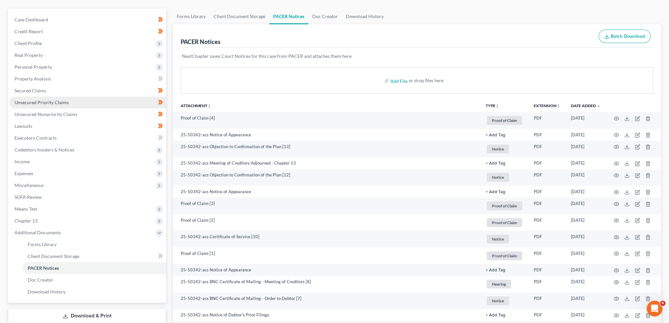
click at [66, 104] on span "Unsecured Priority Claims" at bounding box center [41, 103] width 54 height 6
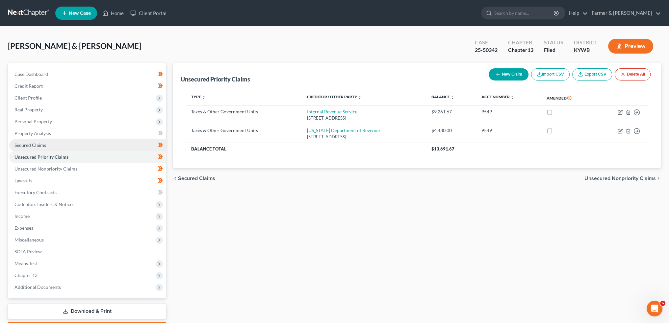
click at [45, 143] on span "Secured Claims" at bounding box center [30, 145] width 32 height 6
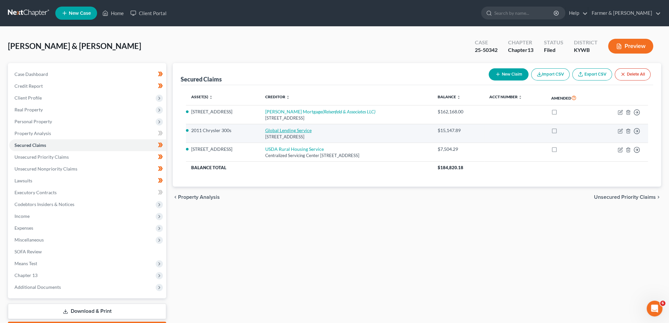
click at [275, 130] on link "Global Lending Service" at bounding box center [288, 131] width 46 height 6
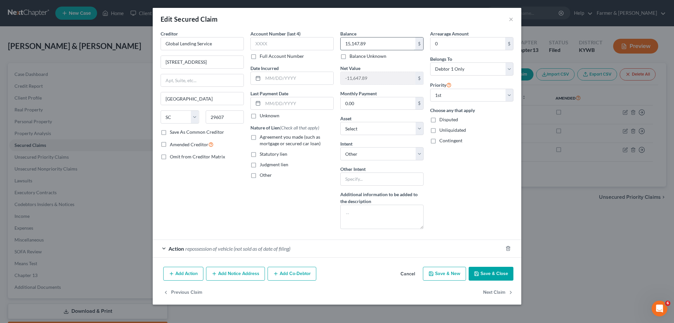
click at [374, 42] on input "15,147.89" at bounding box center [378, 44] width 75 height 13
click at [486, 273] on button "Save & Close" at bounding box center [491, 274] width 45 height 14
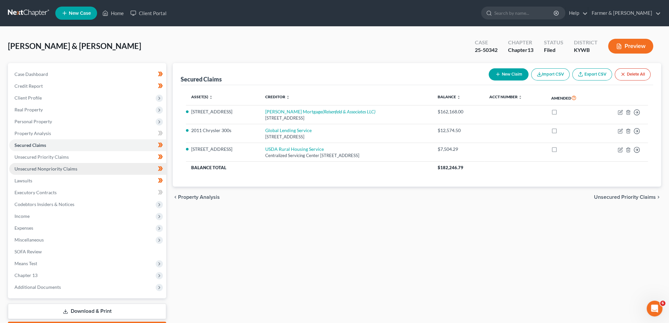
click at [91, 169] on link "Unsecured Nonpriority Claims" at bounding box center [87, 169] width 157 height 12
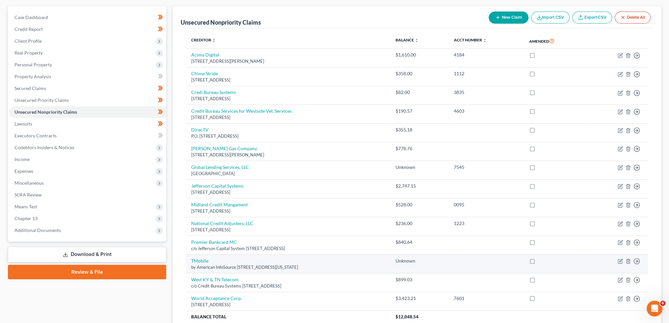
scroll to position [115, 0]
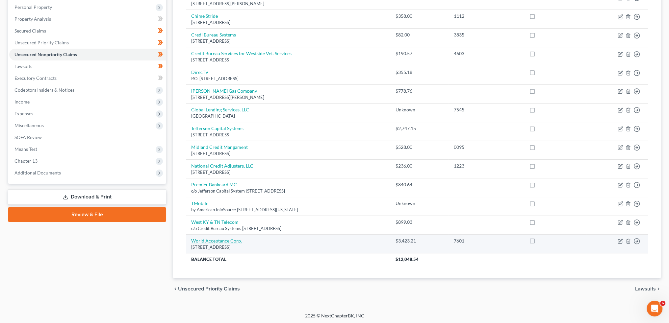
click at [192, 240] on link "World Acceptance Corp." at bounding box center [216, 241] width 51 height 6
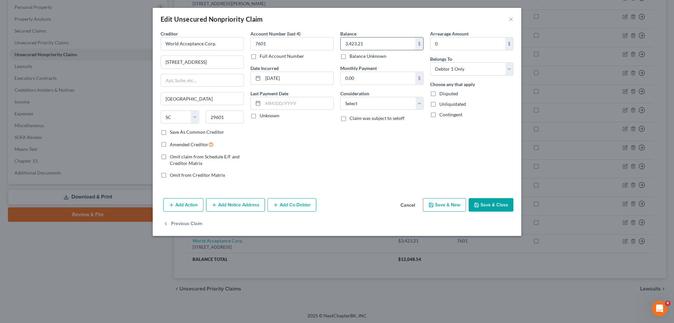
click at [377, 38] on input "3,423.21" at bounding box center [378, 44] width 75 height 13
click at [503, 204] on button "Save & Close" at bounding box center [491, 205] width 45 height 14
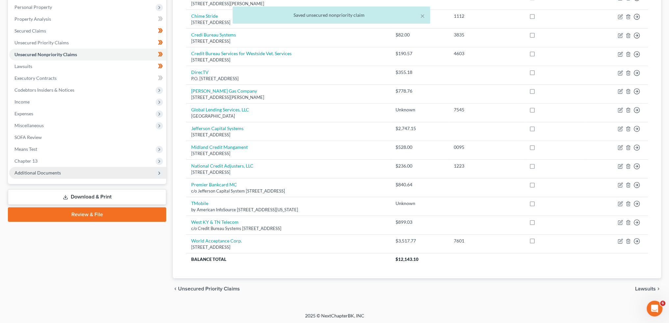
click at [101, 172] on span "Additional Documents" at bounding box center [87, 173] width 157 height 12
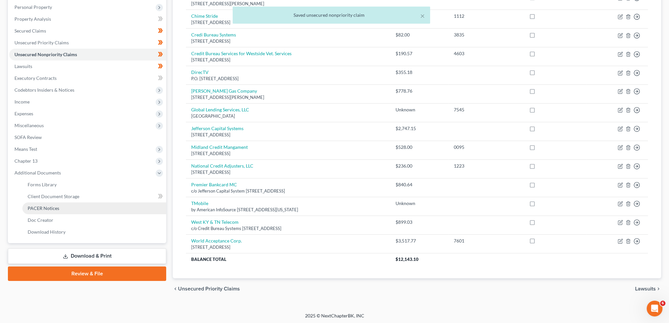
click at [85, 210] on link "PACER Notices" at bounding box center [94, 209] width 144 height 12
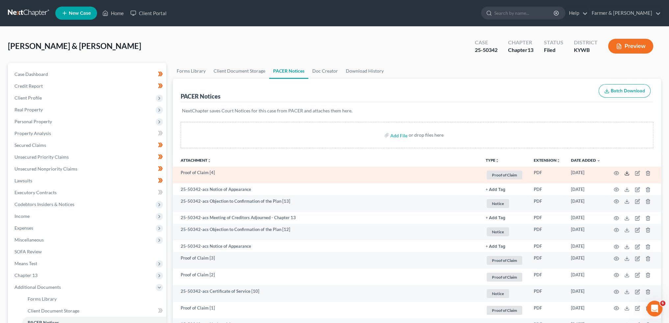
click at [626, 173] on polyline at bounding box center [627, 173] width 2 height 1
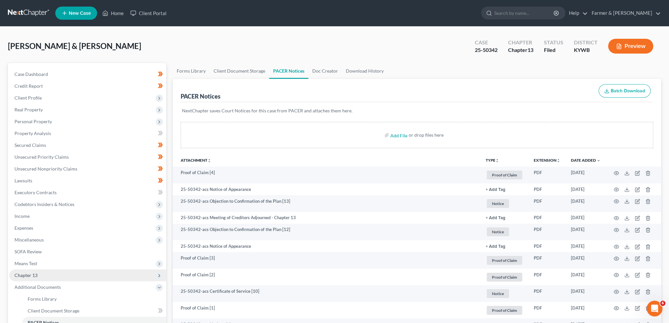
click at [81, 271] on span "Chapter 13" at bounding box center [87, 276] width 157 height 12
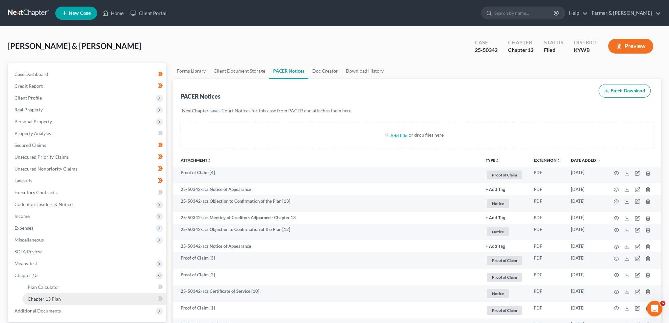
click at [76, 298] on link "Chapter 13 Plan" at bounding box center [94, 300] width 144 height 12
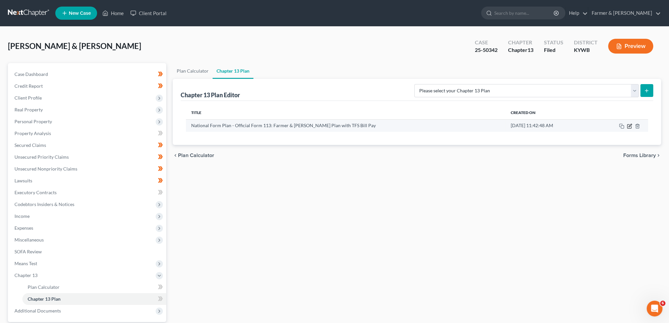
click at [629, 126] on icon "button" at bounding box center [629, 126] width 5 height 5
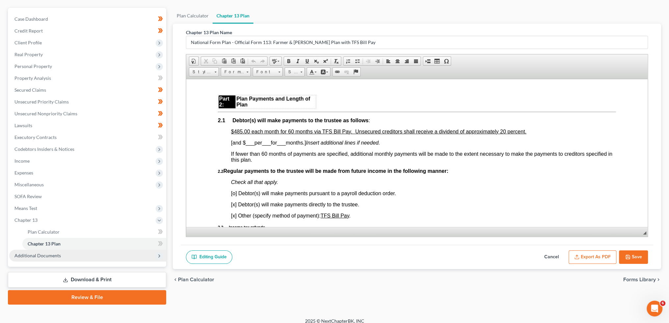
scroll to position [61, 0]
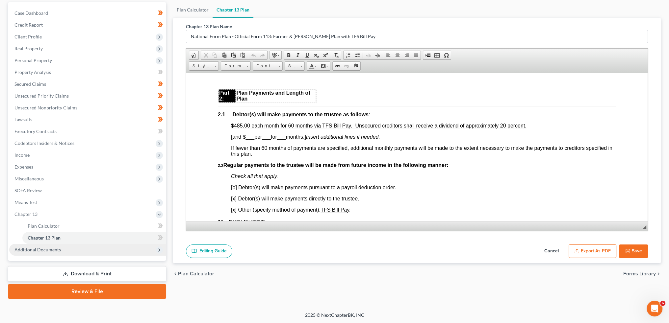
click at [76, 250] on span "Additional Documents" at bounding box center [87, 250] width 157 height 12
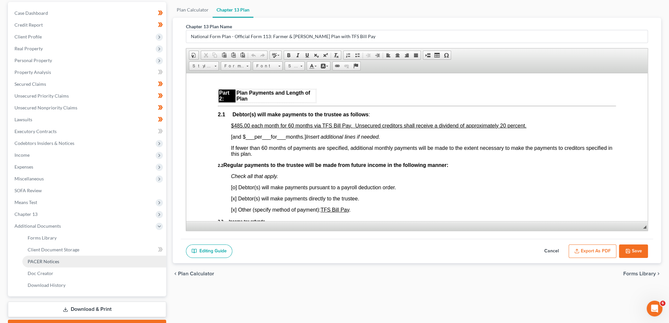
click at [75, 260] on link "PACER Notices" at bounding box center [94, 262] width 144 height 12
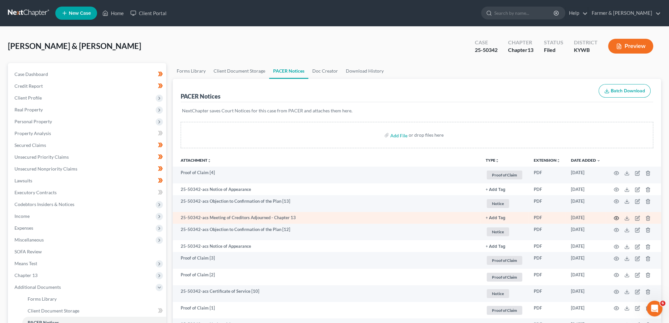
click at [615, 216] on icon "button" at bounding box center [616, 218] width 5 height 5
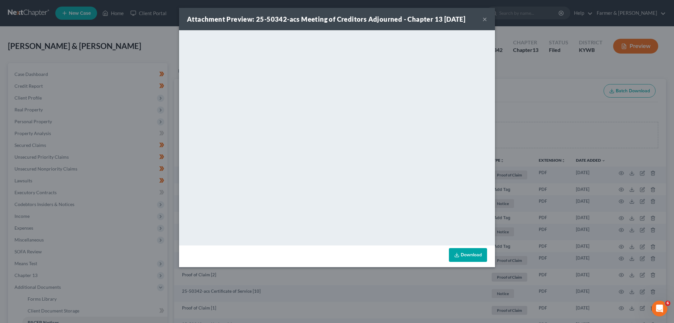
click at [485, 18] on button "×" at bounding box center [484, 19] width 5 height 8
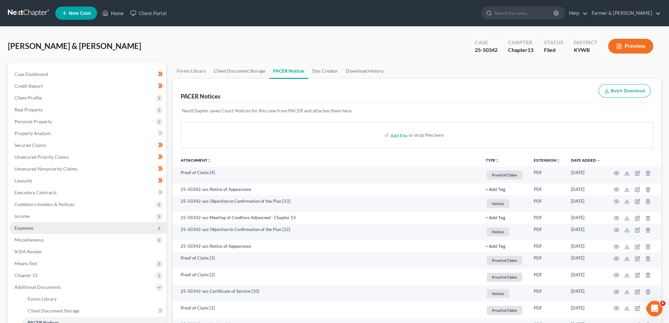
scroll to position [165, 0]
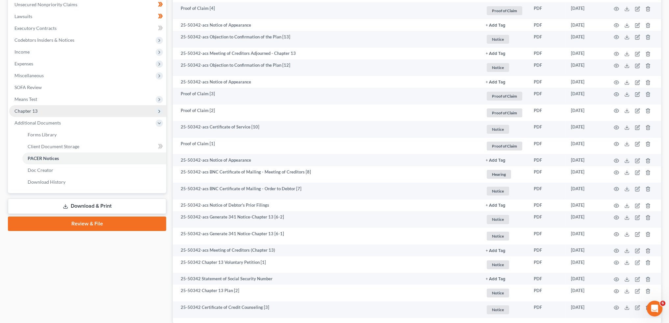
click at [42, 108] on span "Chapter 13" at bounding box center [87, 111] width 157 height 12
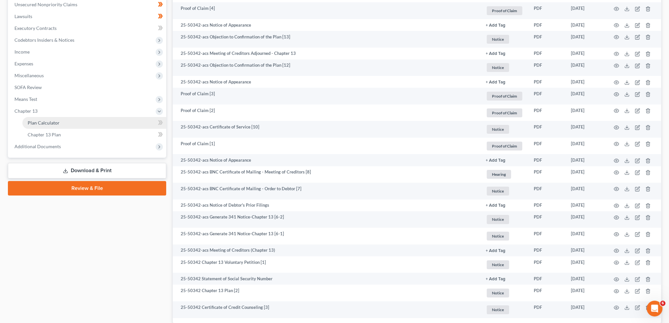
click at [44, 122] on span "Plan Calculator" at bounding box center [44, 123] width 32 height 6
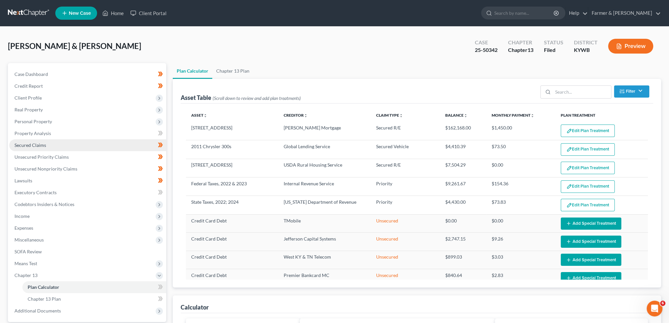
click at [43, 144] on span "Secured Claims" at bounding box center [30, 145] width 32 height 6
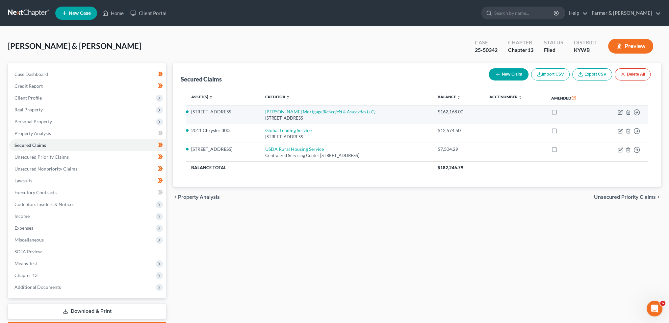
click at [322, 111] on icon "(Reisenfeld & Associates LLC)" at bounding box center [348, 112] width 53 height 6
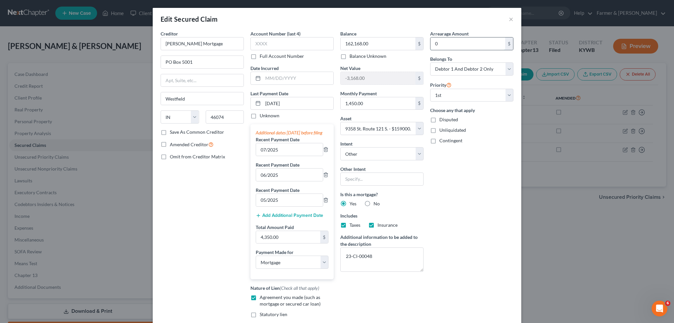
click at [444, 41] on input "0" at bounding box center [467, 44] width 75 height 13
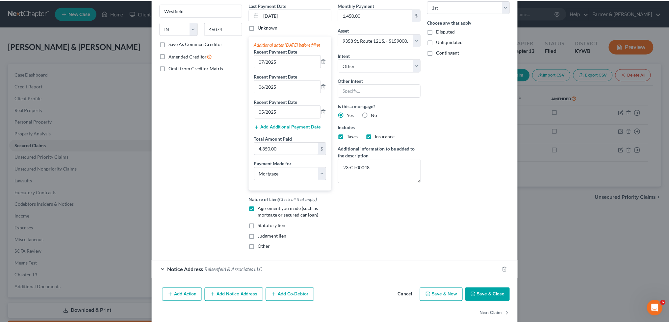
scroll to position [105, 0]
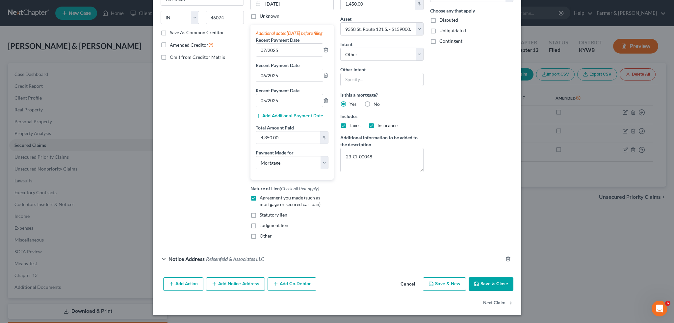
click at [475, 288] on button "Save & Close" at bounding box center [491, 285] width 45 height 14
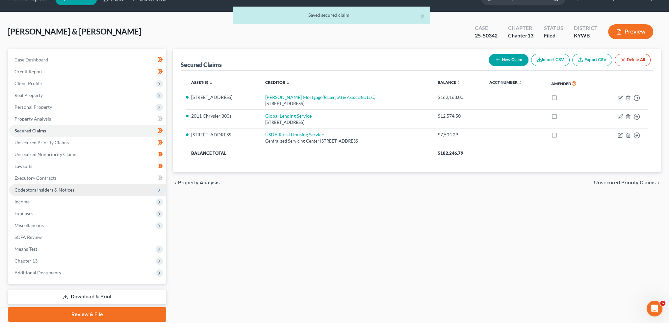
scroll to position [38, 0]
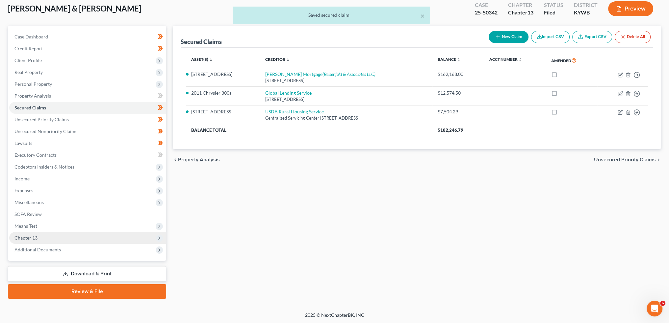
click at [26, 242] on span "Chapter 13" at bounding box center [87, 238] width 157 height 12
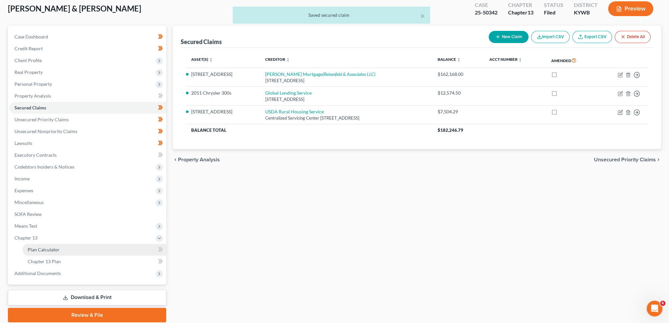
click at [29, 250] on span "Plan Calculator" at bounding box center [44, 250] width 32 height 6
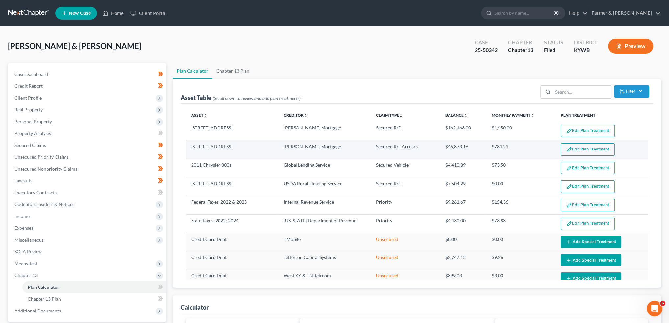
click at [584, 148] on button "Edit Plan Treatment" at bounding box center [588, 149] width 54 height 13
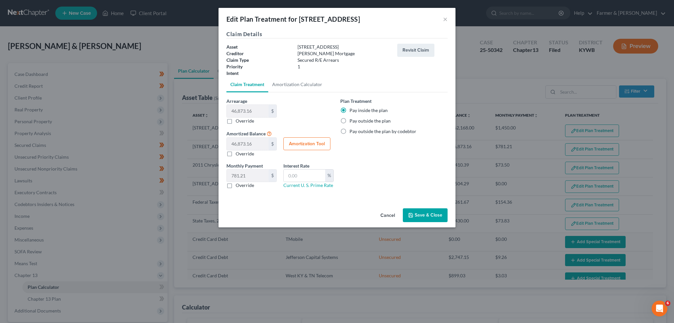
click at [431, 218] on button "Save & Close" at bounding box center [425, 216] width 45 height 14
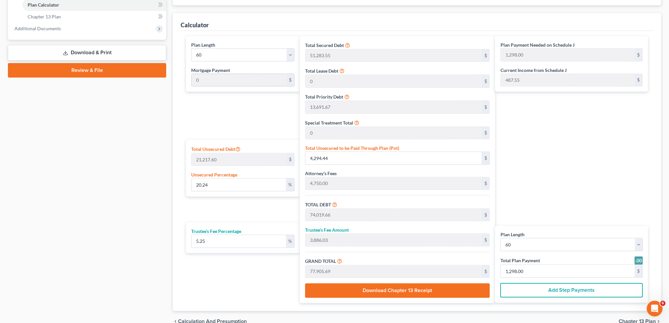
scroll to position [206, 0]
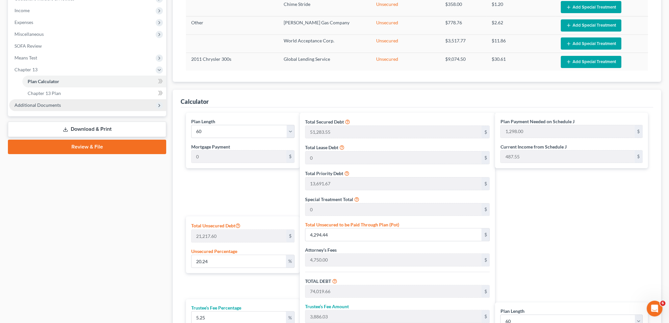
click at [73, 106] on span "Additional Documents" at bounding box center [87, 105] width 157 height 12
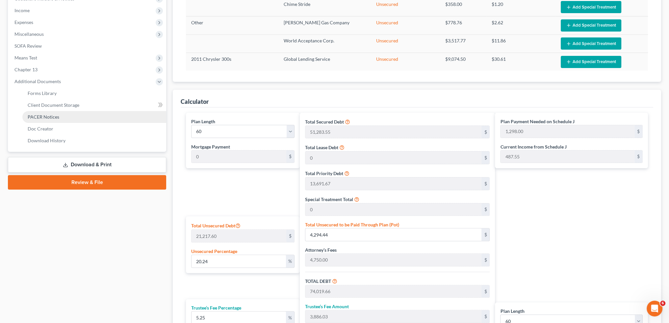
click at [71, 118] on link "PACER Notices" at bounding box center [94, 117] width 144 height 12
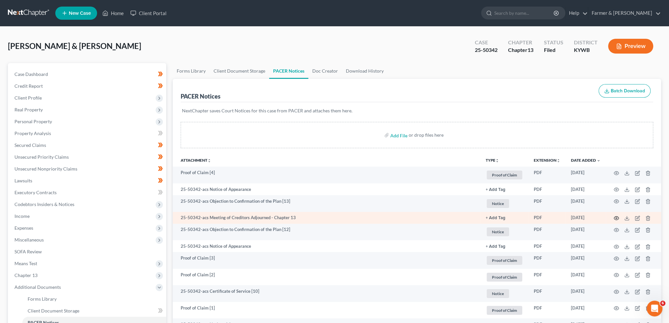
click at [616, 218] on circle "button" at bounding box center [616, 218] width 1 height 1
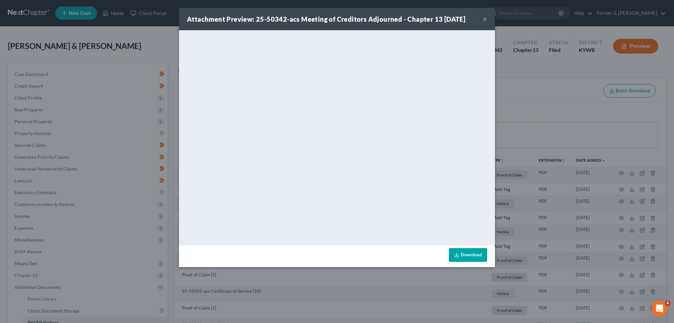
click at [485, 20] on button "×" at bounding box center [484, 19] width 5 height 8
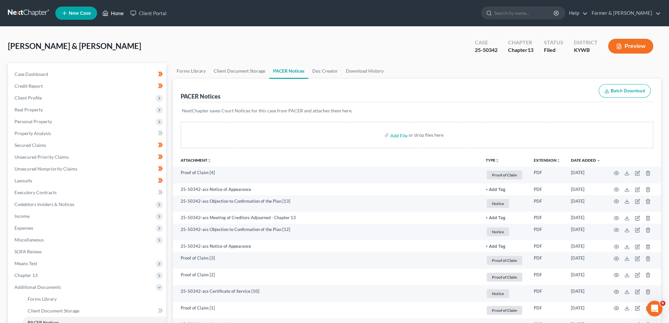
click at [110, 17] on link "Home" at bounding box center [113, 13] width 28 height 12
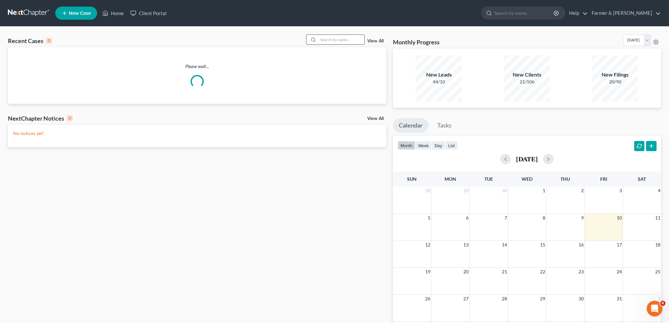
click at [344, 41] on input "search" at bounding box center [341, 40] width 46 height 10
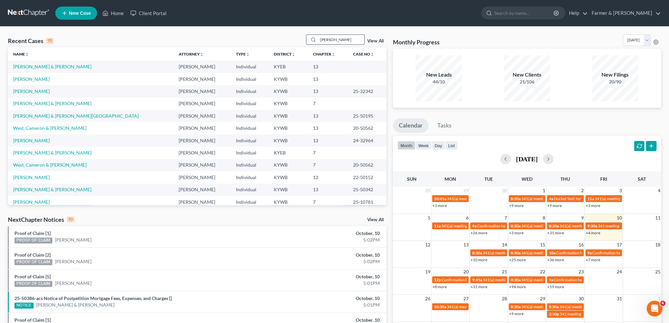
click at [336, 36] on input "[PERSON_NAME]" at bounding box center [341, 40] width 46 height 10
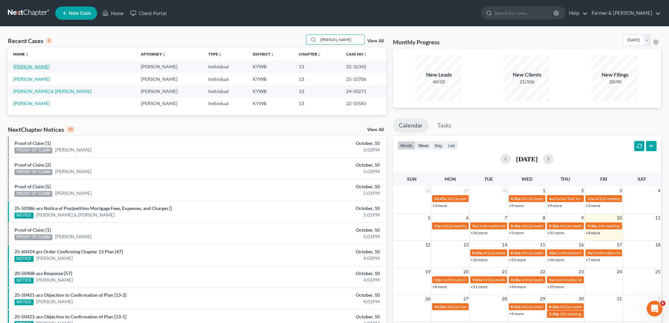
click at [32, 67] on link "[PERSON_NAME]" at bounding box center [31, 67] width 37 height 6
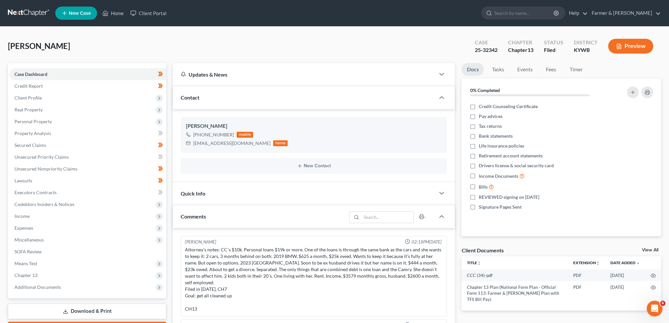
scroll to position [165, 0]
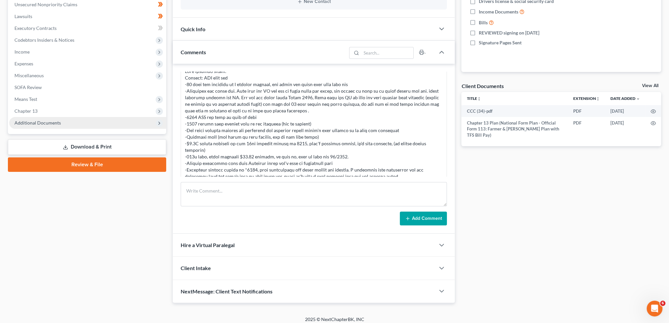
click at [49, 123] on span "Additional Documents" at bounding box center [37, 123] width 46 height 6
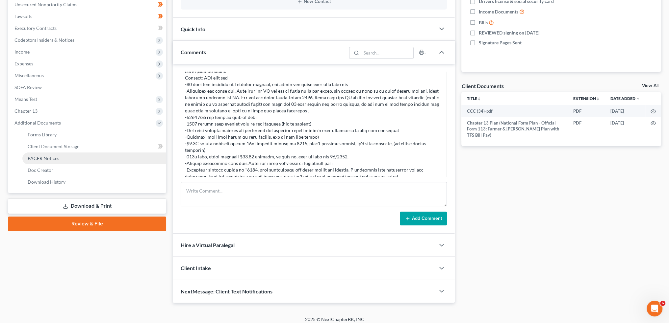
click at [44, 162] on link "PACER Notices" at bounding box center [94, 159] width 144 height 12
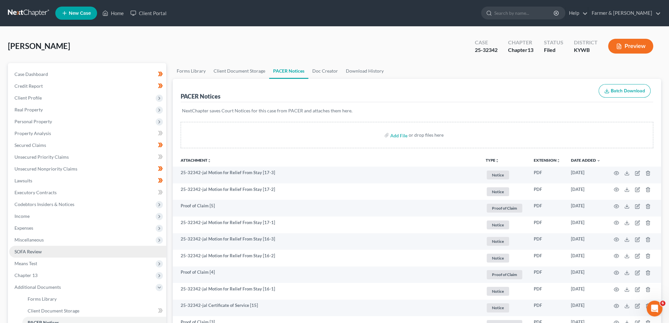
scroll to position [55, 0]
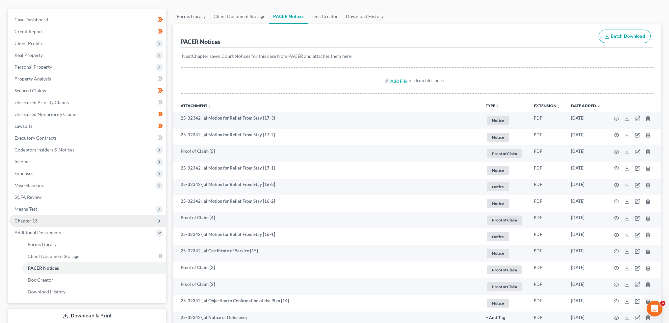
click at [39, 223] on span "Chapter 13" at bounding box center [87, 221] width 157 height 12
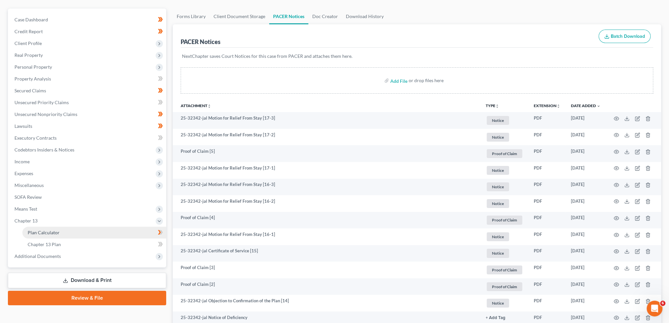
click at [39, 231] on span "Plan Calculator" at bounding box center [44, 233] width 32 height 6
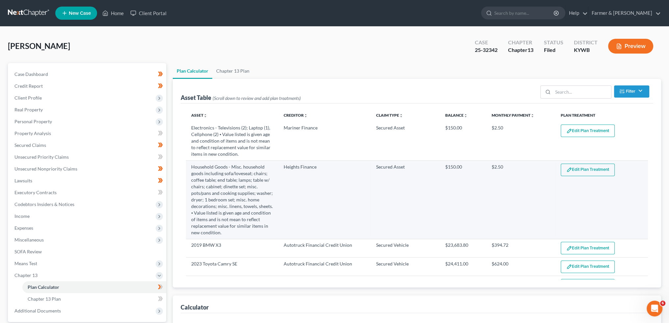
scroll to position [110, 0]
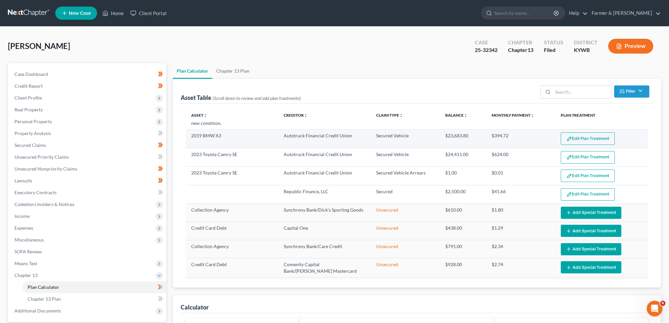
click at [578, 142] on button "Edit Plan Treatment" at bounding box center [588, 139] width 54 height 13
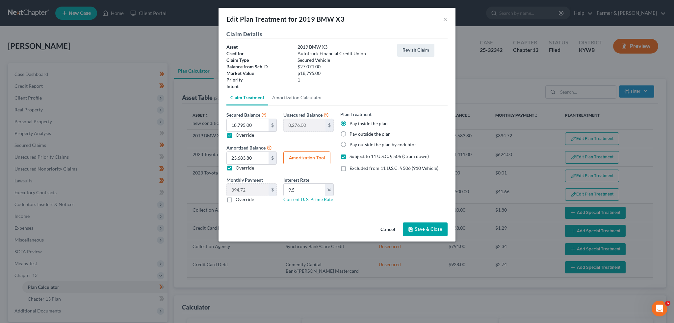
click at [416, 225] on button "Save & Close" at bounding box center [425, 230] width 45 height 14
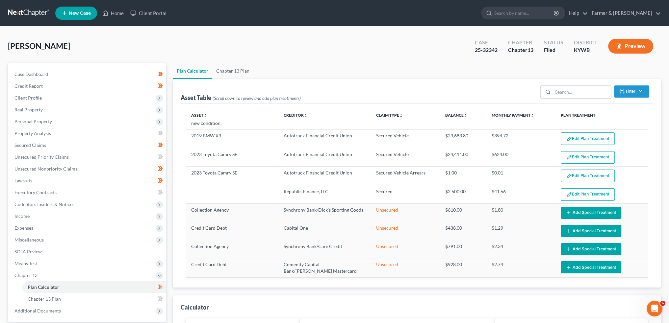
click at [336, 45] on div "[PERSON_NAME] Upgraded Case 25-32342 Chapter Chapter 13 Status Filed District […" at bounding box center [334, 49] width 653 height 29
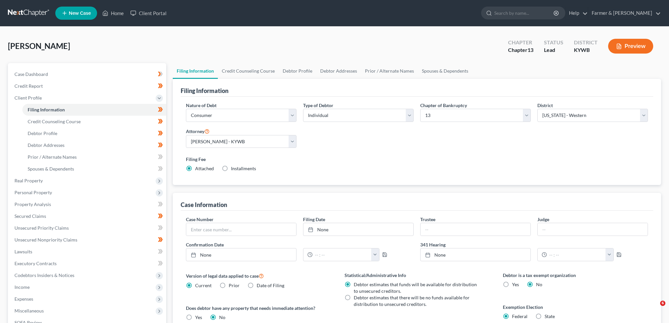
select select "1"
select select "0"
select select "3"
select select "33"
select select "0"
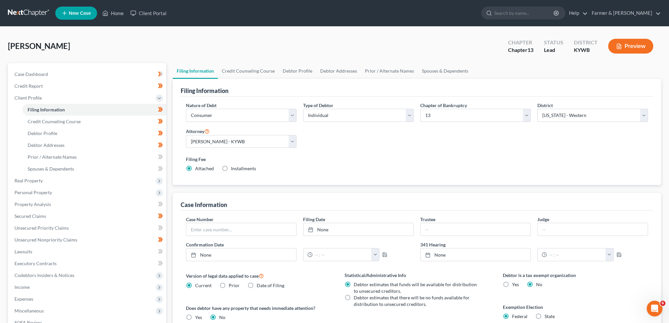
scroll to position [1, 0]
select select "1"
select select "0"
select select "3"
select select "33"
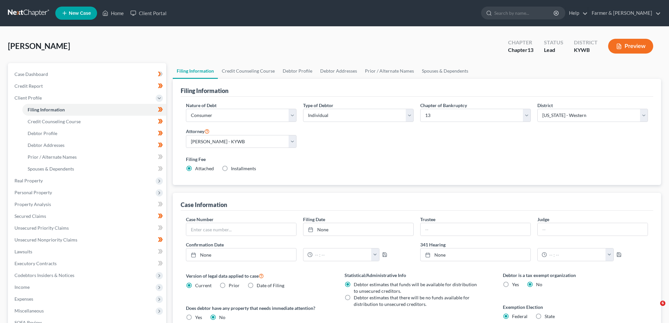
select select "0"
click at [116, 13] on link "Home" at bounding box center [113, 13] width 28 height 12
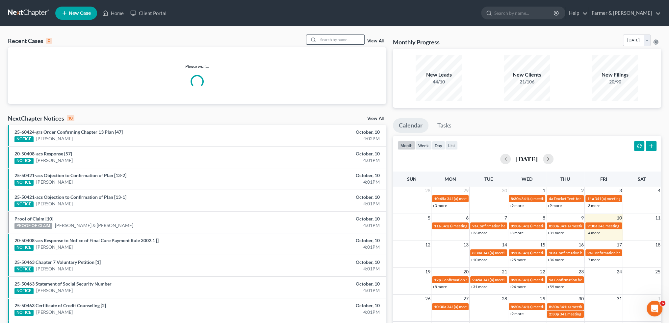
click at [334, 40] on input "search" at bounding box center [341, 40] width 46 height 10
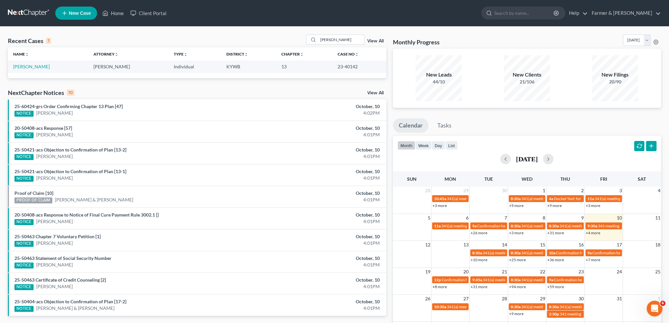
drag, startPoint x: 349, startPoint y: 39, endPoint x: 276, endPoint y: 40, distance: 73.1
click at [276, 40] on div "Recent Cases 1 david mahoney View All" at bounding box center [197, 41] width 378 height 13
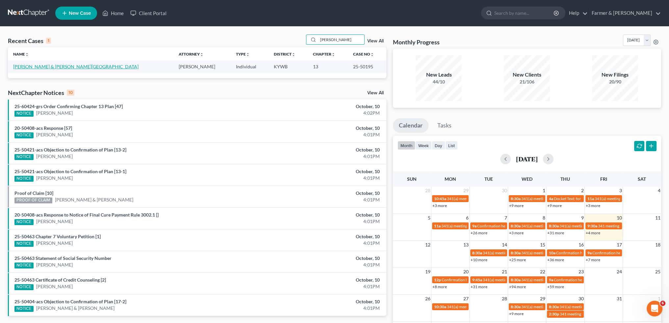
type input "dunham"
click at [50, 68] on link "[PERSON_NAME] & [PERSON_NAME][GEOGRAPHIC_DATA]" at bounding box center [75, 67] width 125 height 6
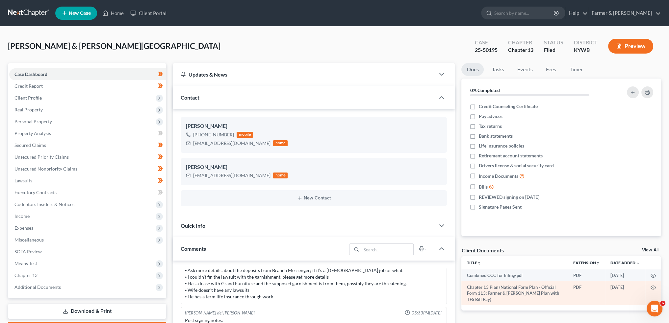
scroll to position [8841, 0]
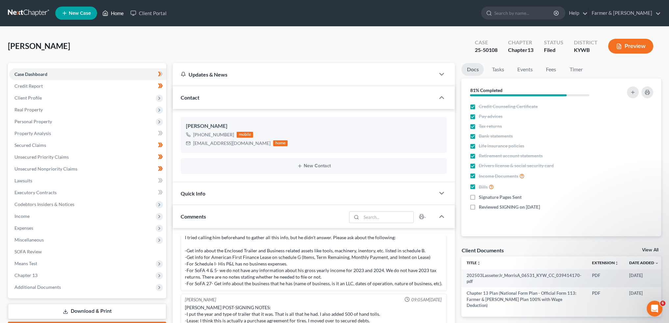
scroll to position [8841, 0]
click at [106, 13] on polyline at bounding box center [106, 14] width 2 height 3
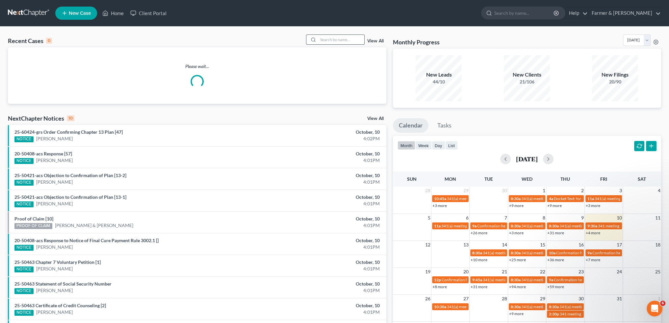
click at [319, 40] on input "search" at bounding box center [341, 40] width 46 height 10
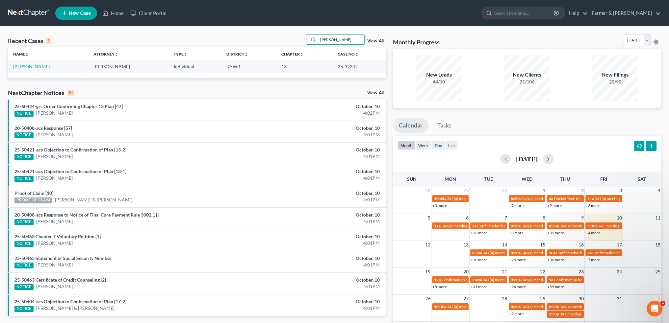
type input "[PERSON_NAME]"
click at [31, 67] on link "[PERSON_NAME]" at bounding box center [31, 67] width 37 height 6
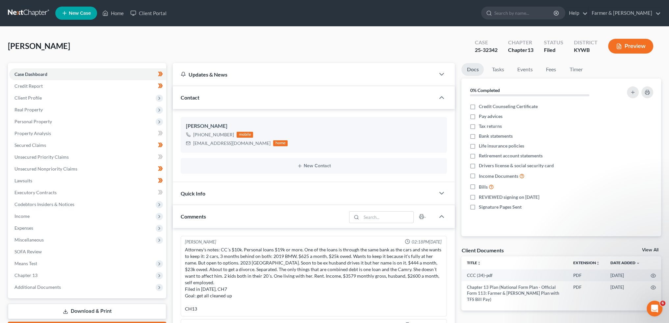
scroll to position [200, 0]
